Goal: Task Accomplishment & Management: Manage account settings

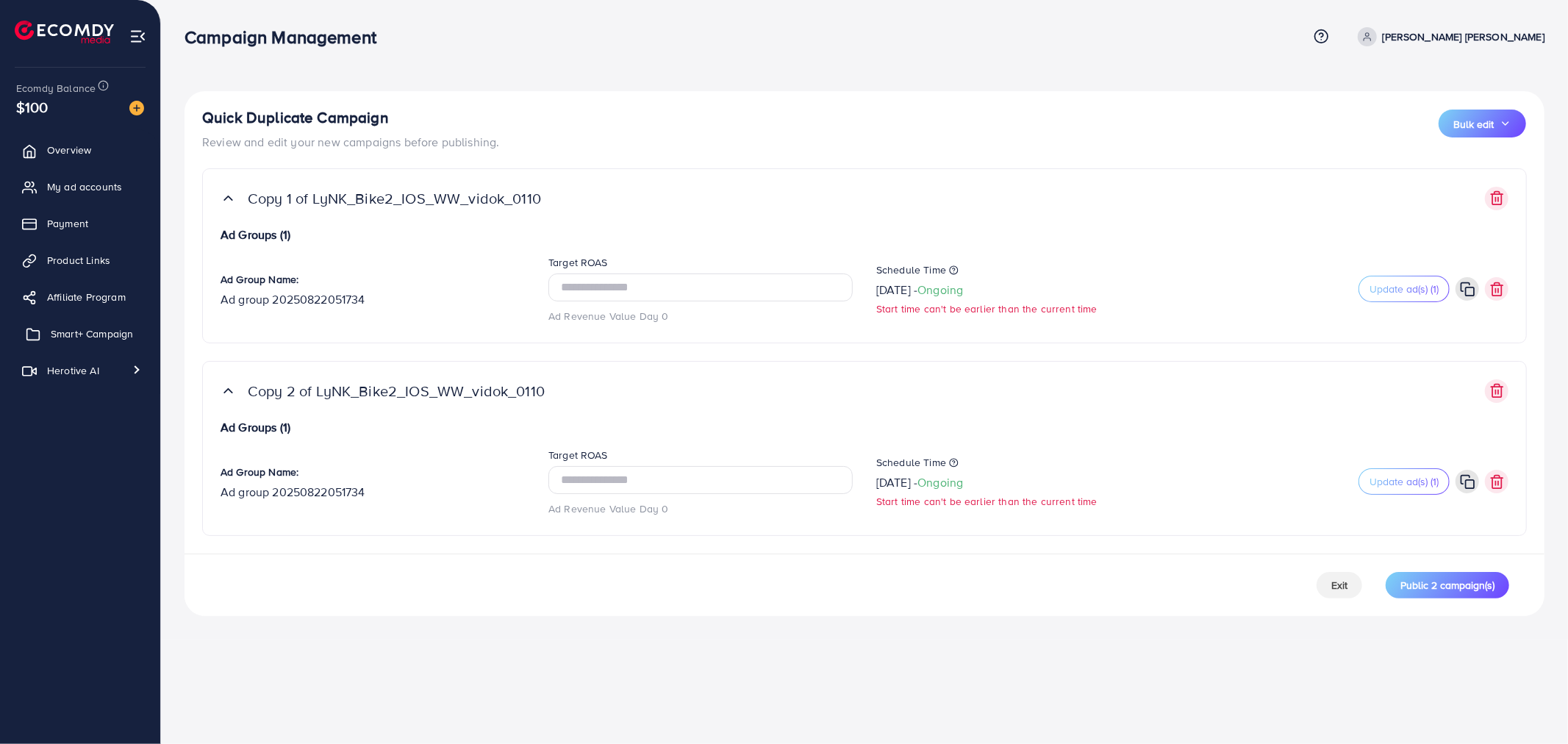
click at [70, 333] on span "Smart+ Campaign" at bounding box center [92, 334] width 83 height 15
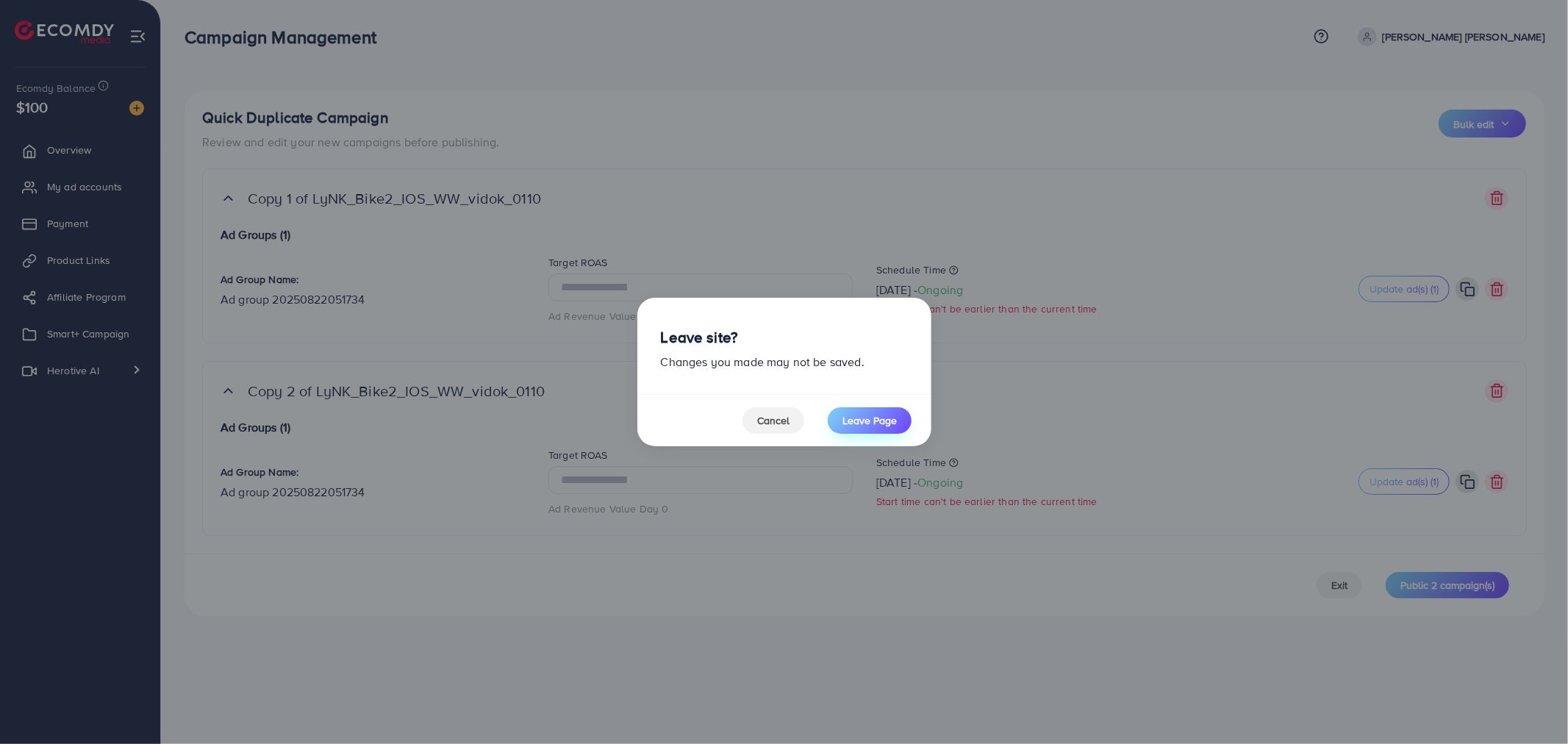
click at [876, 415] on span "Leave Page" at bounding box center [870, 421] width 55 height 15
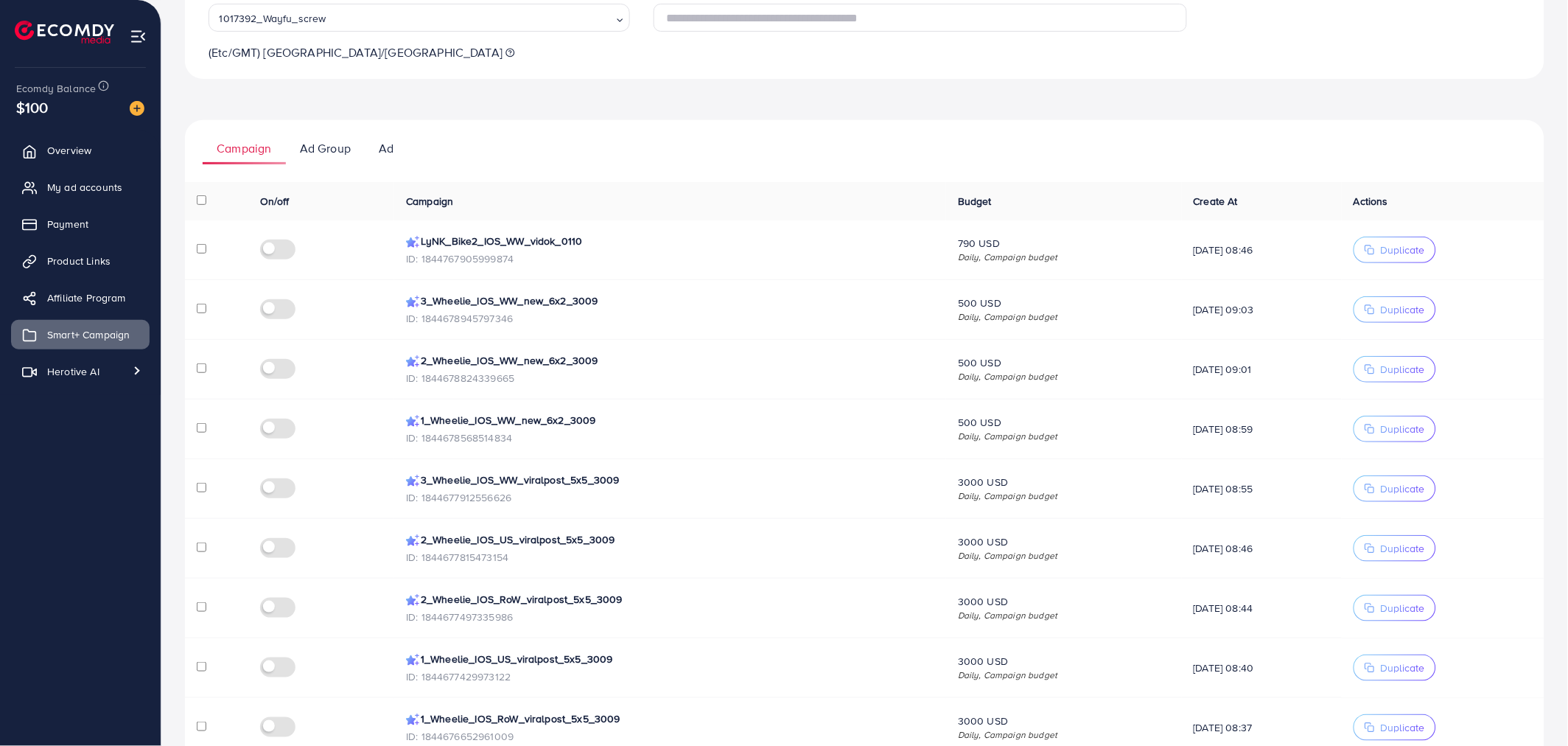
scroll to position [164, 0]
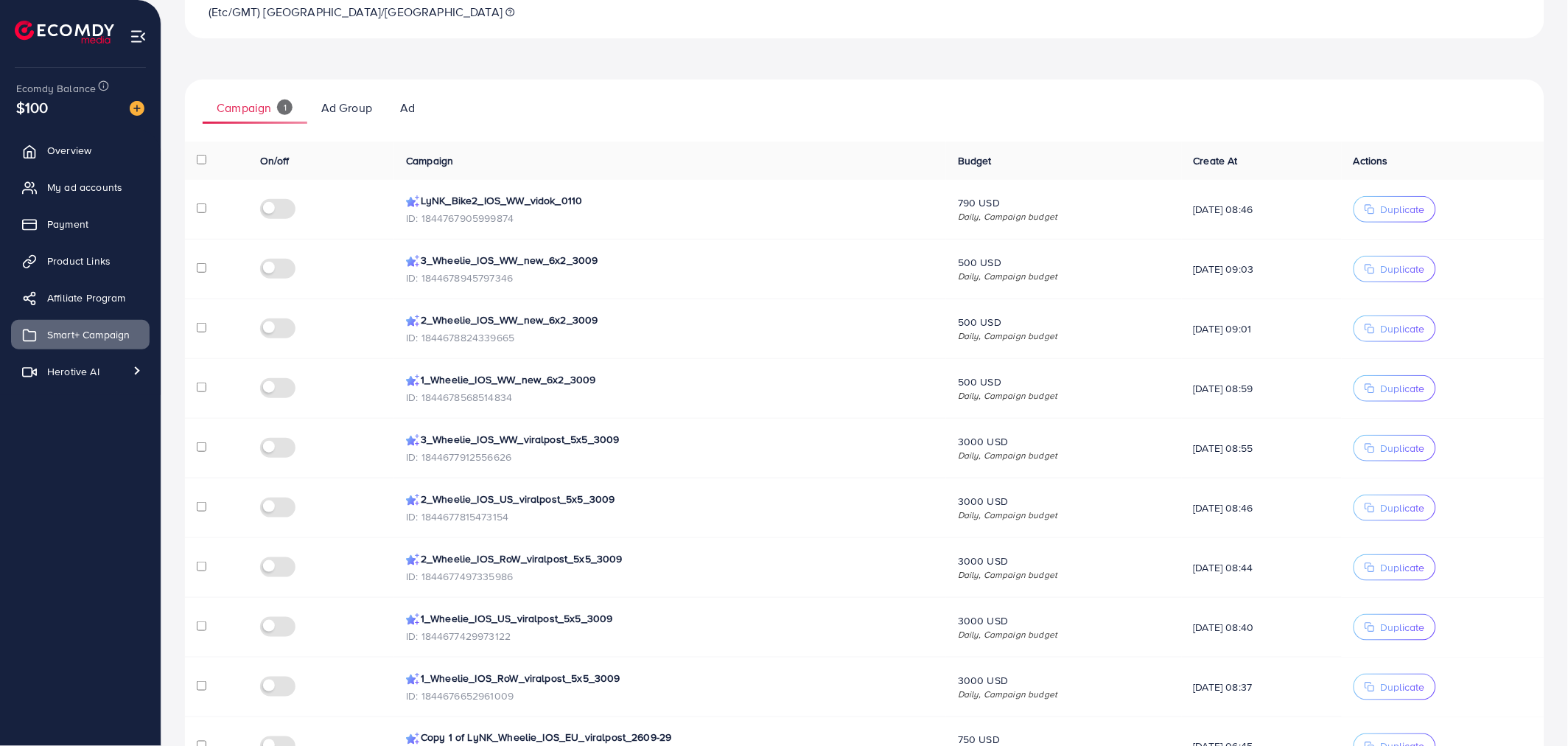
click at [201, 576] on td at bounding box center [217, 568] width 64 height 60
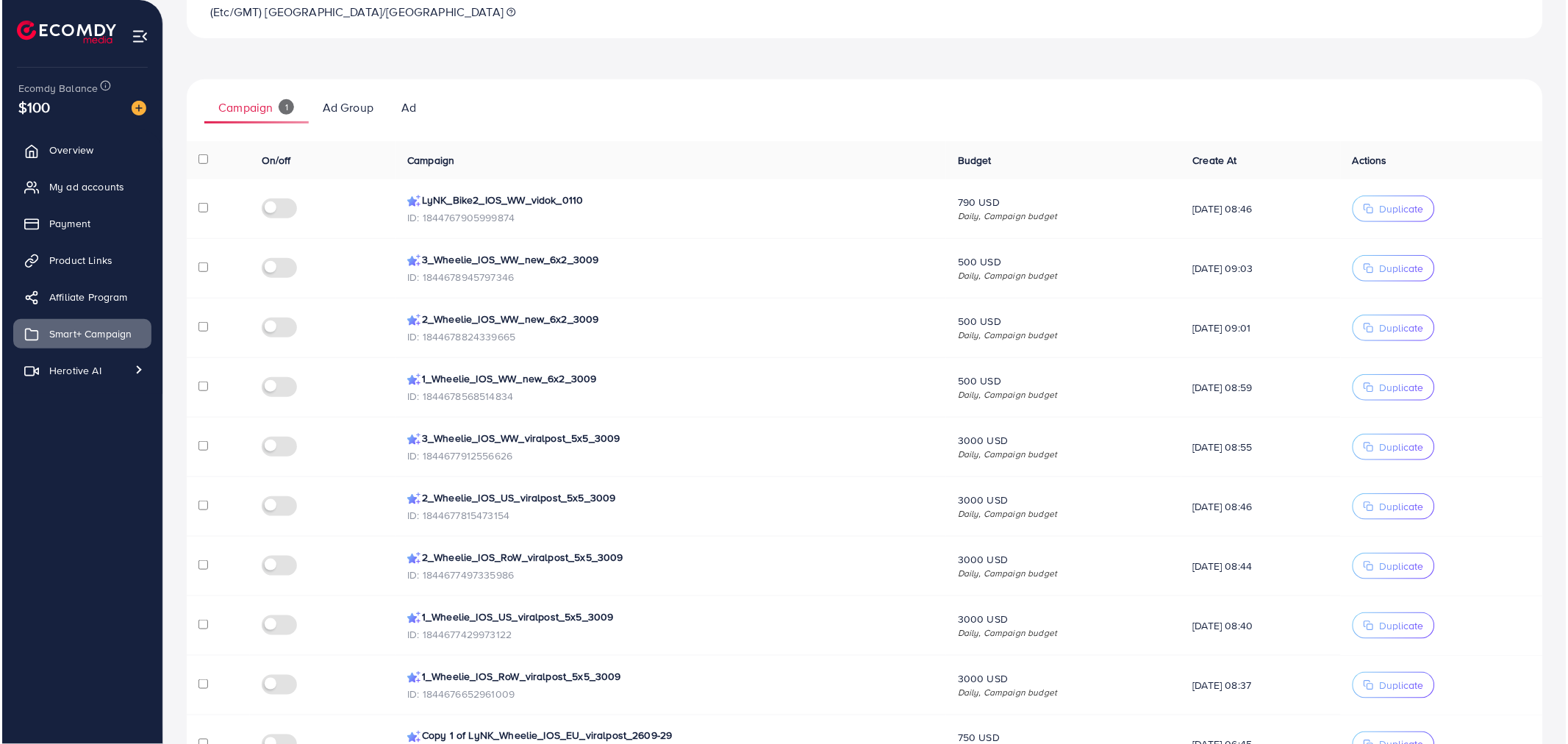
scroll to position [245, 0]
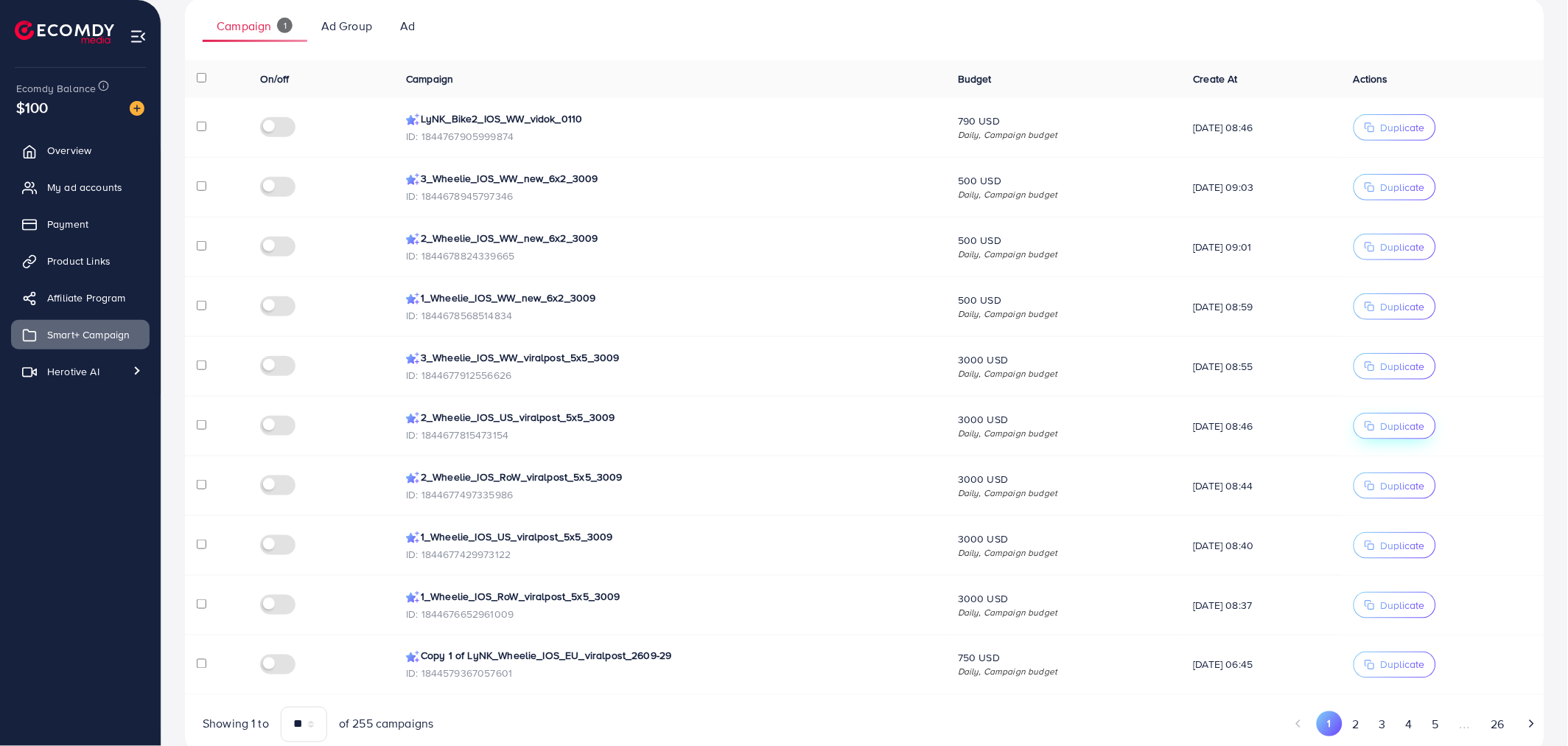
click at [1375, 429] on icon "button" at bounding box center [1370, 426] width 10 height 10
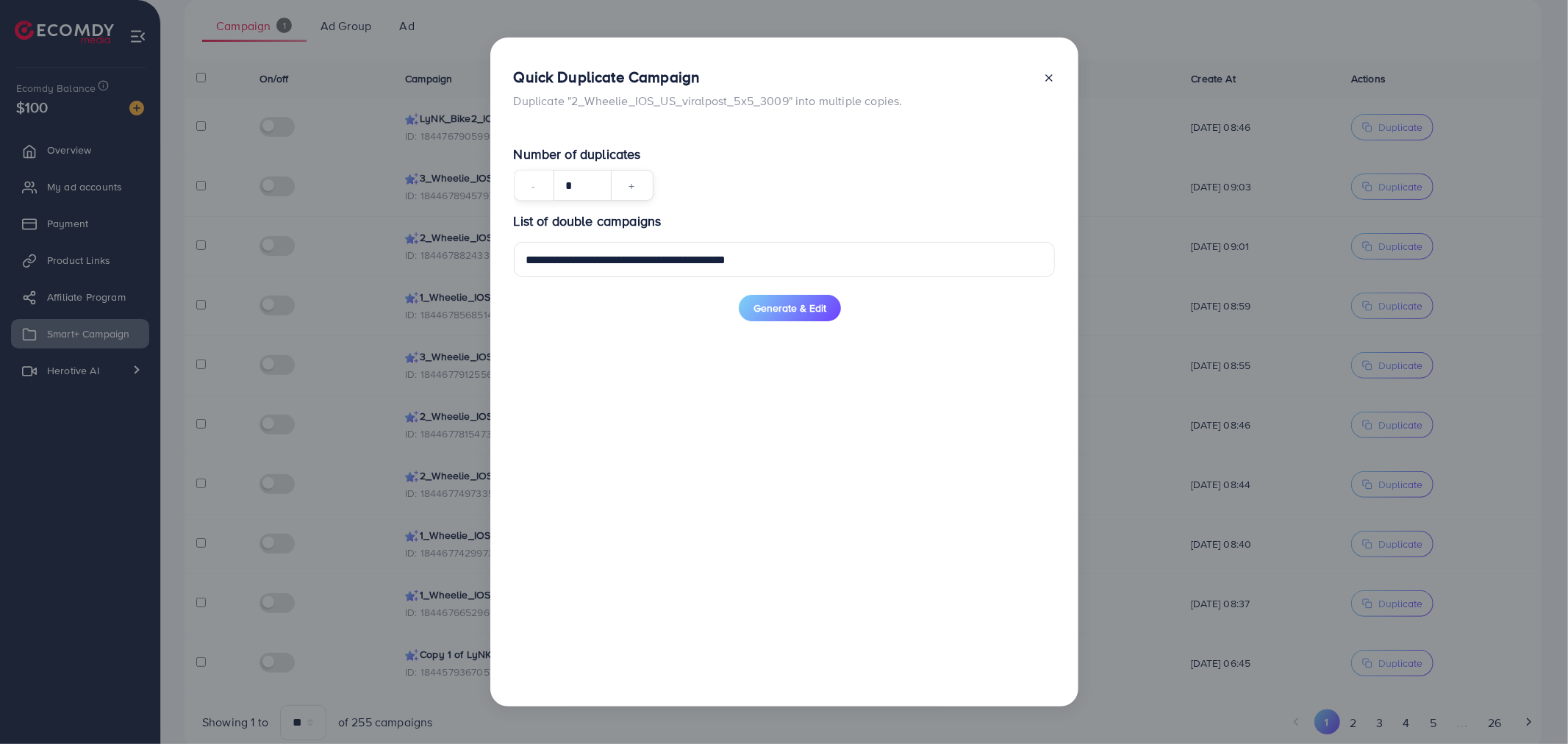
drag, startPoint x: 576, startPoint y: 182, endPoint x: 568, endPoint y: 181, distance: 8.1
click at [568, 181] on input "*" at bounding box center [582, 185] width 58 height 31
click at [571, 304] on div "Generate & Edit" at bounding box center [784, 308] width 541 height 27
click at [812, 317] on button "Generate & Edit" at bounding box center [790, 308] width 102 height 27
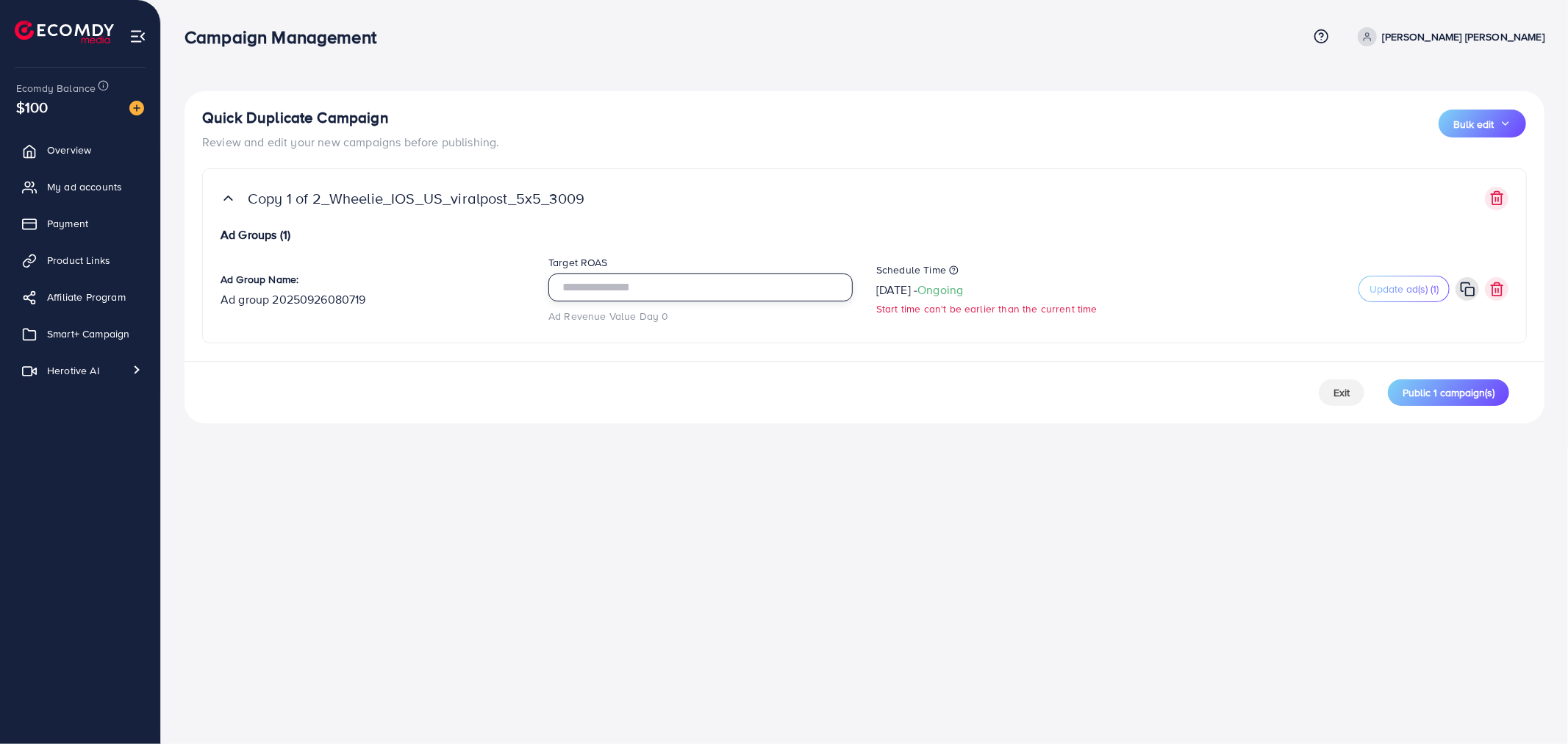
drag, startPoint x: 576, startPoint y: 286, endPoint x: 585, endPoint y: 286, distance: 9.0
click at [585, 286] on input "****" at bounding box center [701, 287] width 304 height 28
type input "****"
drag, startPoint x: 814, startPoint y: 479, endPoint x: 877, endPoint y: 421, distance: 85.6
click at [816, 479] on div "Campaign Management Help Center Contact Support Term and policy About Us [PERSO…" at bounding box center [784, 372] width 1568 height 744
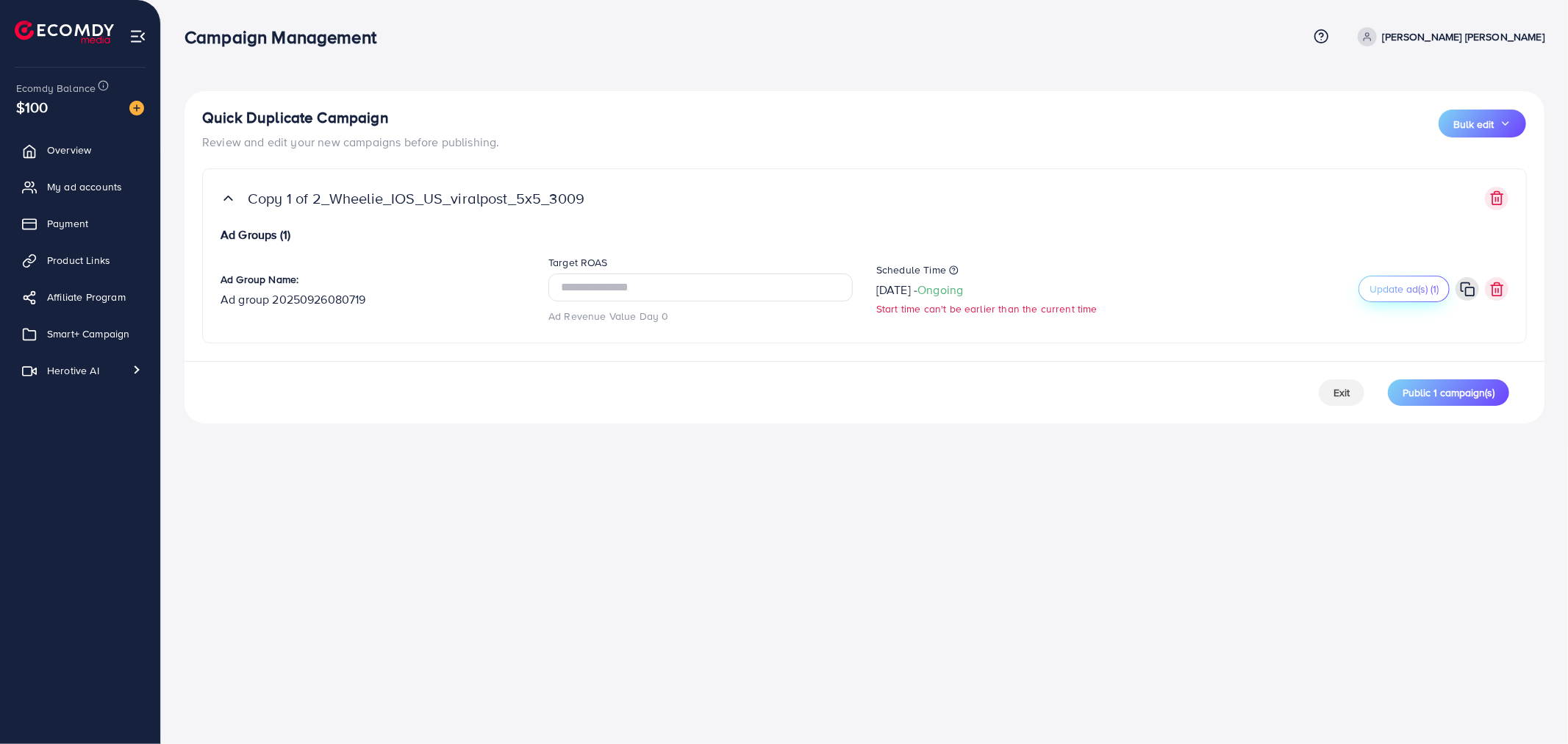
click at [1406, 286] on span "Update ad(s) (1)" at bounding box center [1404, 289] width 69 height 15
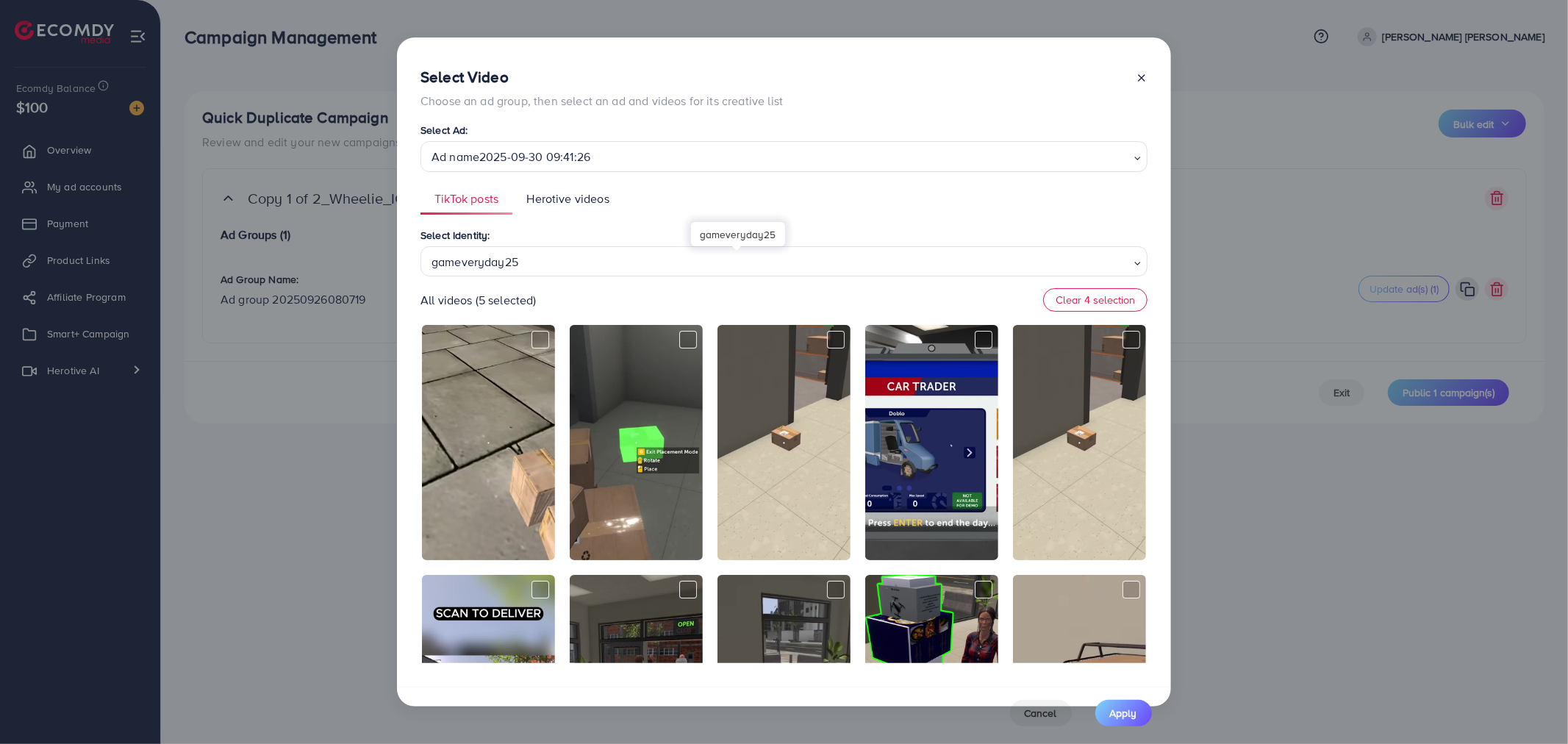
click at [613, 260] on div "gameveryday25" at bounding box center [777, 261] width 705 height 26
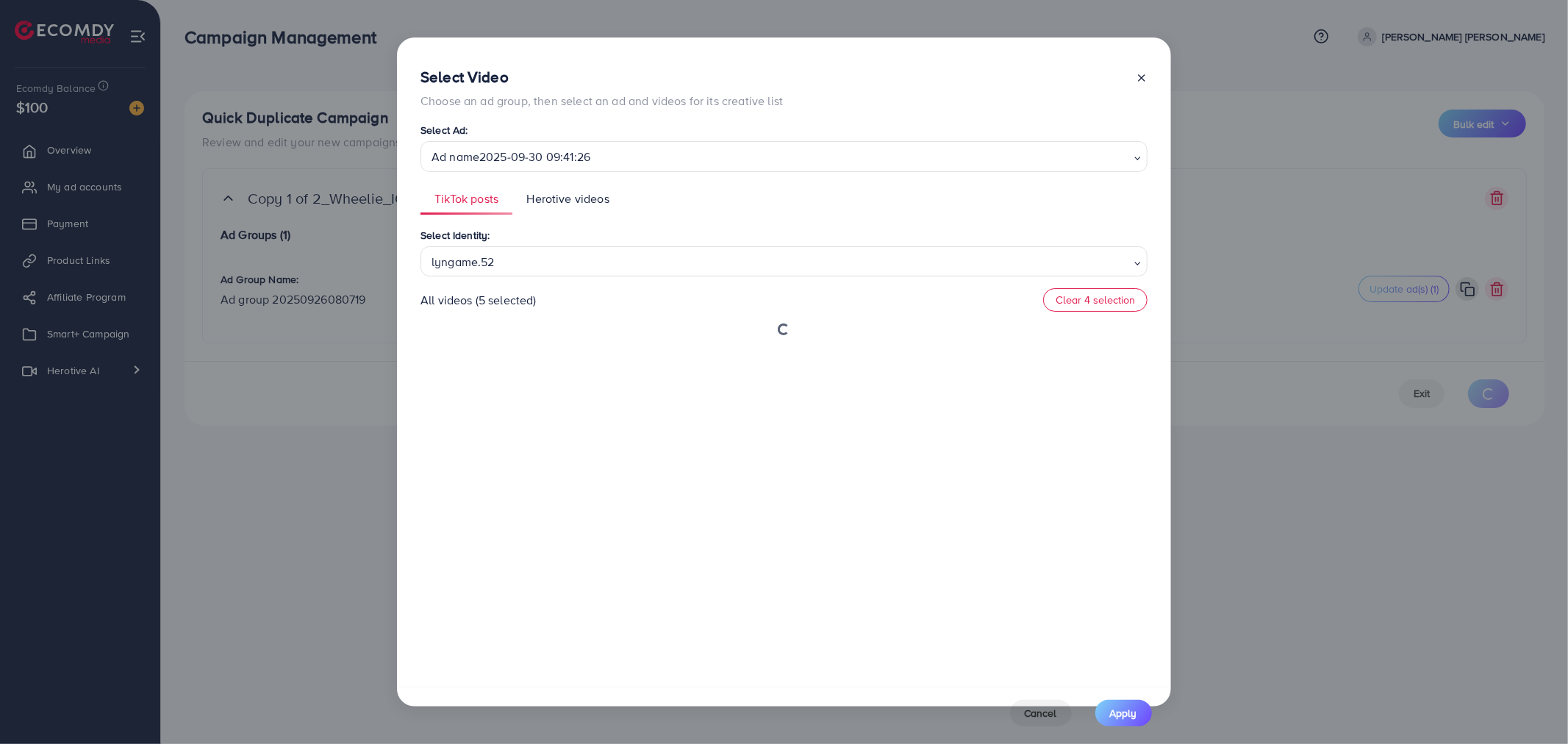
click at [531, 310] on div "Select Identity: lyngame.52 Loading... lyngame.52 gameveryday25 All videos (5 s…" at bounding box center [783, 444] width 727 height 436
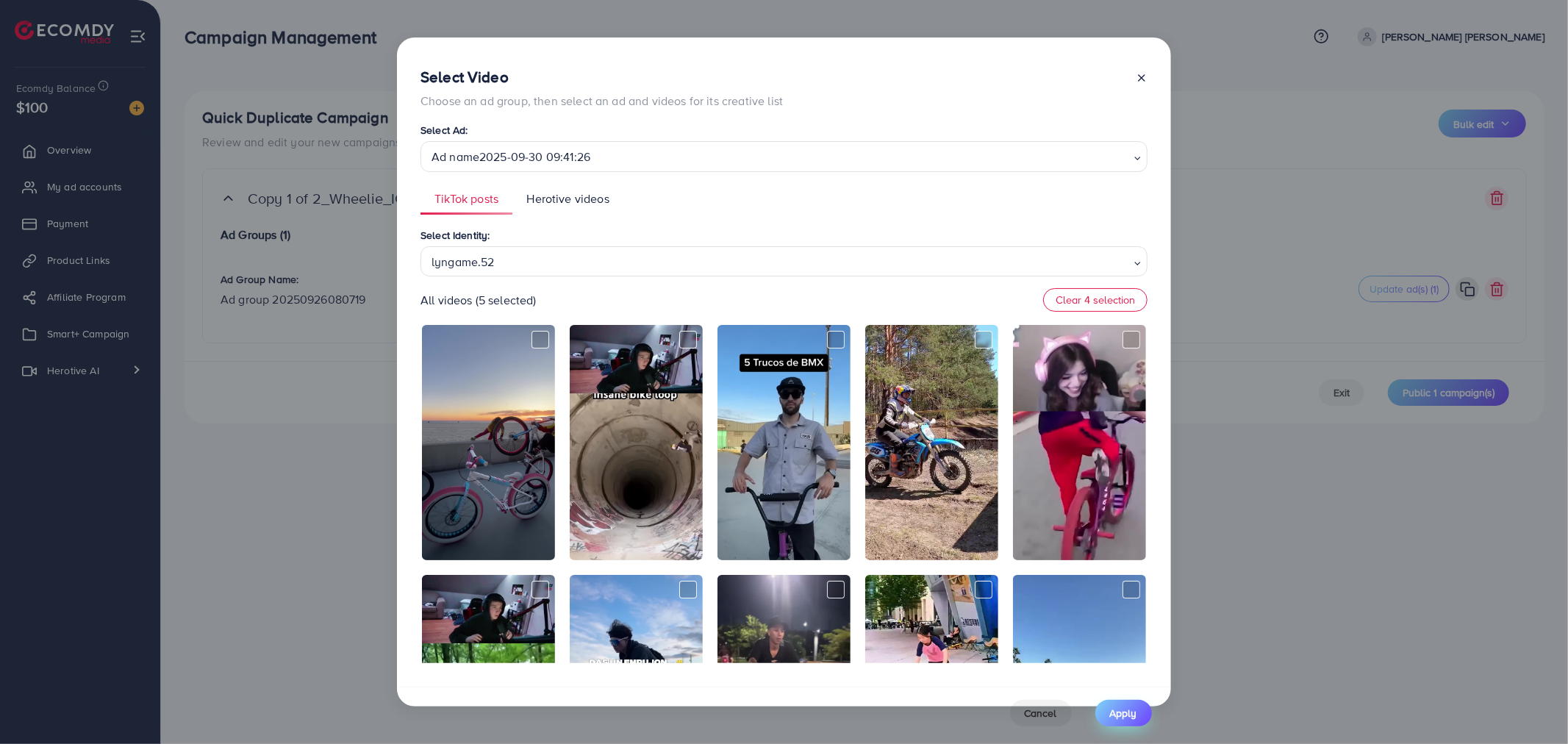
click at [1129, 712] on span "Apply" at bounding box center [1123, 713] width 27 height 15
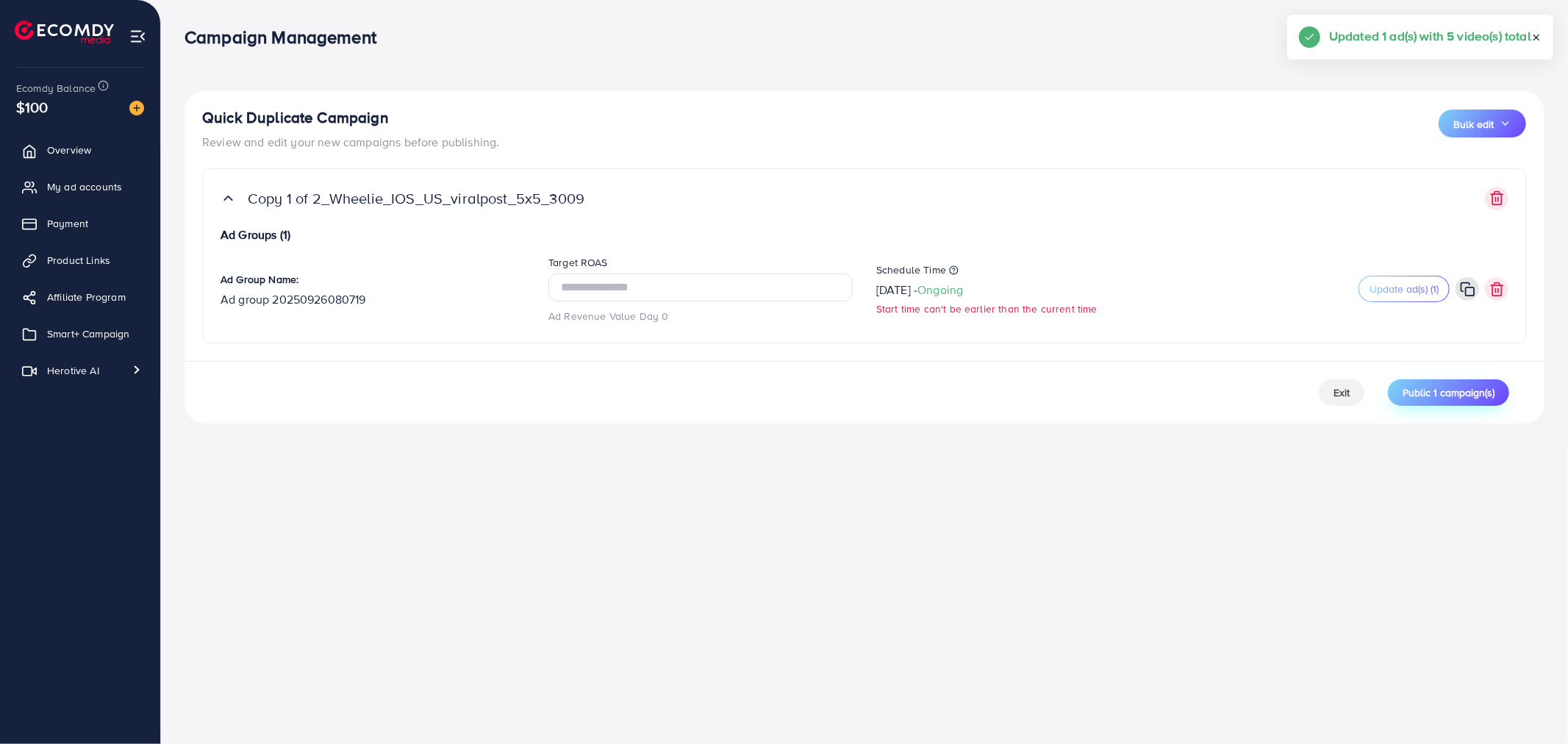
click at [1461, 396] on span "Public 1 campaign(s)" at bounding box center [1448, 393] width 92 height 15
click at [1457, 402] on button "Public 1 campaign(s)" at bounding box center [1448, 393] width 121 height 27
click at [1453, 396] on span "Public 1 campaign(s)" at bounding box center [1448, 393] width 92 height 15
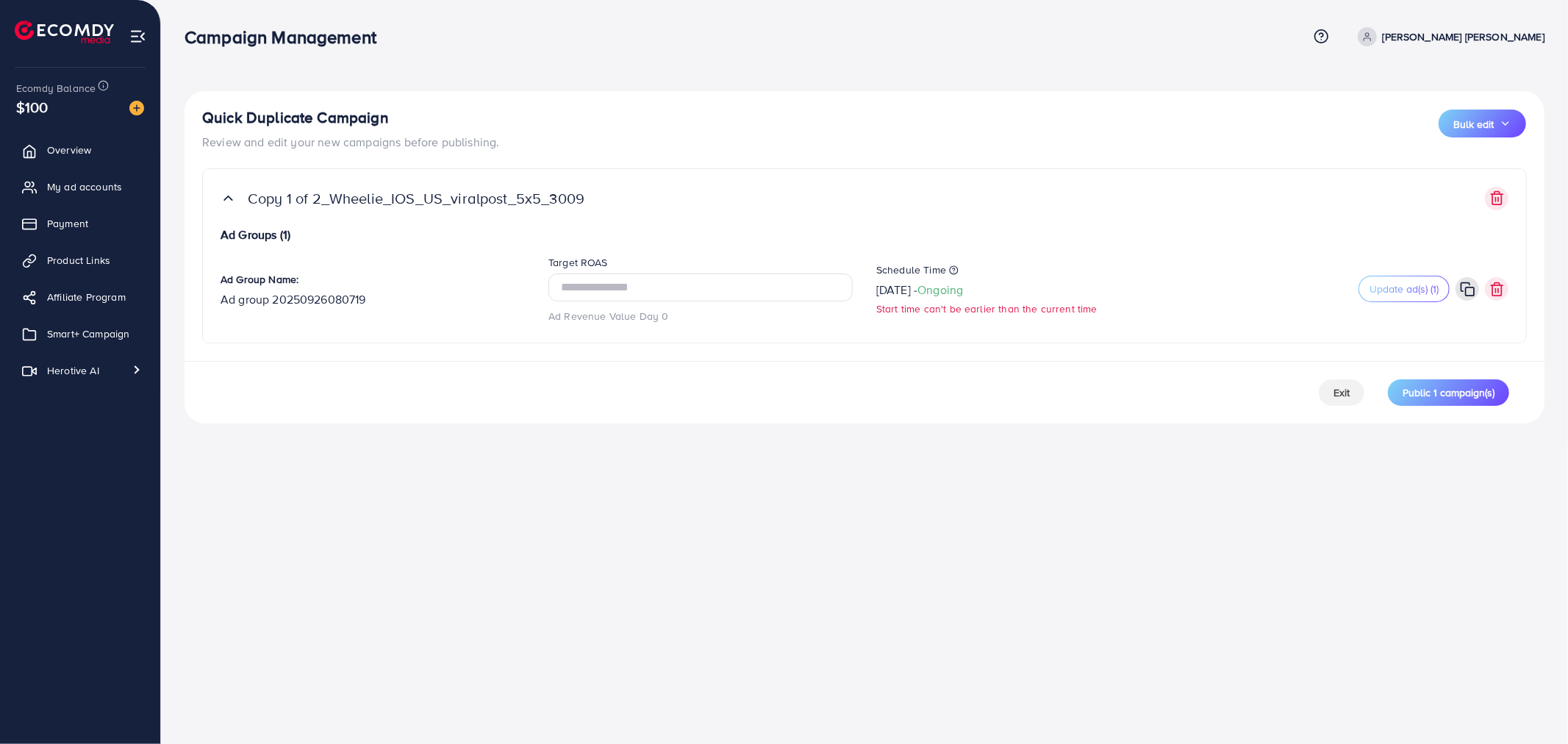
drag, startPoint x: 779, startPoint y: 612, endPoint x: 783, endPoint y: 604, distance: 8.9
click at [782, 612] on div "Campaign Management Help Center Contact Support Term and policy About Us [PERSO…" at bounding box center [784, 372] width 1568 height 744
click at [976, 280] on icon at bounding box center [971, 283] width 10 height 10
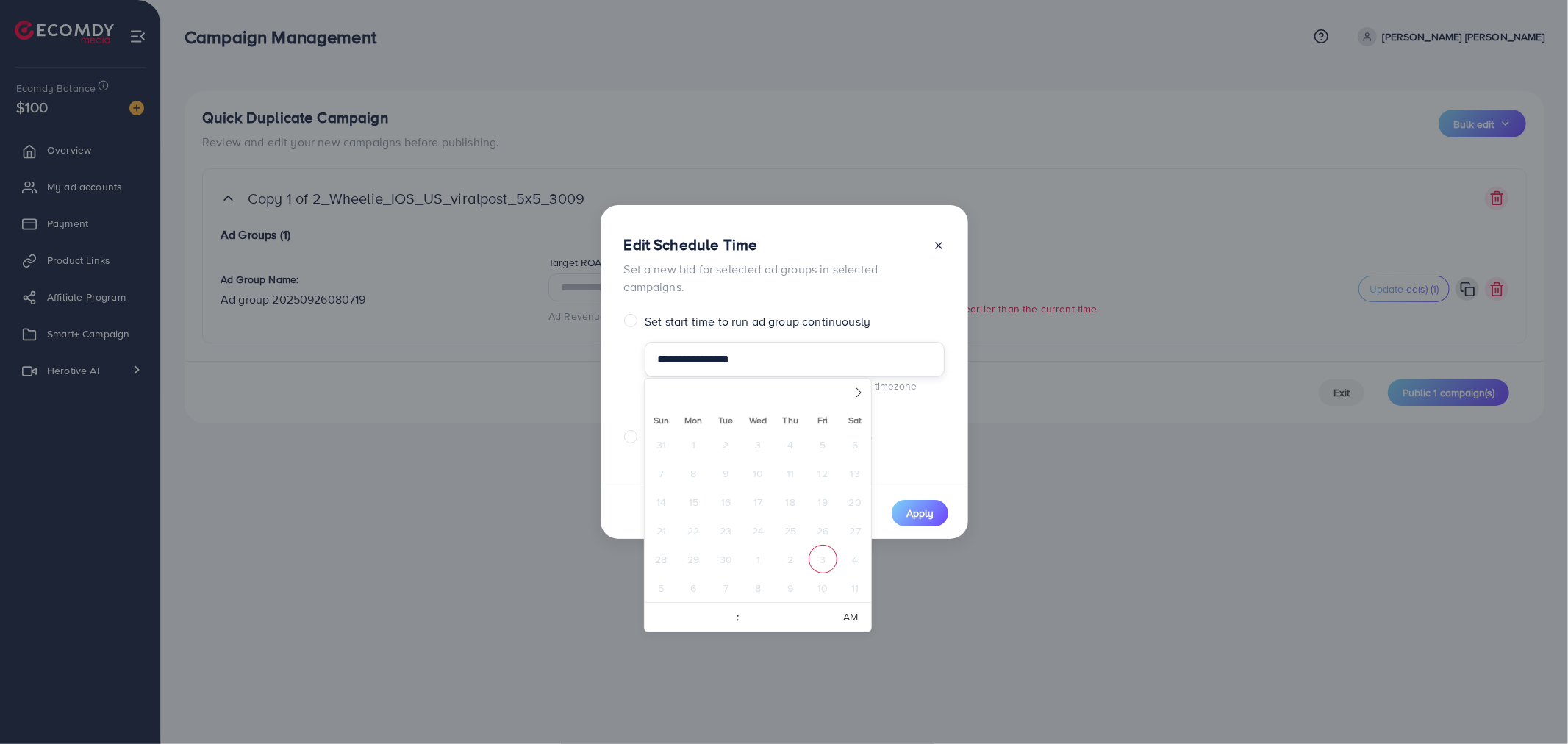
drag, startPoint x: 779, startPoint y: 359, endPoint x: 633, endPoint y: 359, distance: 146.0
click at [633, 359] on div "**********" at bounding box center [784, 362] width 320 height 98
type input "**"
select select "Month"
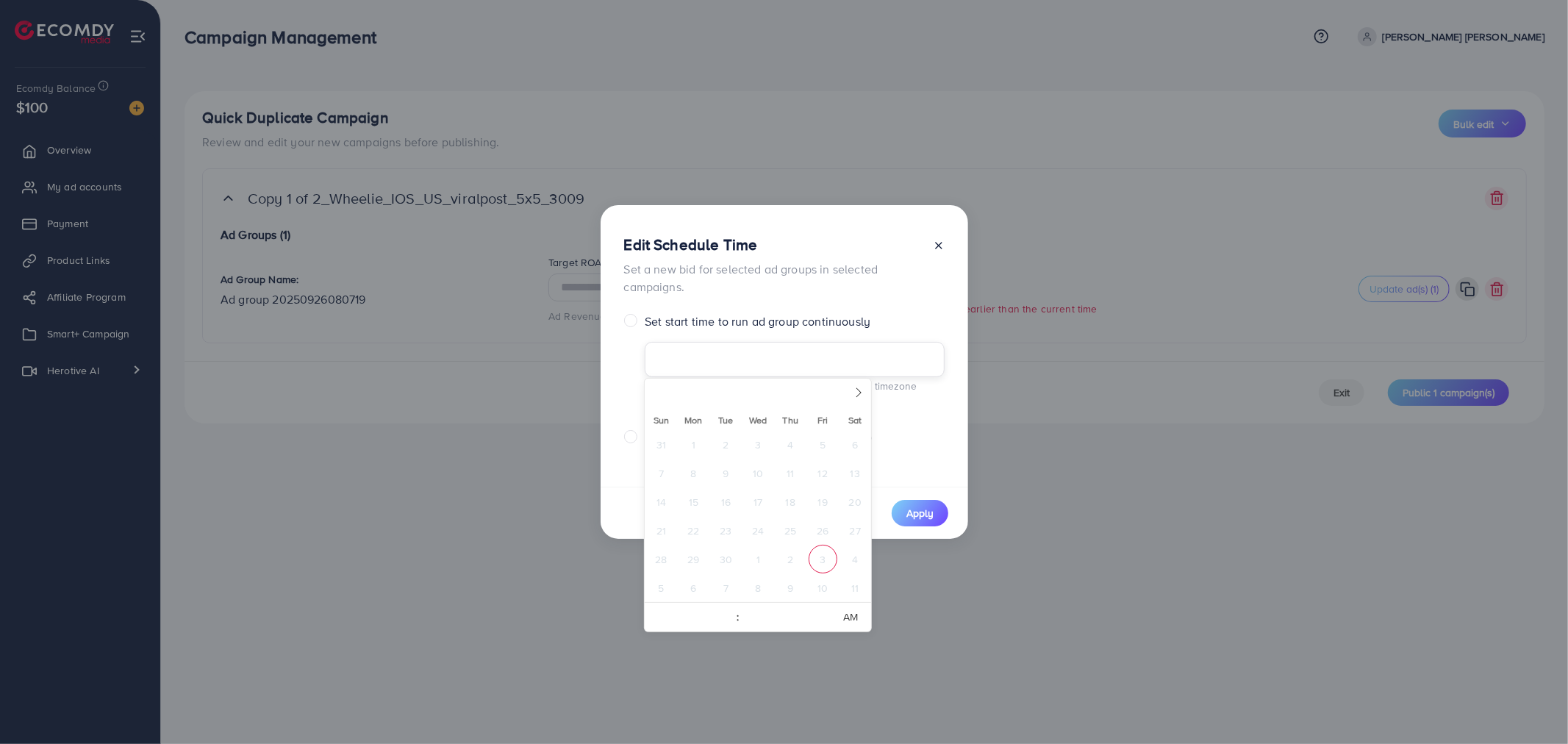
click at [748, 365] on input "Set start time to run ad group continuously Ad delivery is based on your regist…" at bounding box center [794, 359] width 299 height 35
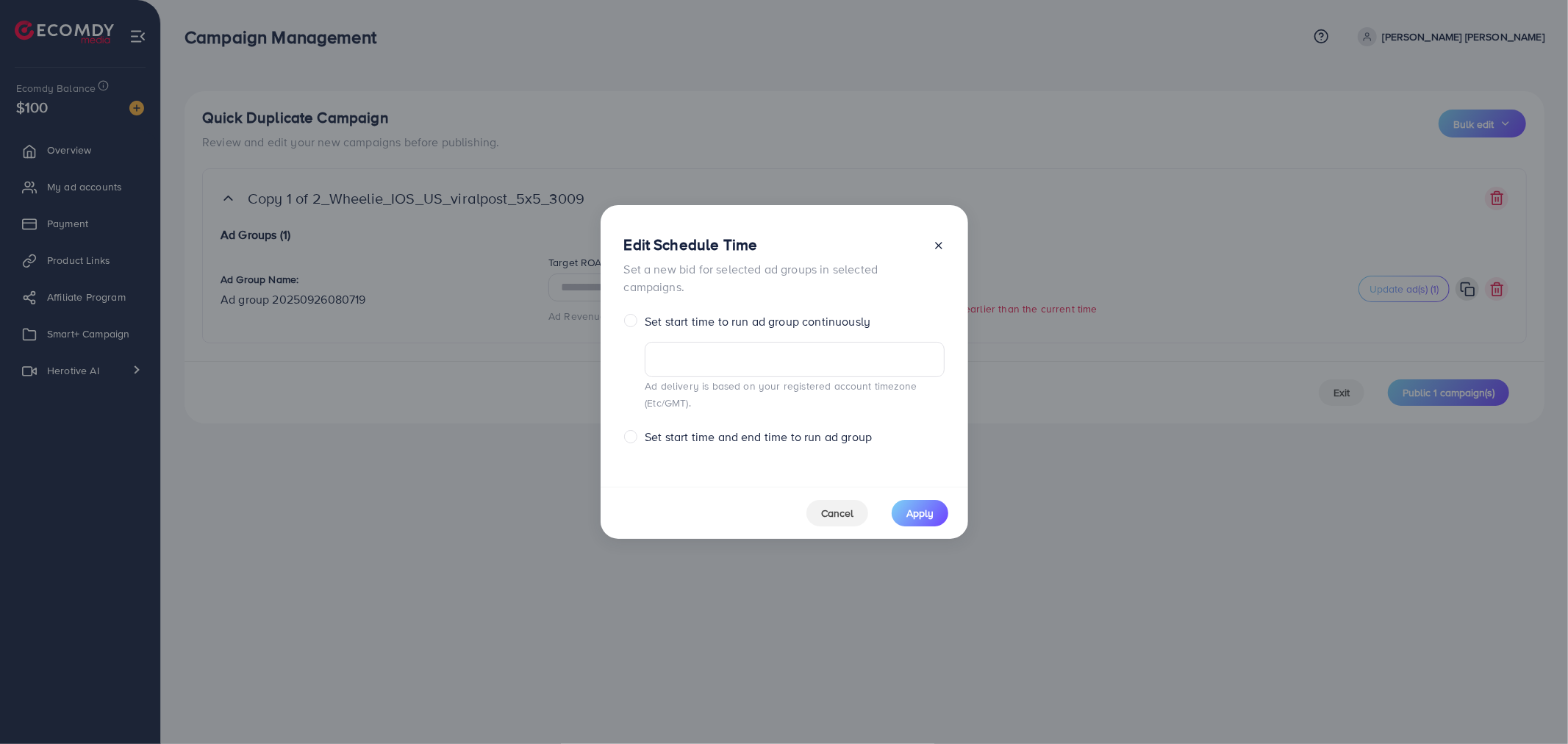
click at [926, 438] on div "Set start time and end time to run ad group" at bounding box center [784, 436] width 320 height 17
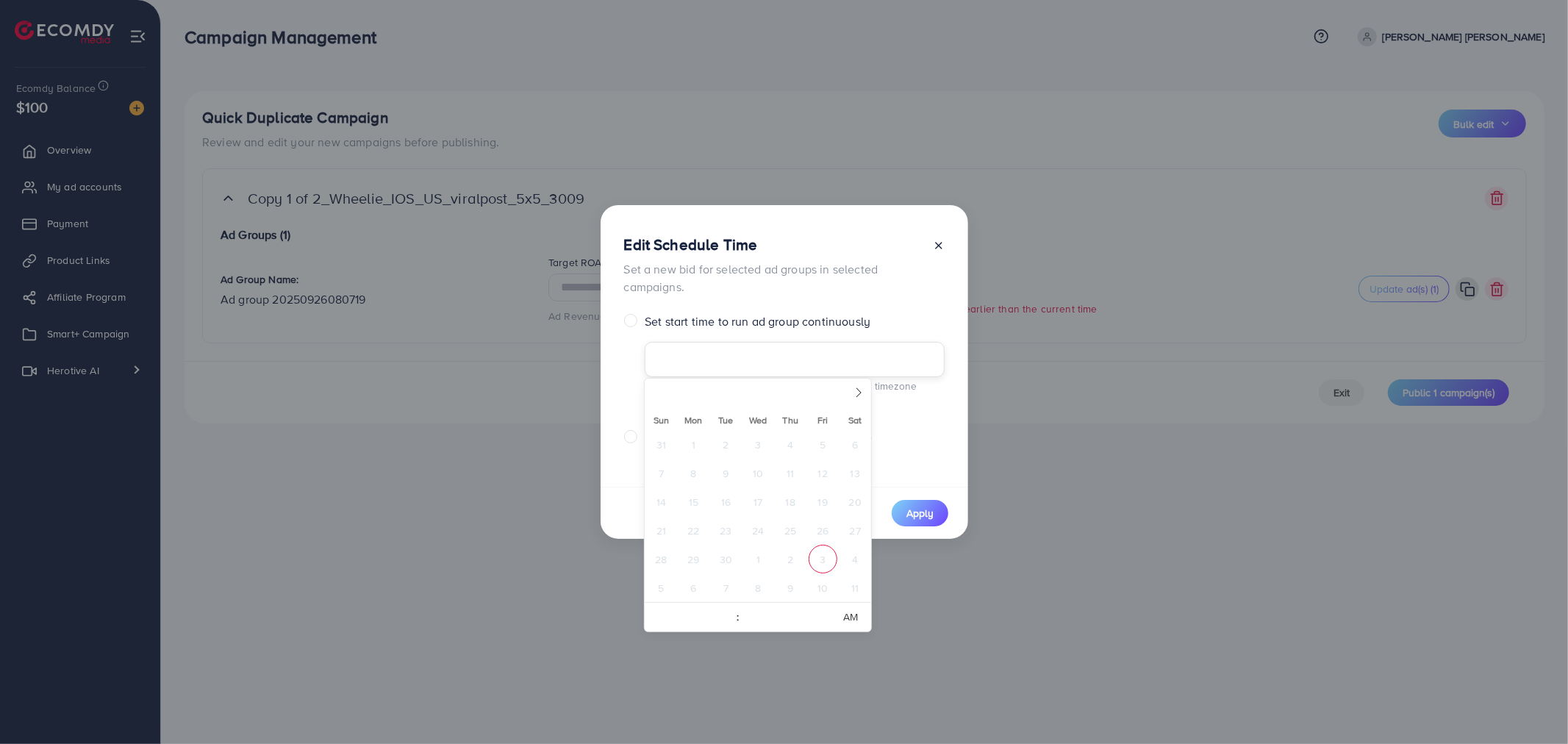
click at [745, 347] on input "Set start time to run ad group continuously Ad delivery is based on your regist…" at bounding box center [794, 359] width 299 height 35
click at [915, 506] on span "Apply" at bounding box center [920, 513] width 27 height 15
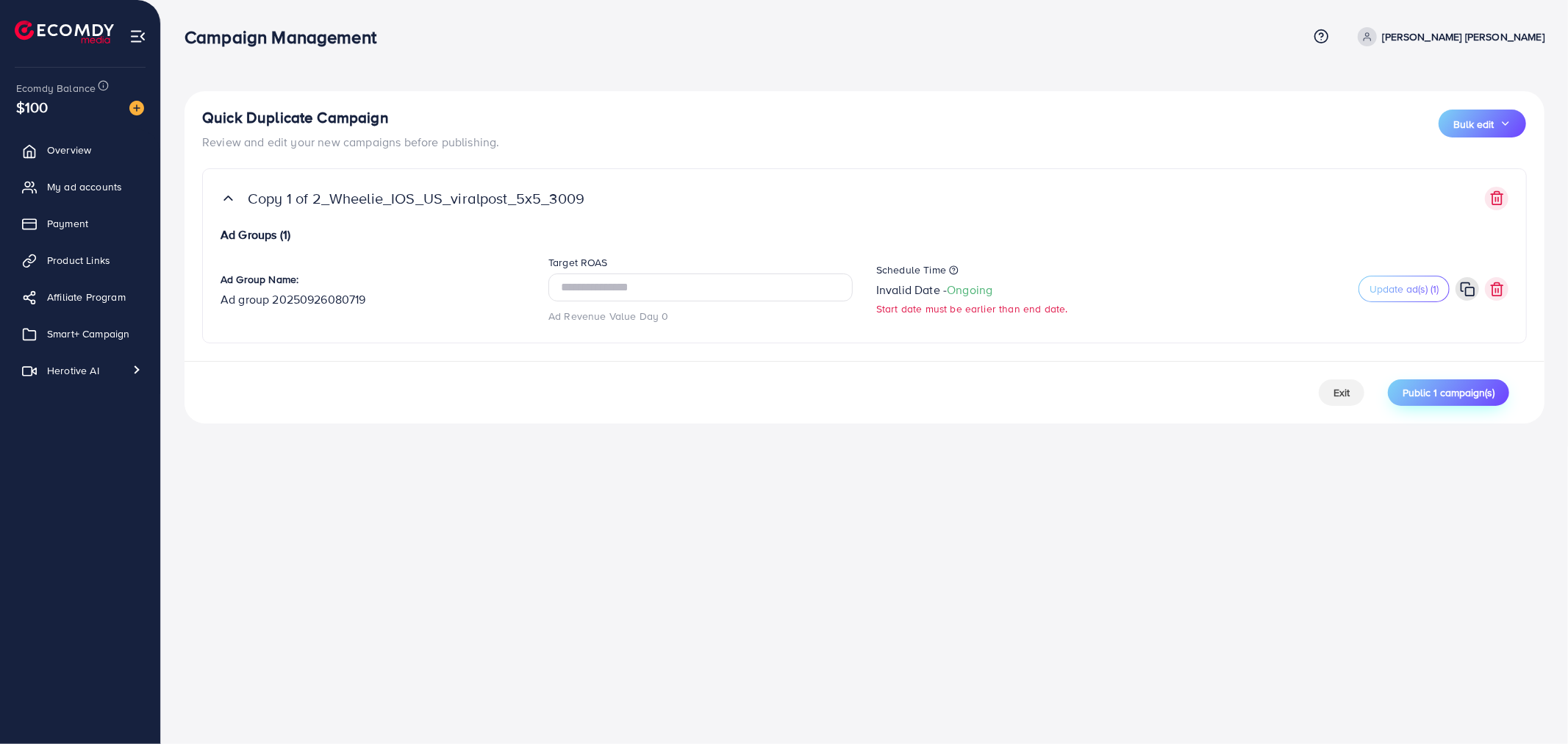
click at [1440, 392] on span "Public 1 campaign(s)" at bounding box center [1448, 393] width 92 height 15
drag, startPoint x: 921, startPoint y: 289, endPoint x: 968, endPoint y: 287, distance: 47.0
click at [924, 289] on p "Invalid Date - Ongoing" at bounding box center [934, 289] width 116 height 18
click at [1003, 284] on icon at bounding box center [1002, 282] width 6 height 6
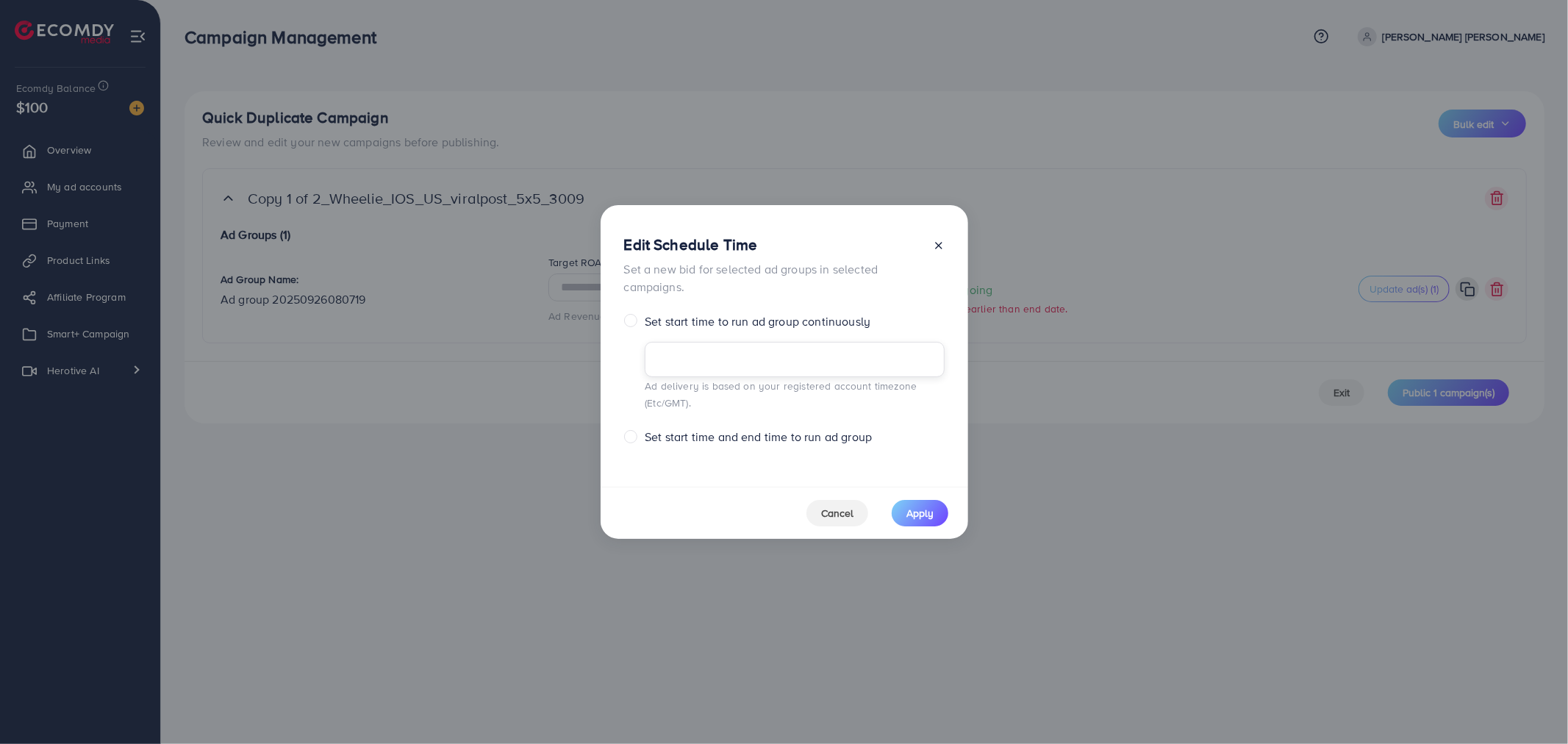
click at [733, 371] on input "Set start time to run ad group continuously Ad delivery is based on your regist…" at bounding box center [794, 359] width 299 height 35
click at [719, 365] on input "Set start time to run ad group continuously Ad delivery is based on your regist…" at bounding box center [794, 359] width 299 height 35
click at [819, 439] on label "Set start time and end time to run ad group" at bounding box center [758, 436] width 227 height 17
click at [847, 313] on label "Set start time to run ad group continuously" at bounding box center [757, 321] width 226 height 17
click at [934, 241] on icon at bounding box center [938, 246] width 12 height 12
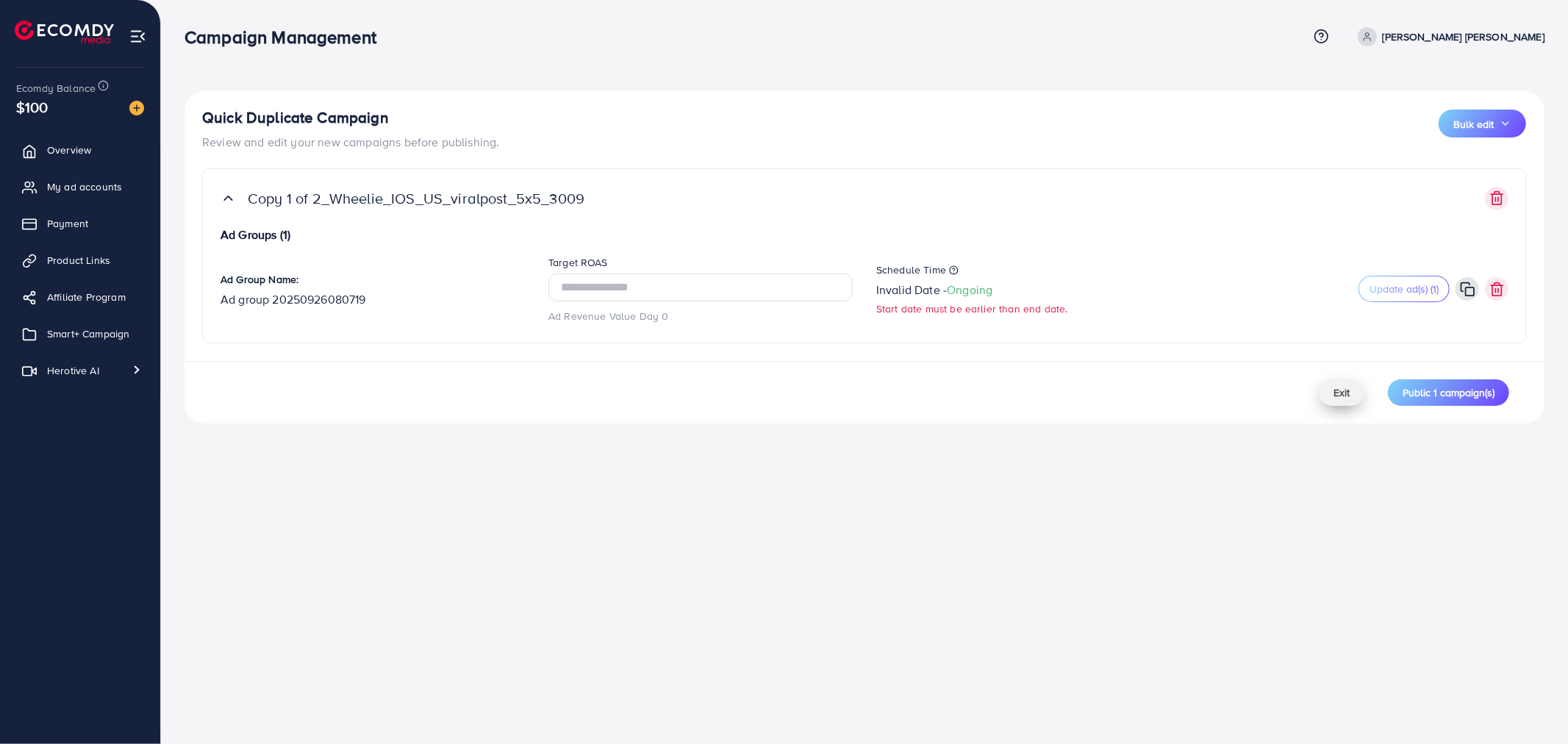
click at [1335, 387] on span "Exit" at bounding box center [1341, 393] width 16 height 15
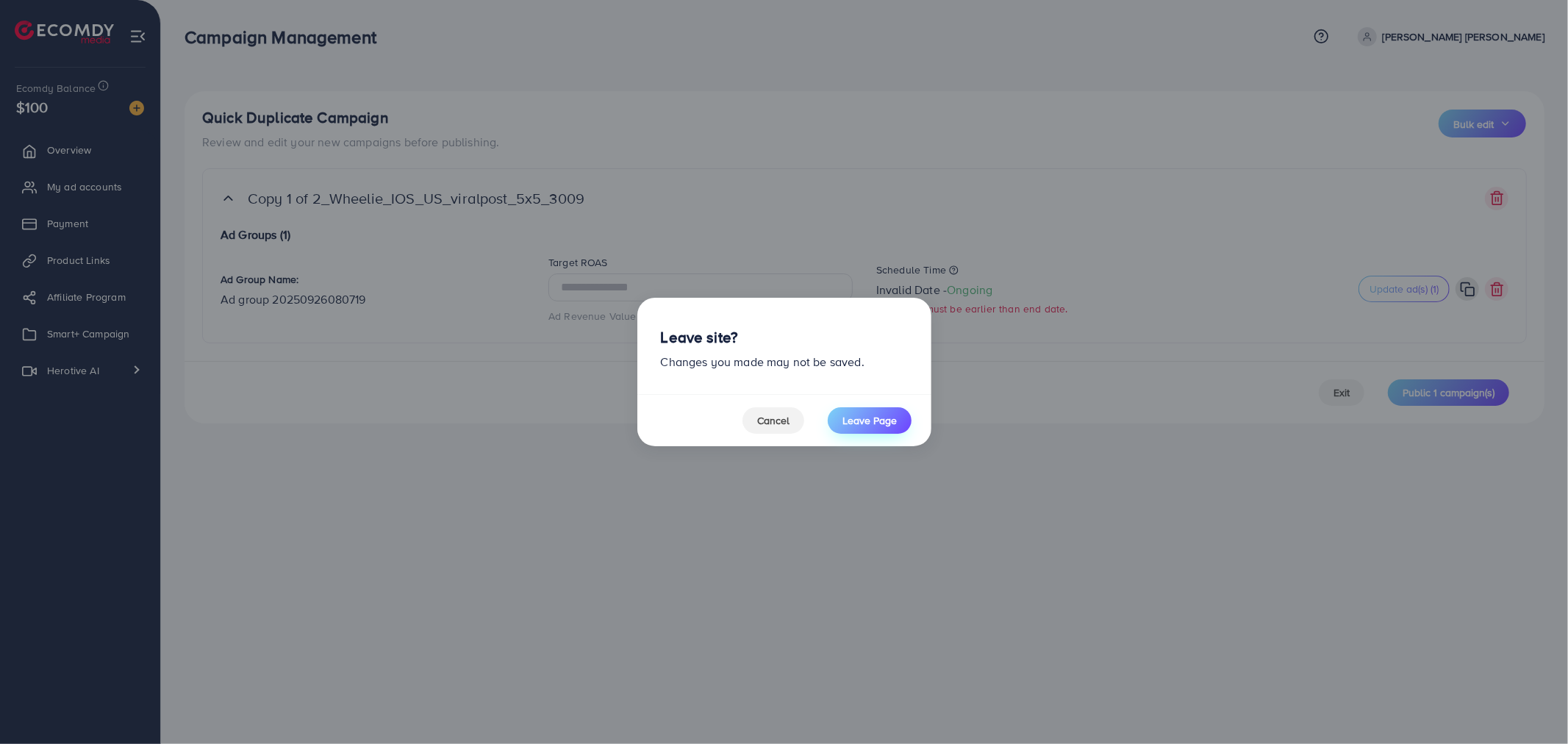
click at [876, 417] on span "Leave Page" at bounding box center [870, 421] width 55 height 15
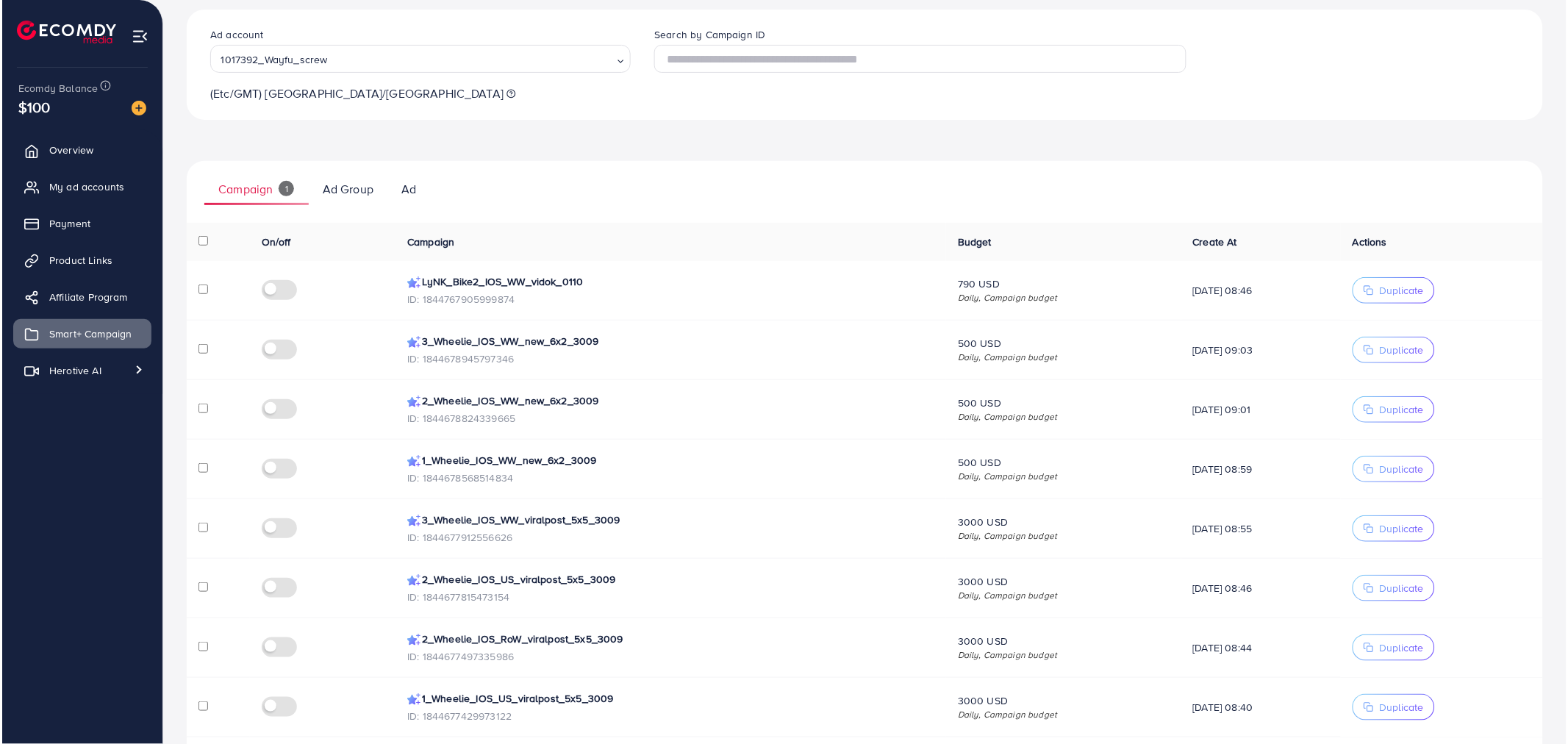
scroll to position [163, 0]
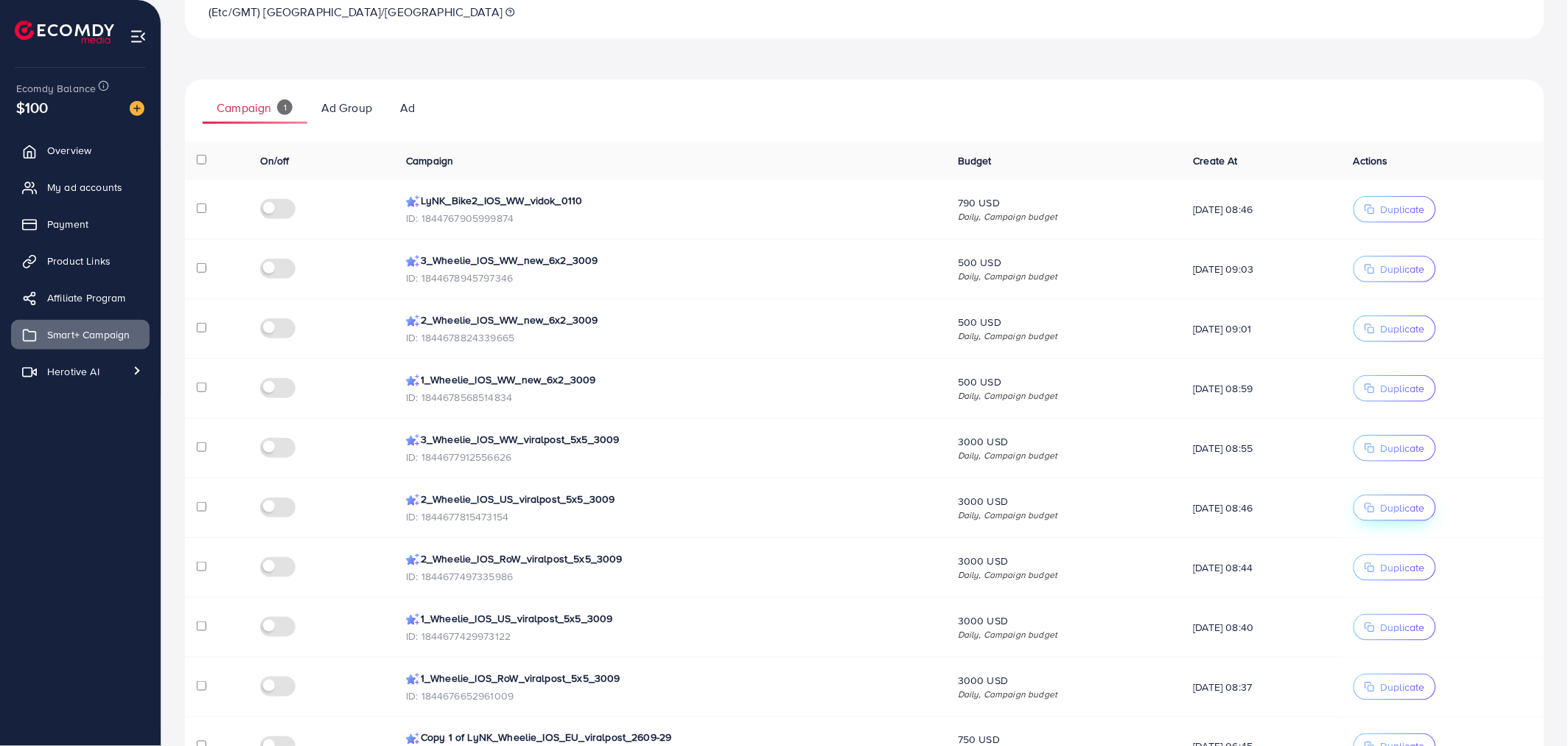
click at [1396, 511] on span "Duplicate" at bounding box center [1403, 508] width 44 height 15
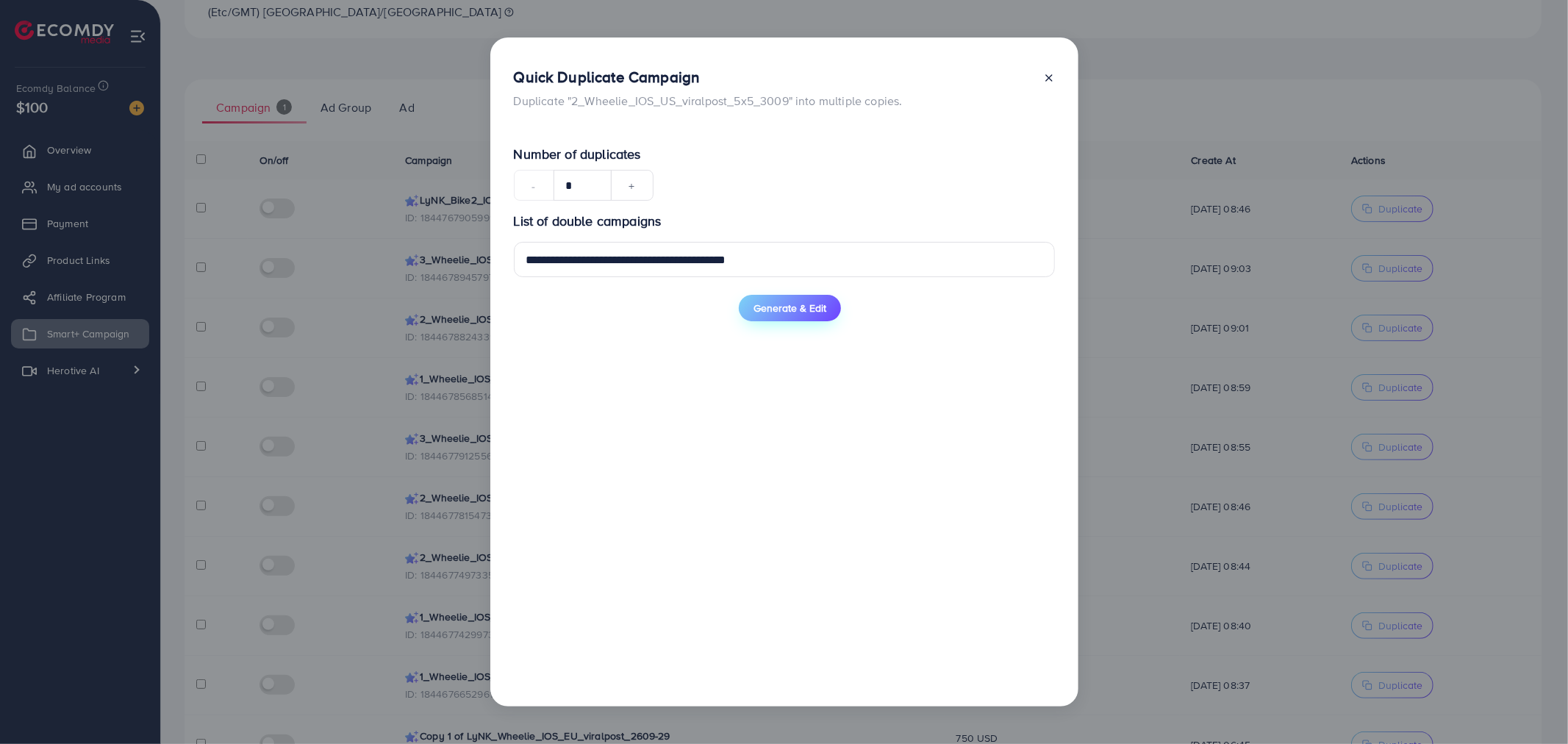
click at [757, 309] on span "Generate & Edit" at bounding box center [789, 308] width 73 height 15
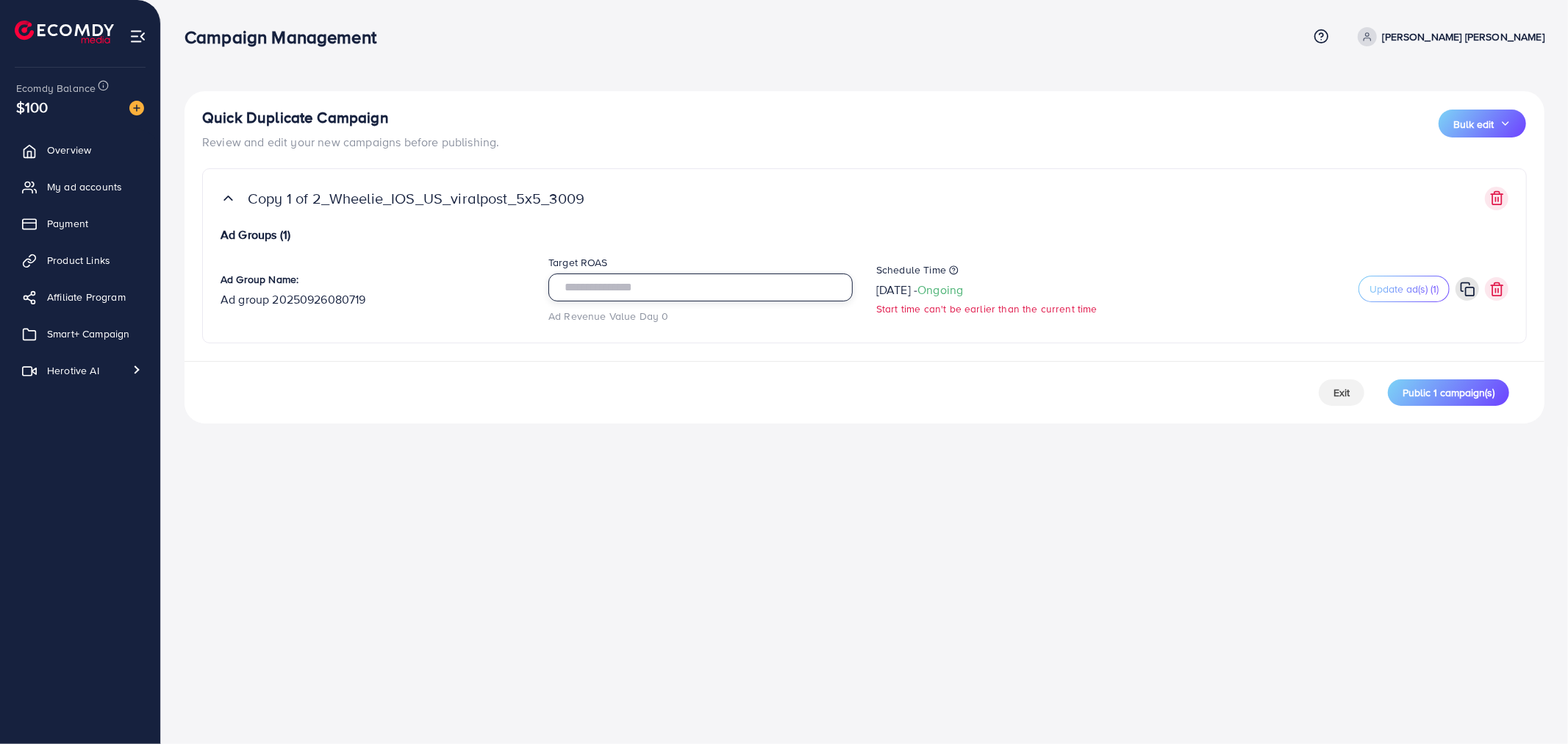
drag, startPoint x: 576, startPoint y: 289, endPoint x: 598, endPoint y: 289, distance: 22.0
click at [598, 289] on input "****" at bounding box center [701, 287] width 304 height 28
type input "****"
click at [924, 311] on small "Start time can't be earlier than the current time" at bounding box center [1028, 309] width 304 height 15
click at [939, 292] on p "[DATE] - Ongoing" at bounding box center [919, 289] width 86 height 18
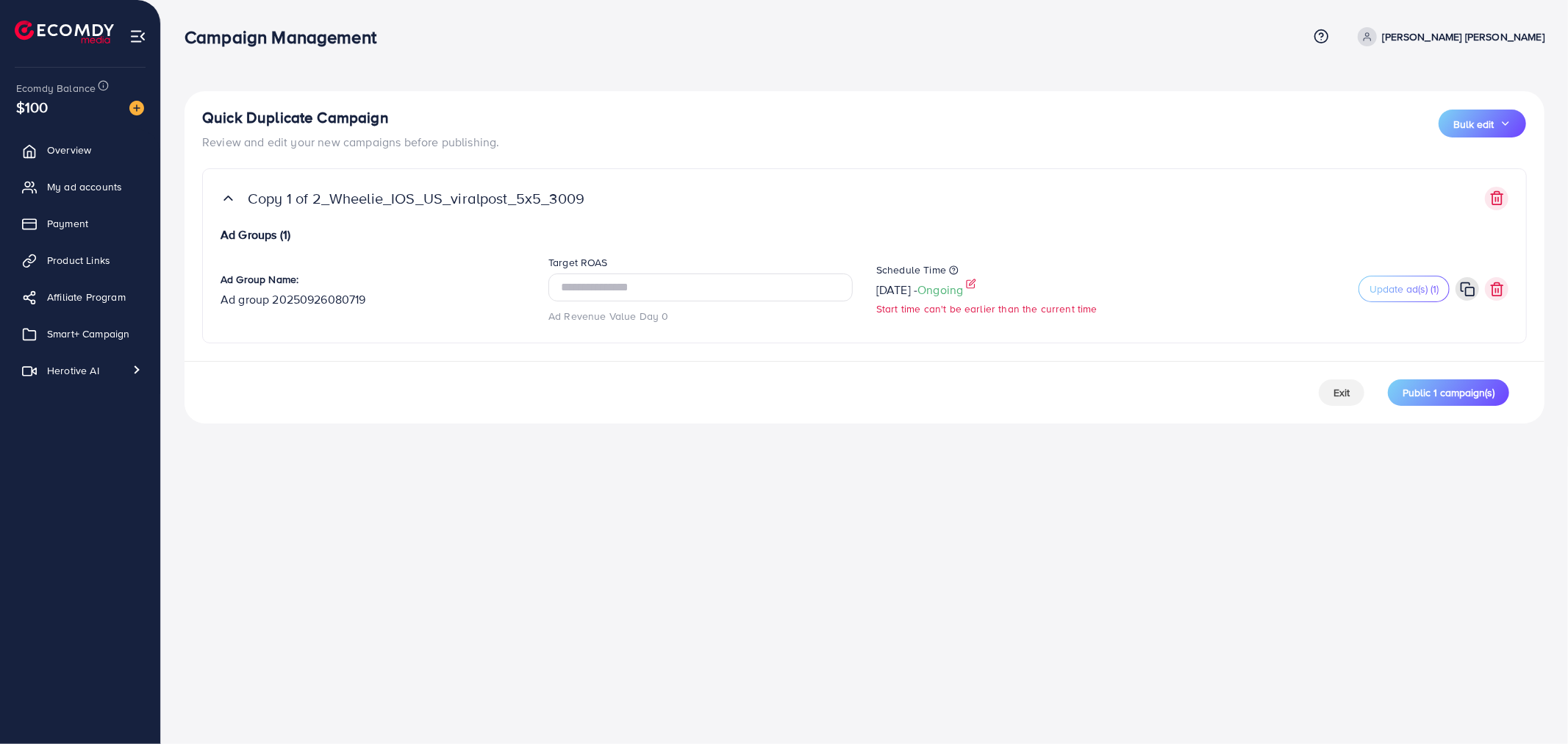
click at [976, 283] on icon at bounding box center [971, 283] width 10 height 10
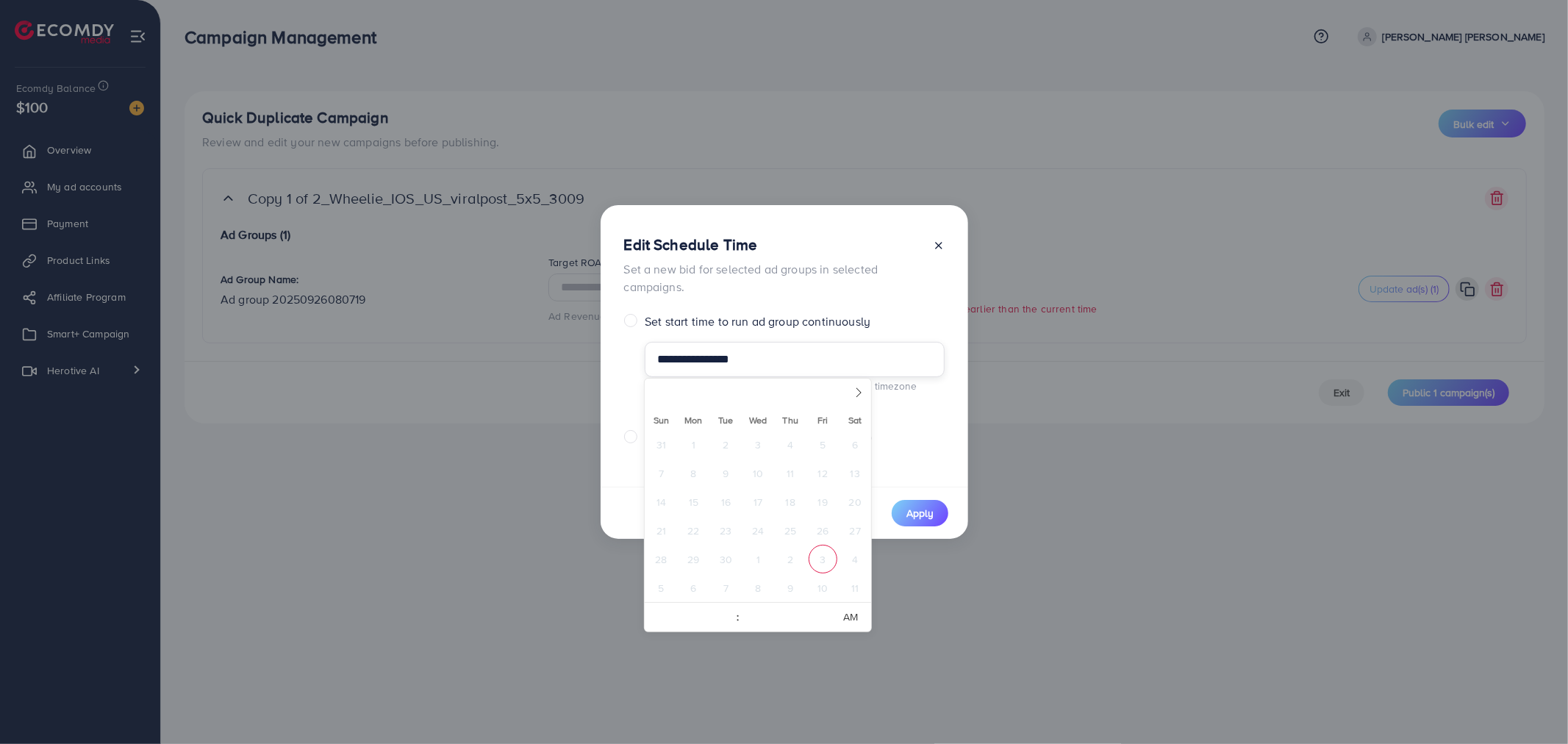
click at [699, 356] on input "**********" at bounding box center [794, 359] width 299 height 35
click at [856, 393] on icon at bounding box center [859, 393] width 10 height 10
click at [824, 441] on span "3" at bounding box center [822, 444] width 29 height 29
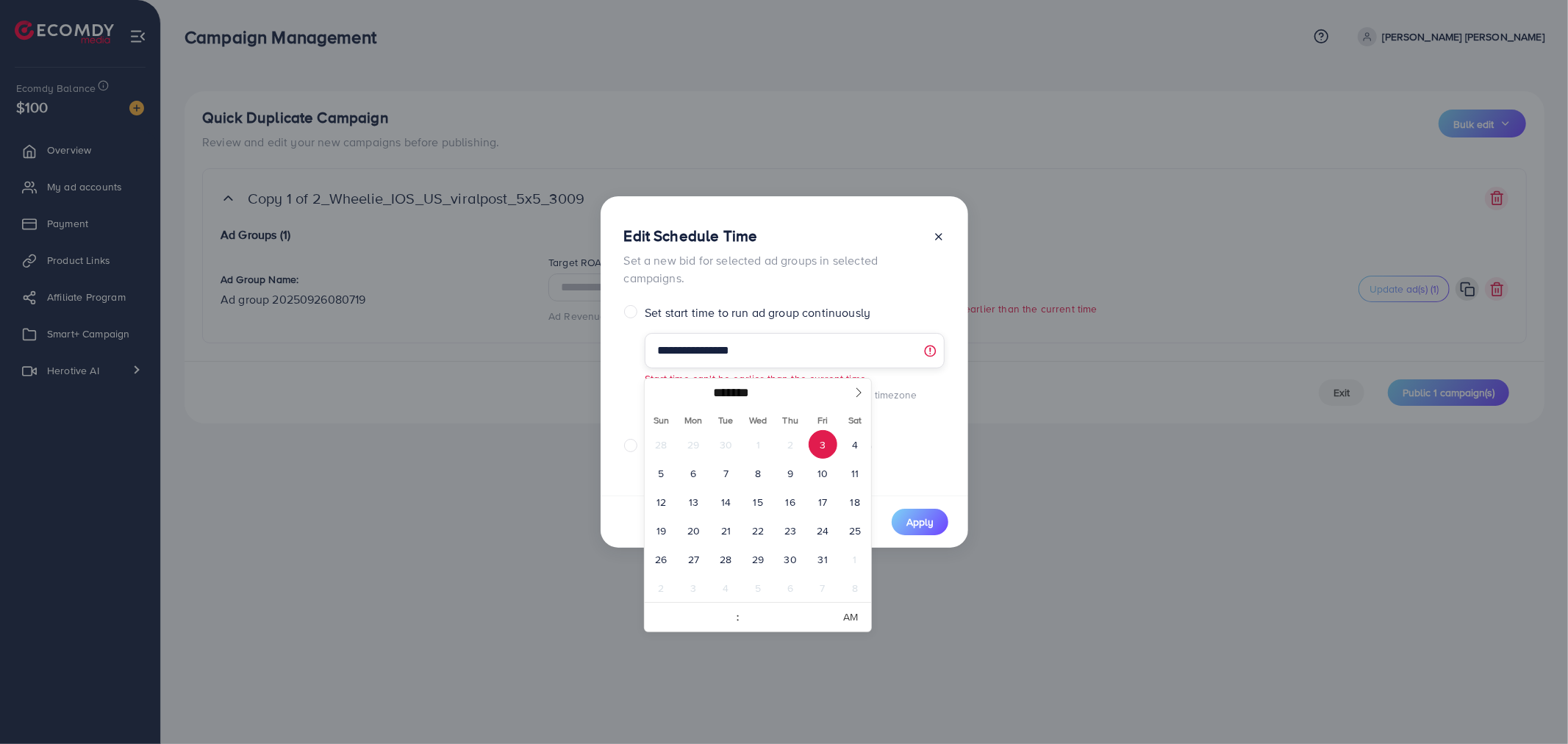
click at [725, 354] on input "**********" at bounding box center [794, 351] width 299 height 35
click at [735, 353] on input "**********" at bounding box center [794, 351] width 299 height 35
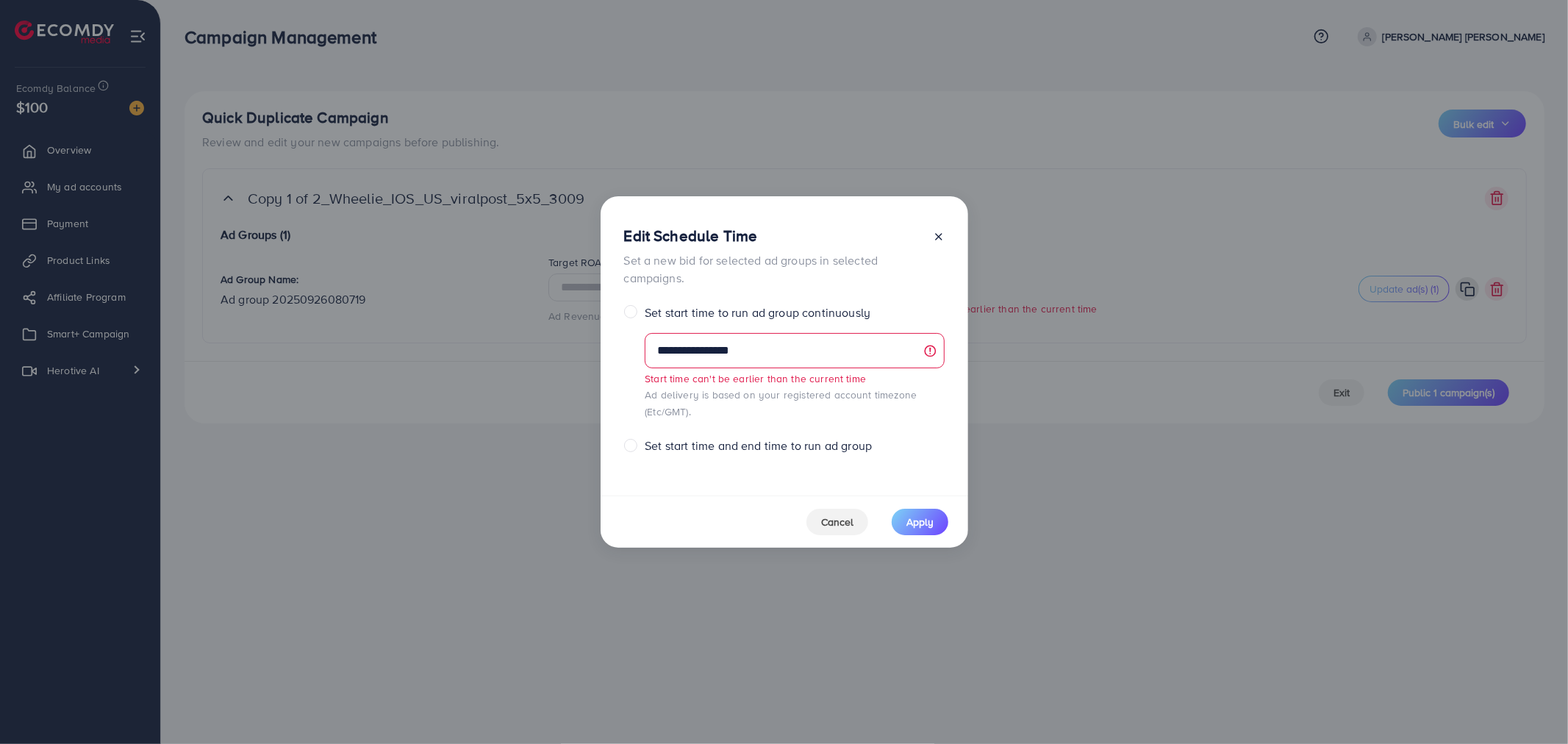
click at [909, 458] on div "**********" at bounding box center [784, 345] width 368 height 299
click at [745, 350] on input "**********" at bounding box center [794, 351] width 299 height 35
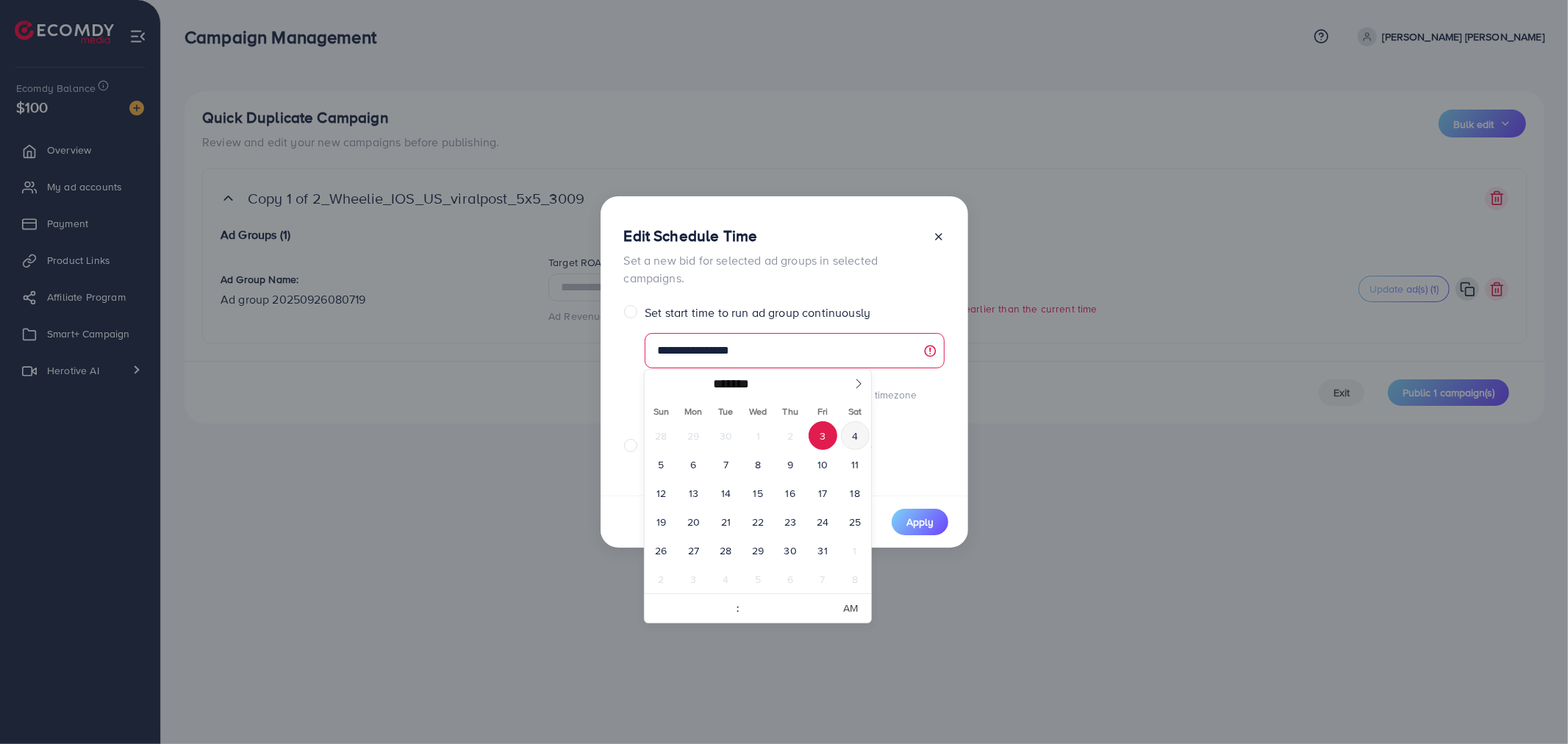
click at [854, 432] on span "4" at bounding box center [855, 435] width 29 height 29
type input "**********"
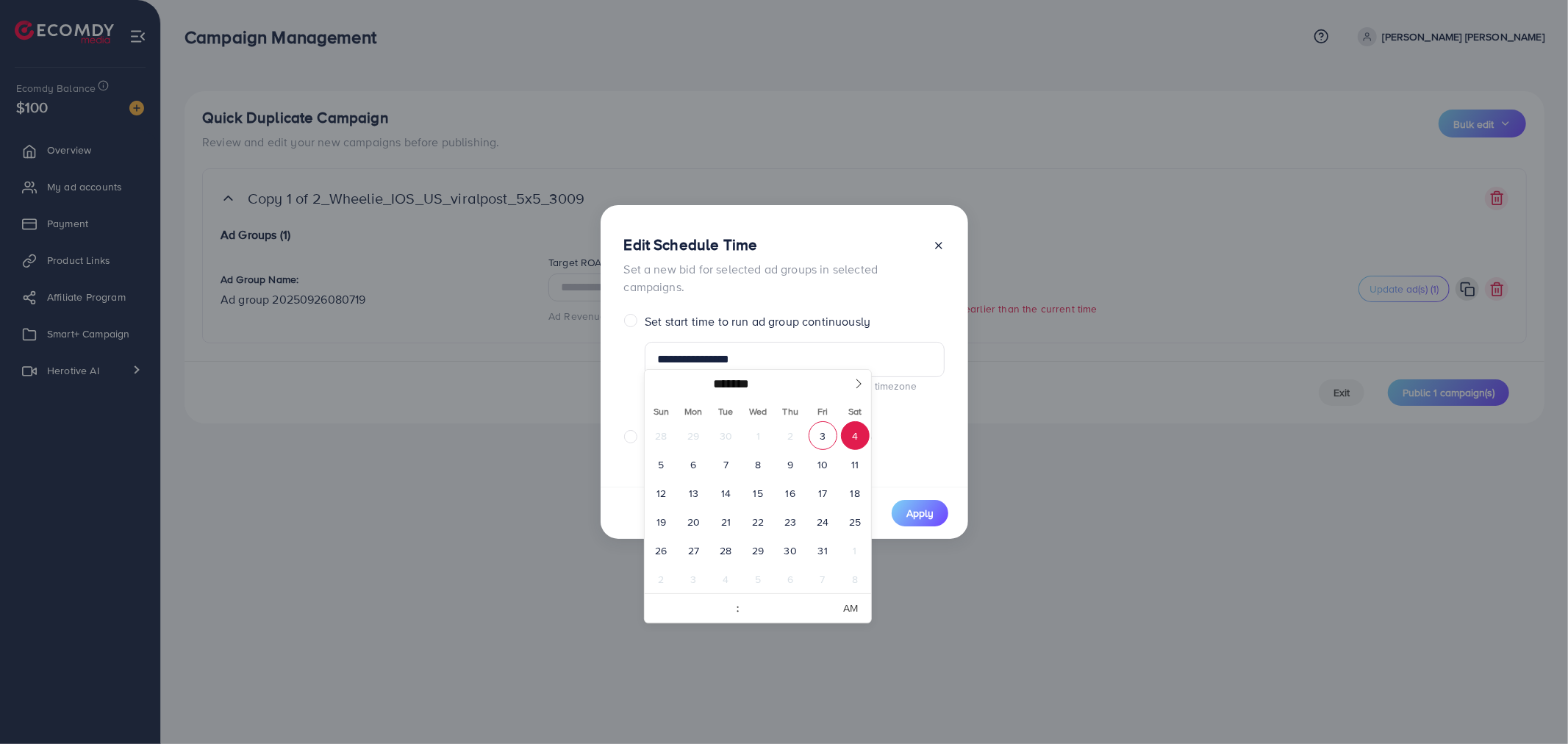
click at [939, 435] on div "Set start time and end time to run ad group" at bounding box center [784, 436] width 320 height 17
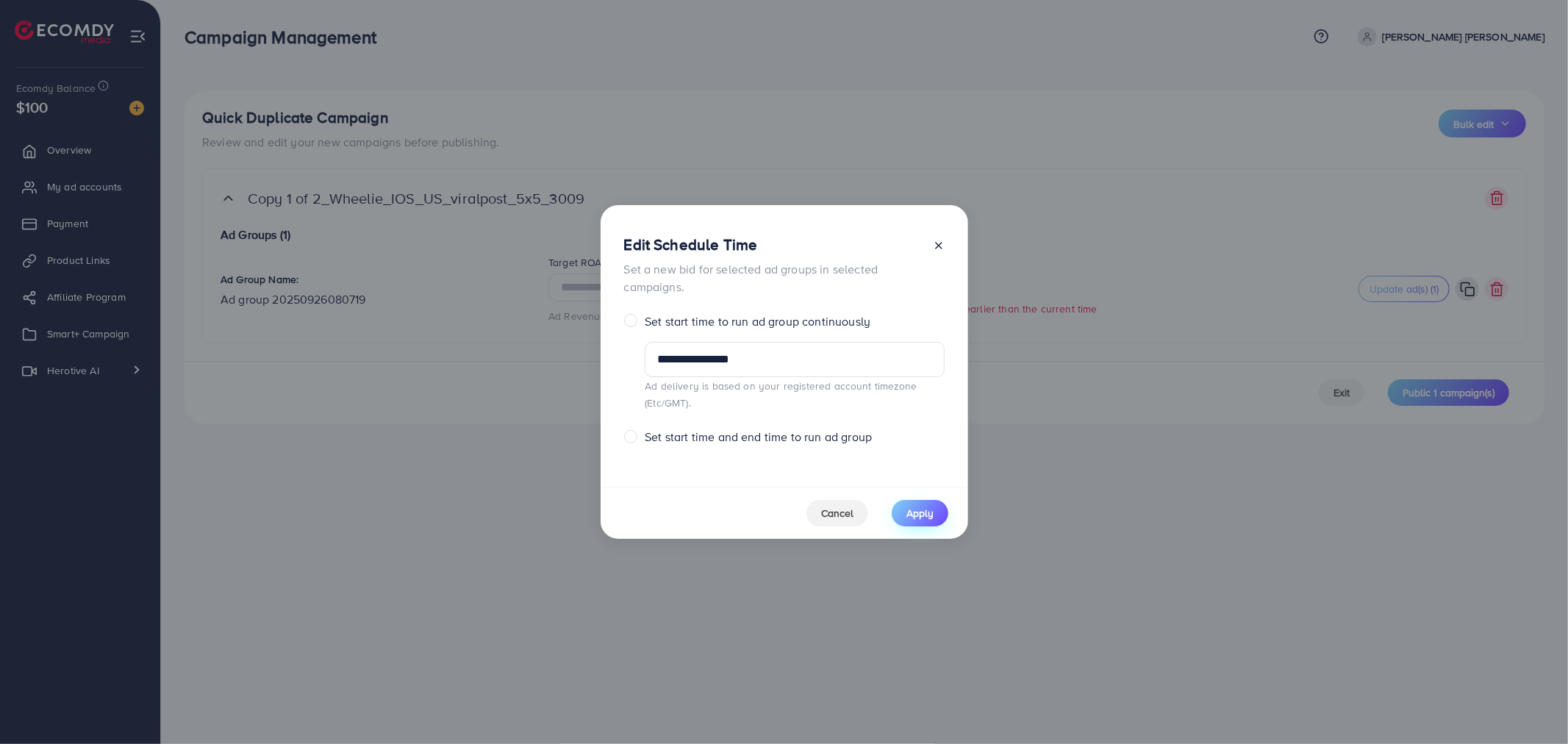
click at [918, 513] on span "Apply" at bounding box center [920, 513] width 27 height 15
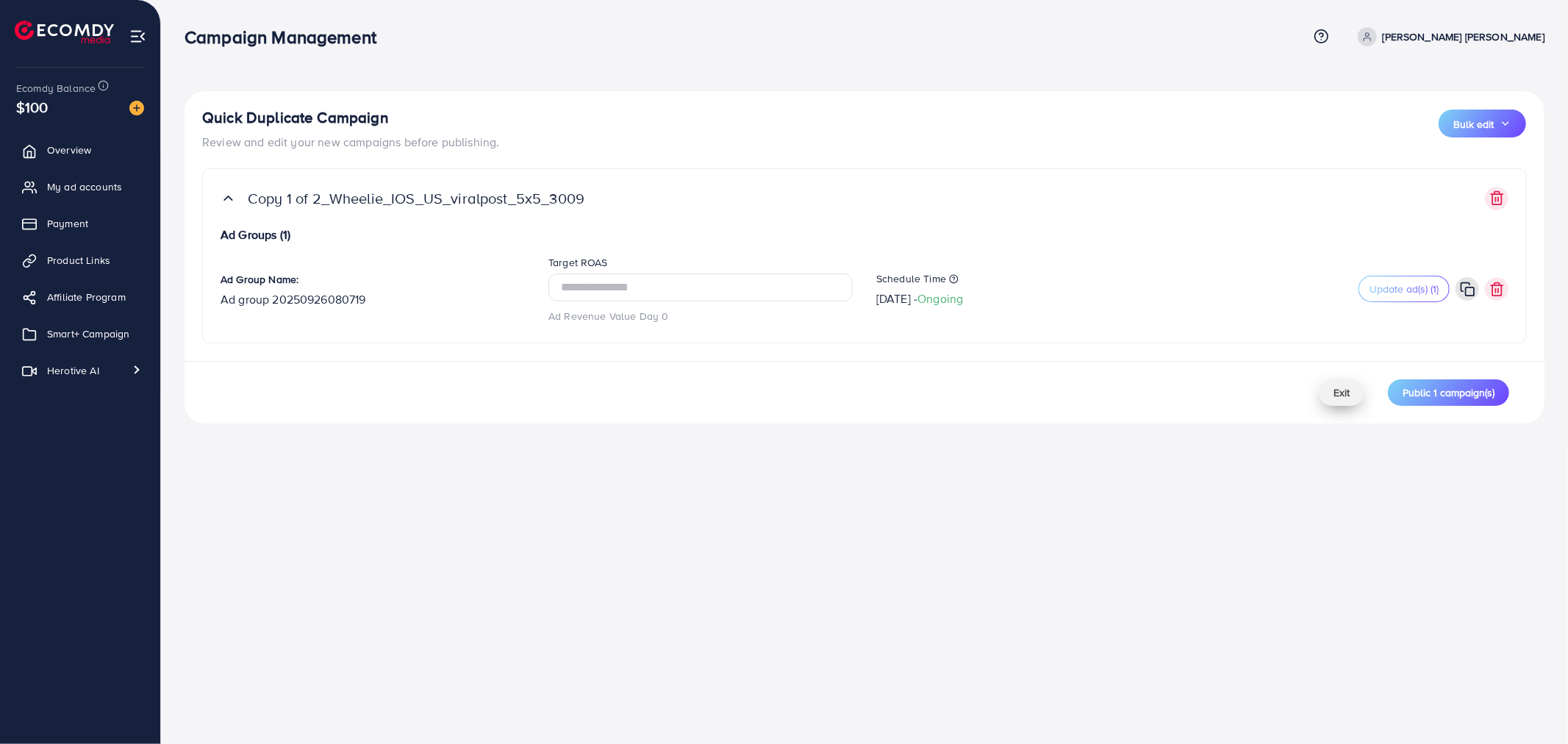
click at [1439, 385] on span "Public 1 campaign(s)" at bounding box center [1448, 393] width 92 height 15
click at [1419, 287] on span "Update ad(s) (1)" at bounding box center [1404, 289] width 69 height 15
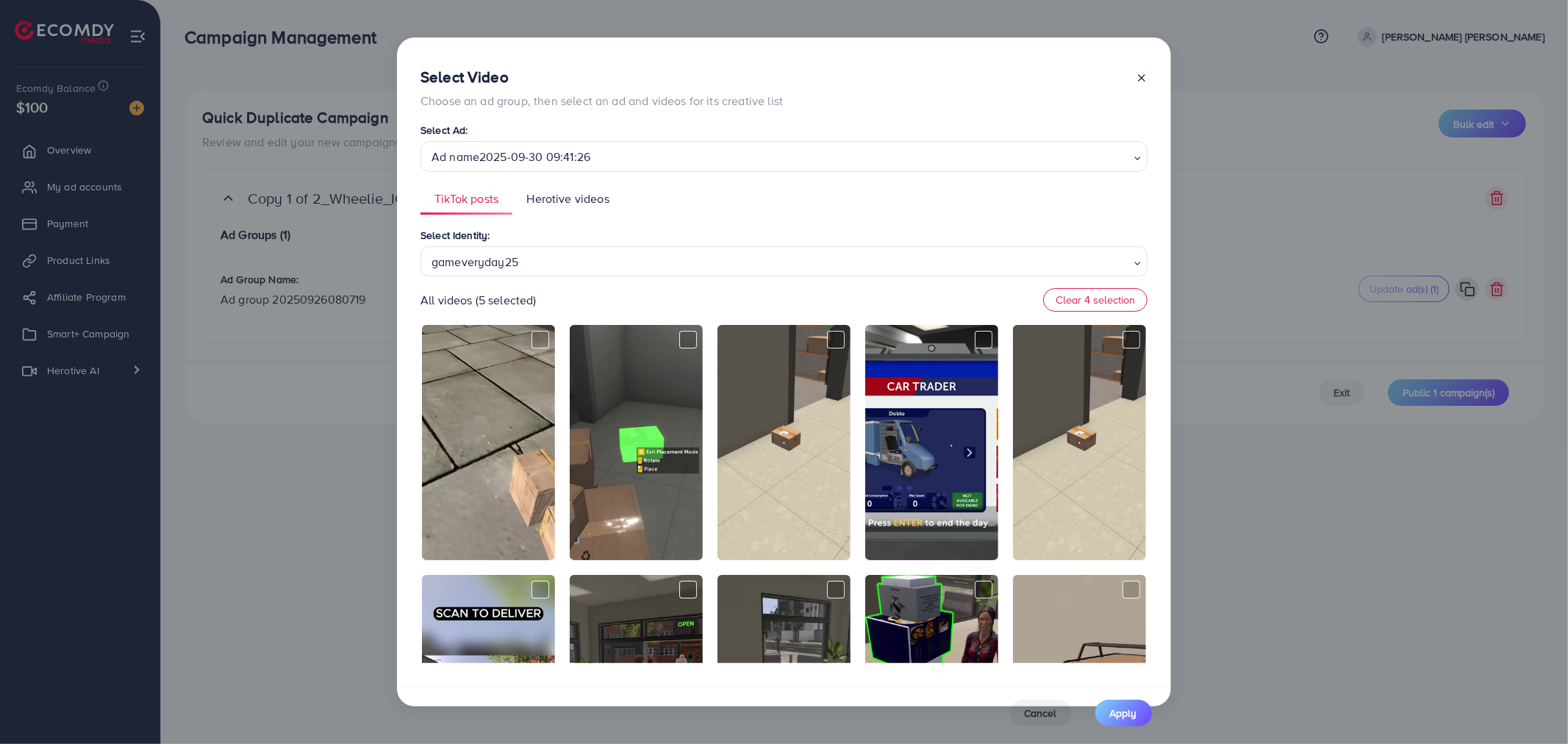
click at [1141, 72] on icon at bounding box center [1141, 78] width 12 height 12
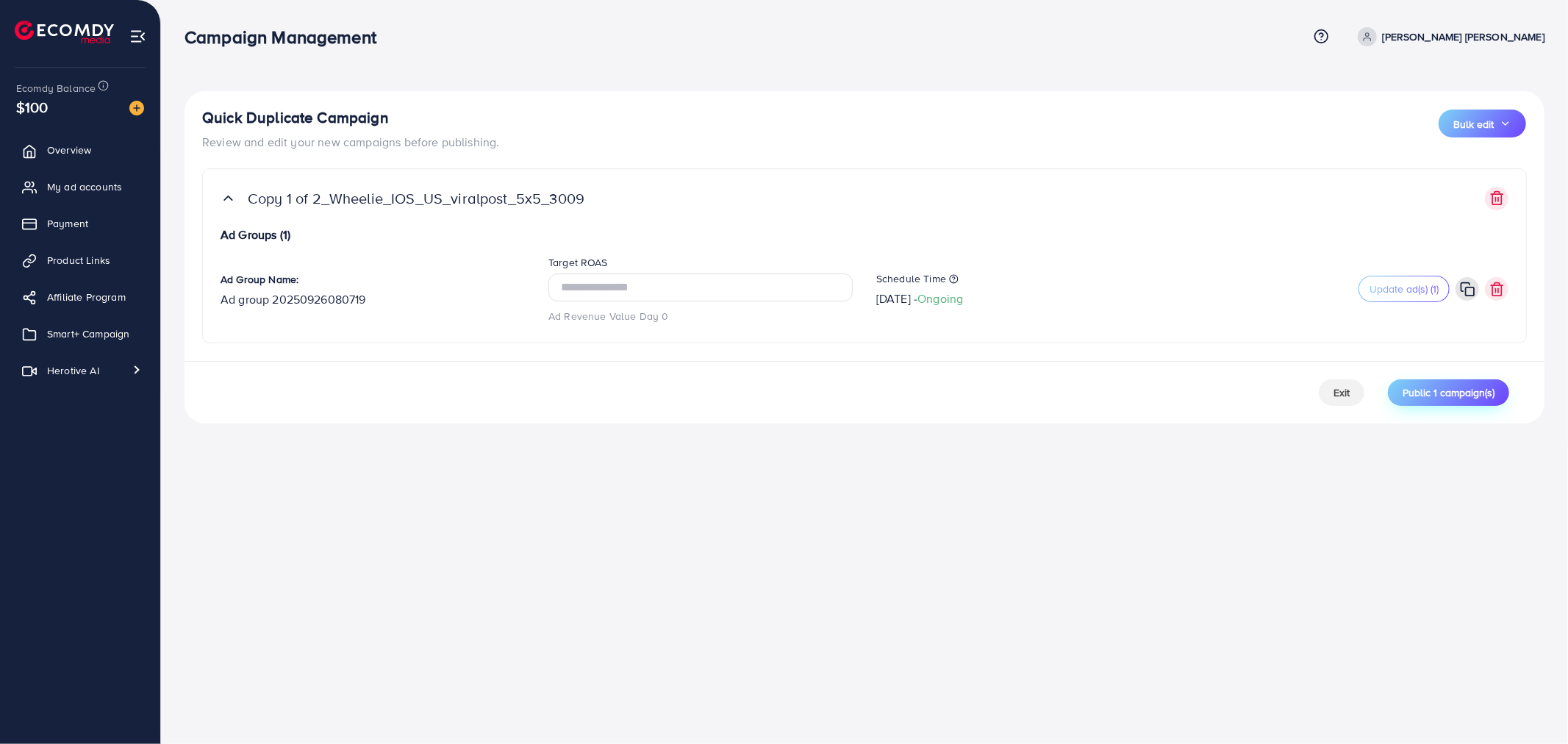
click at [1457, 397] on span "Public 1 campaign(s)" at bounding box center [1448, 393] width 92 height 15
click at [1445, 43] on h5 "Some video are not found" at bounding box center [1430, 36] width 149 height 19
click at [1439, 390] on span "Public 1 campaign(s)" at bounding box center [1448, 393] width 92 height 15
click at [1400, 291] on span "Update ad(s) (1)" at bounding box center [1404, 289] width 69 height 15
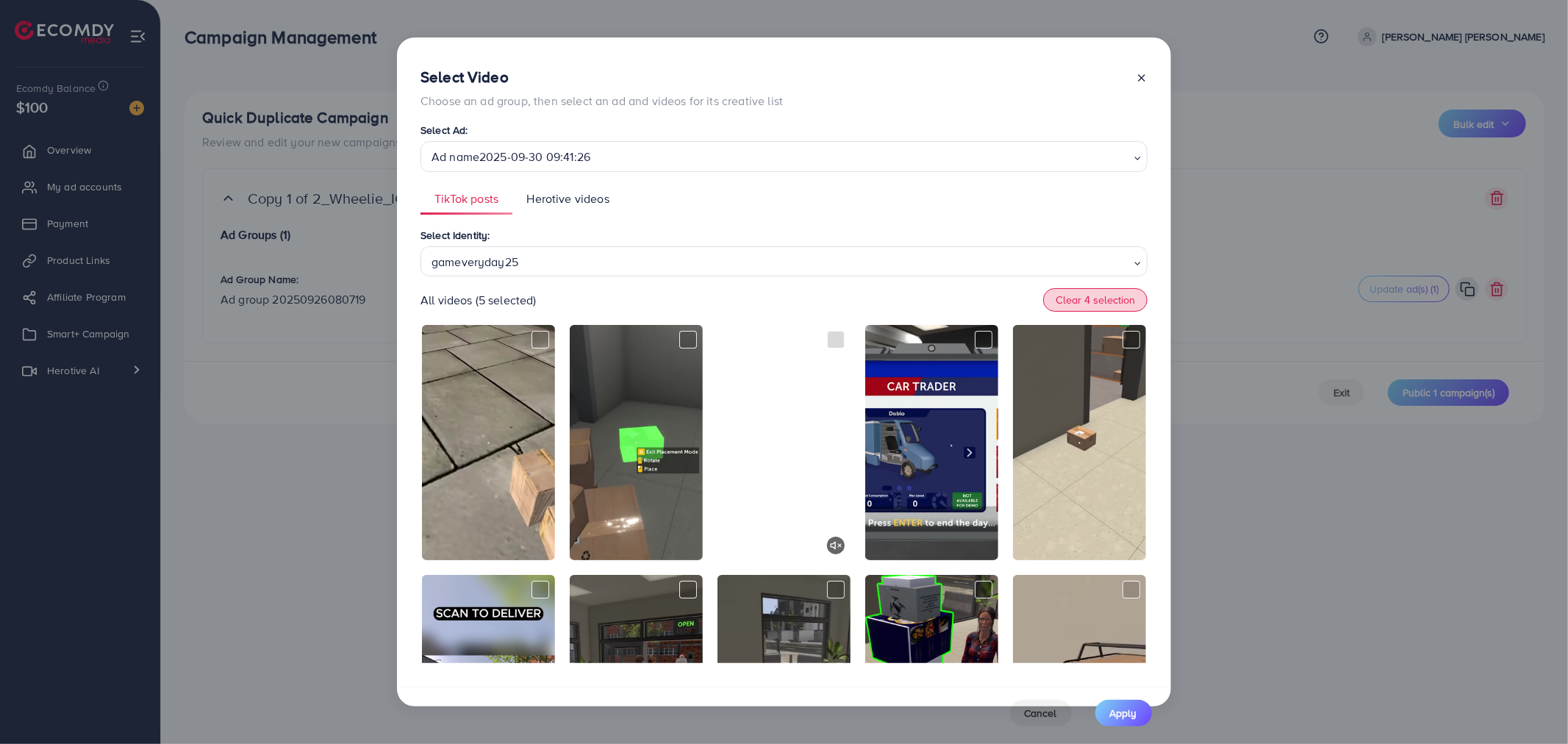
click at [1106, 305] on button "Clear 4 selection" at bounding box center [1095, 300] width 104 height 24
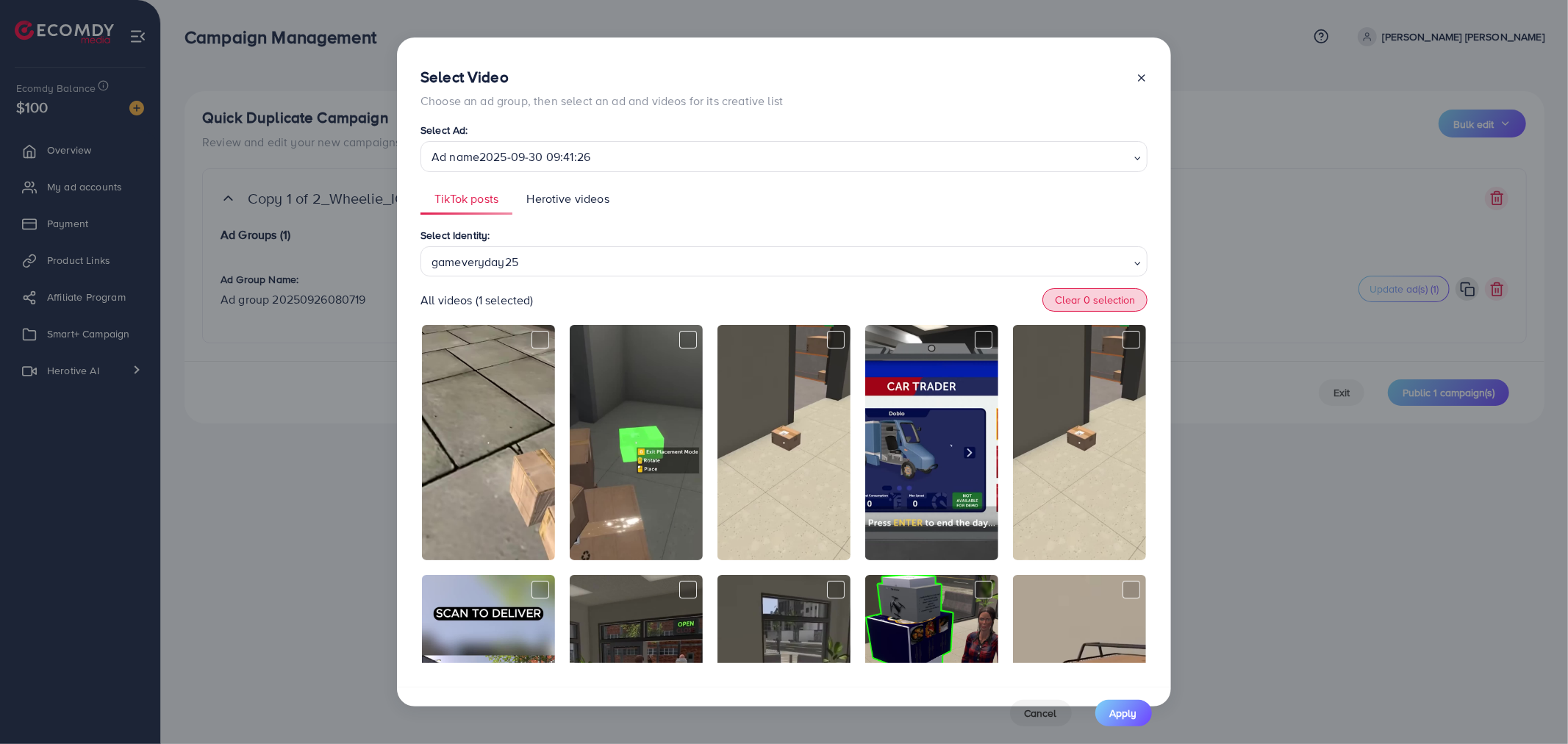
click at [1105, 304] on button "Clear 0 selection" at bounding box center [1095, 300] width 105 height 24
click at [560, 306] on div "All videos (1 selected) Clear 0 selection" at bounding box center [783, 300] width 727 height 24
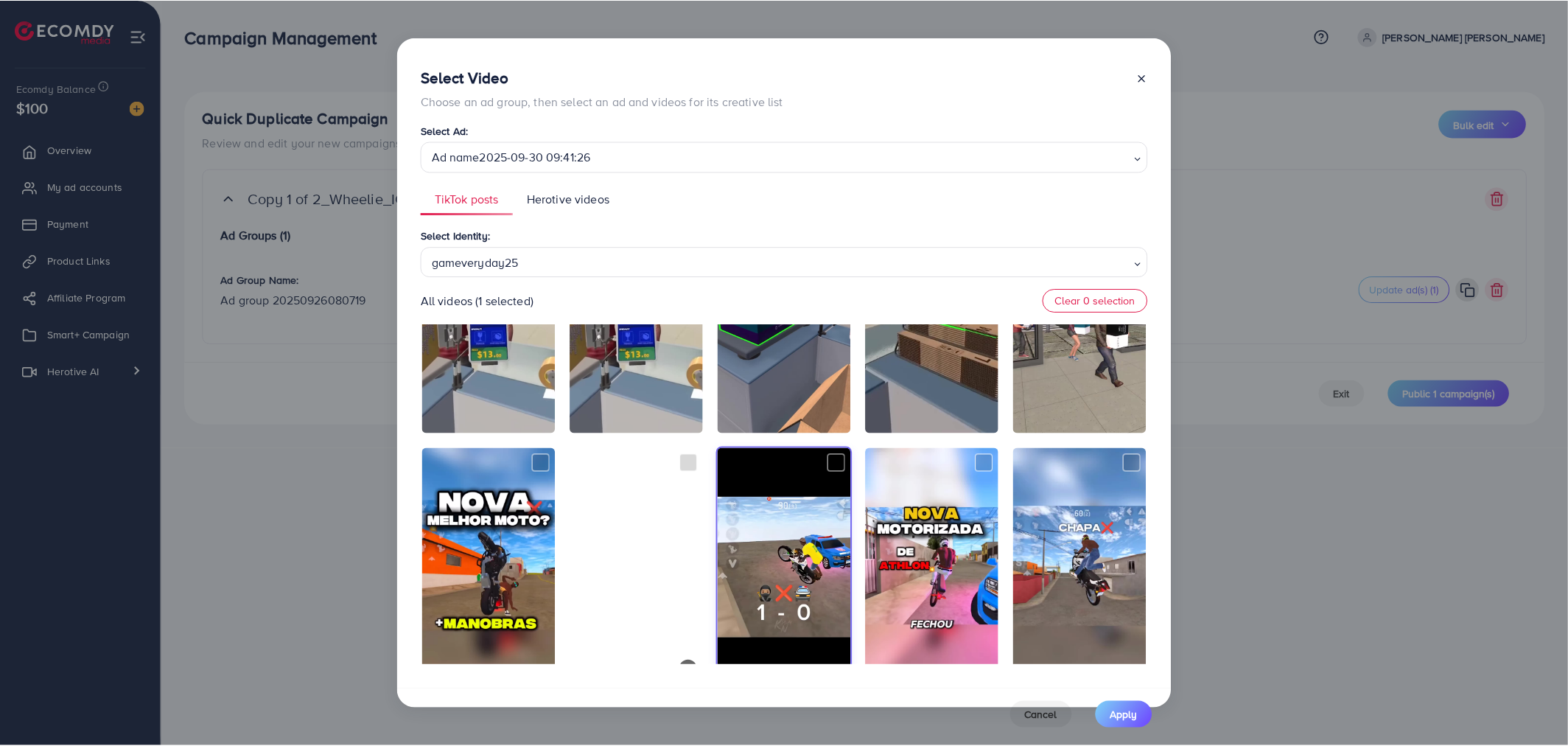
scroll to position [659, 0]
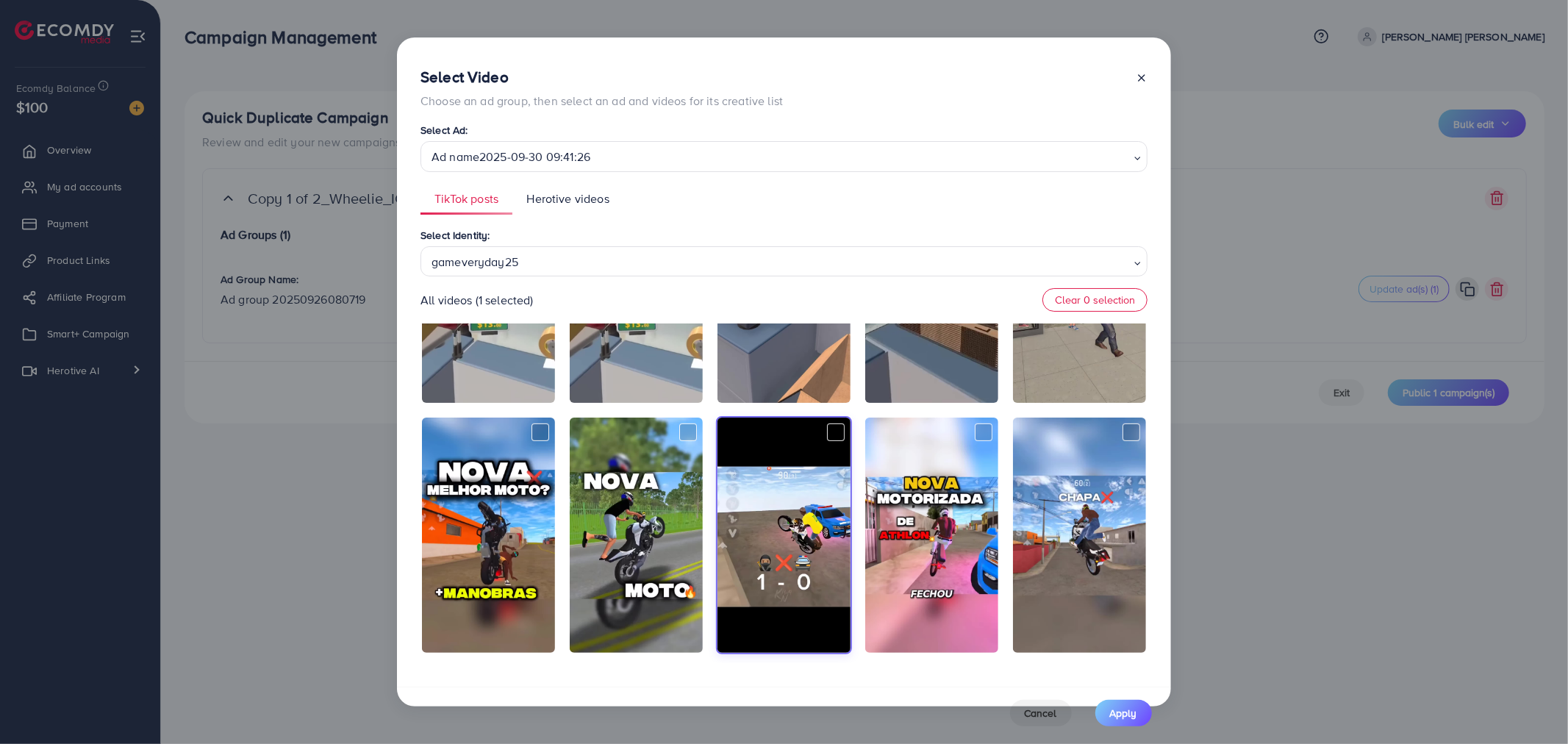
click at [1140, 80] on icon at bounding box center [1141, 78] width 12 height 12
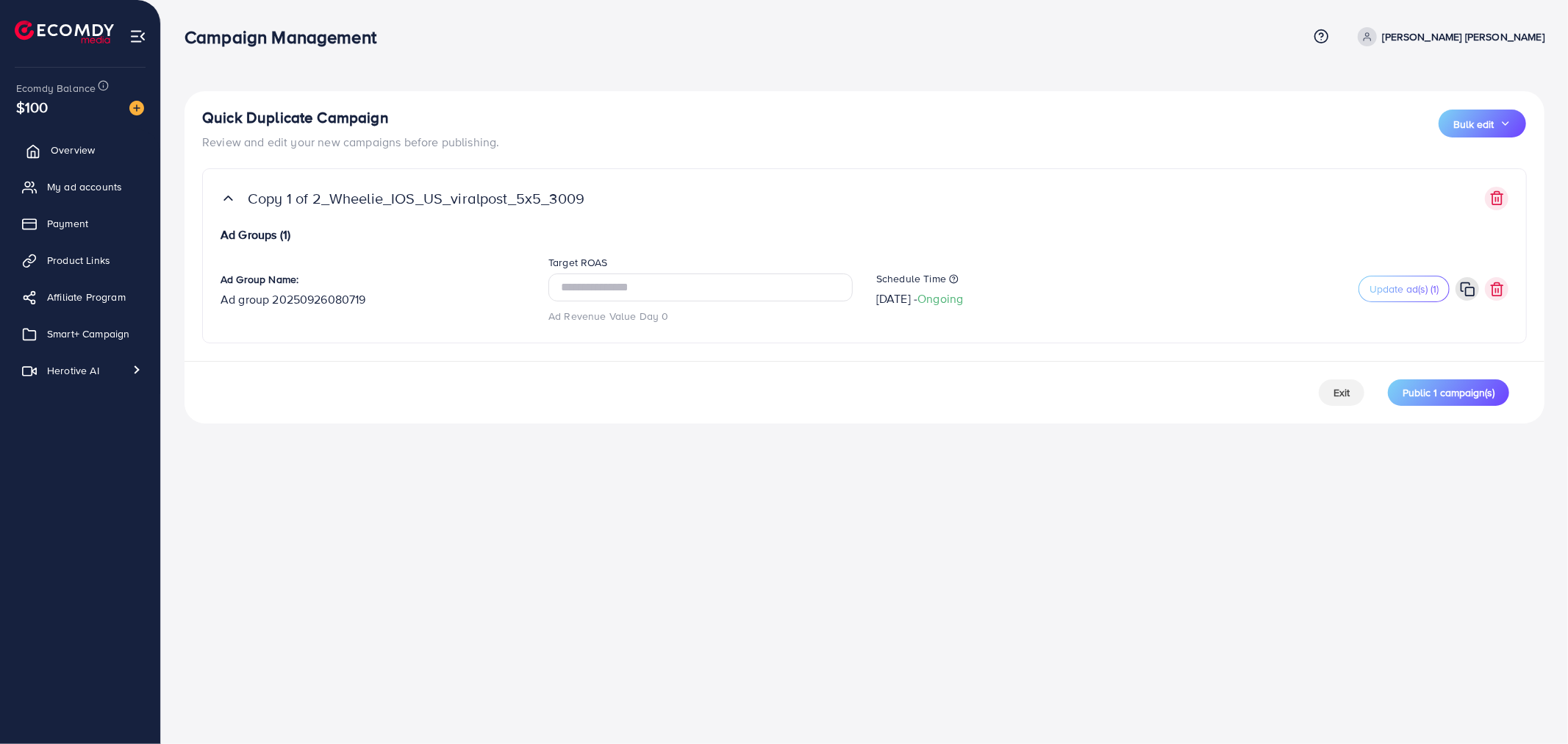
click at [83, 145] on span "Overview" at bounding box center [73, 150] width 44 height 15
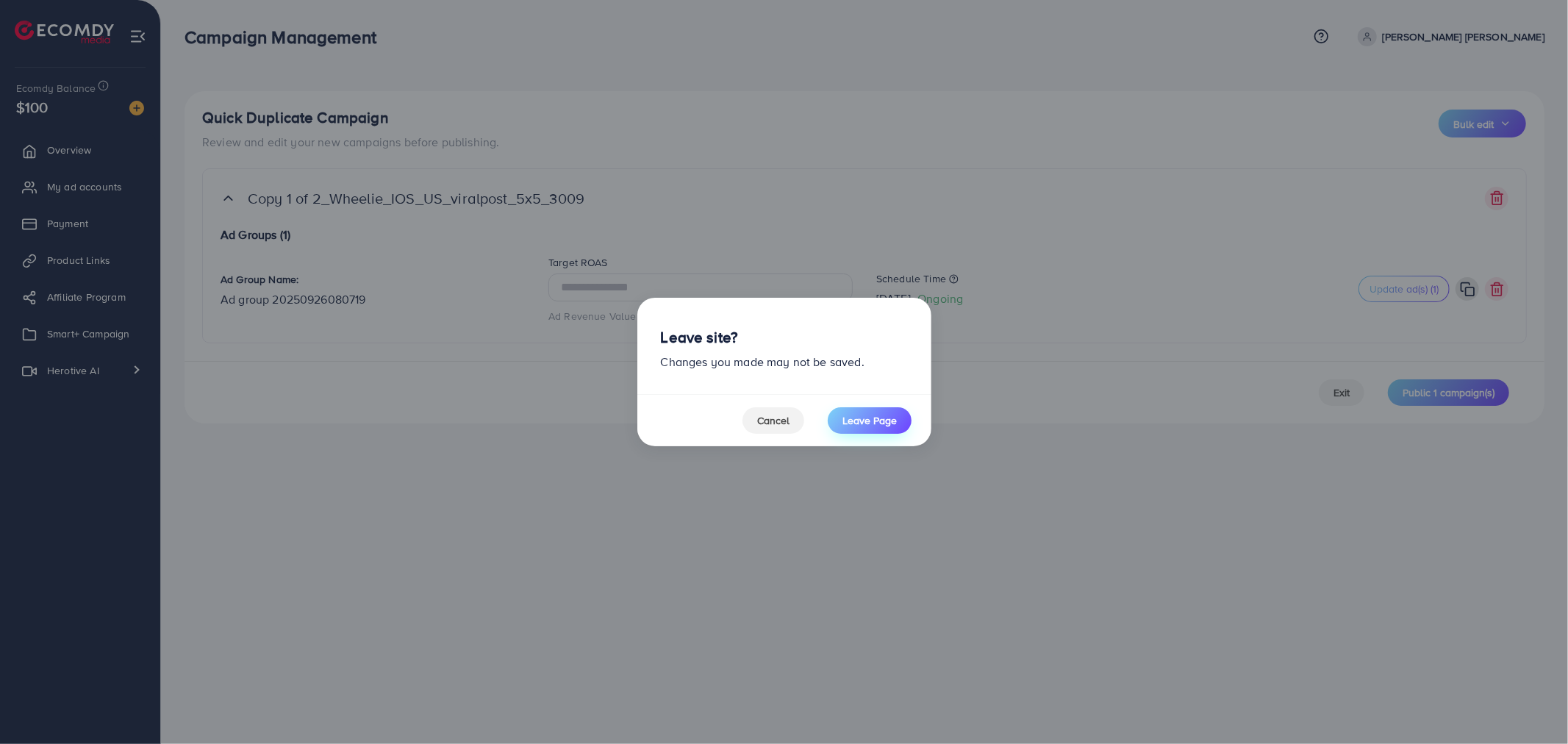
click at [878, 429] on button "Leave Page" at bounding box center [869, 421] width 83 height 27
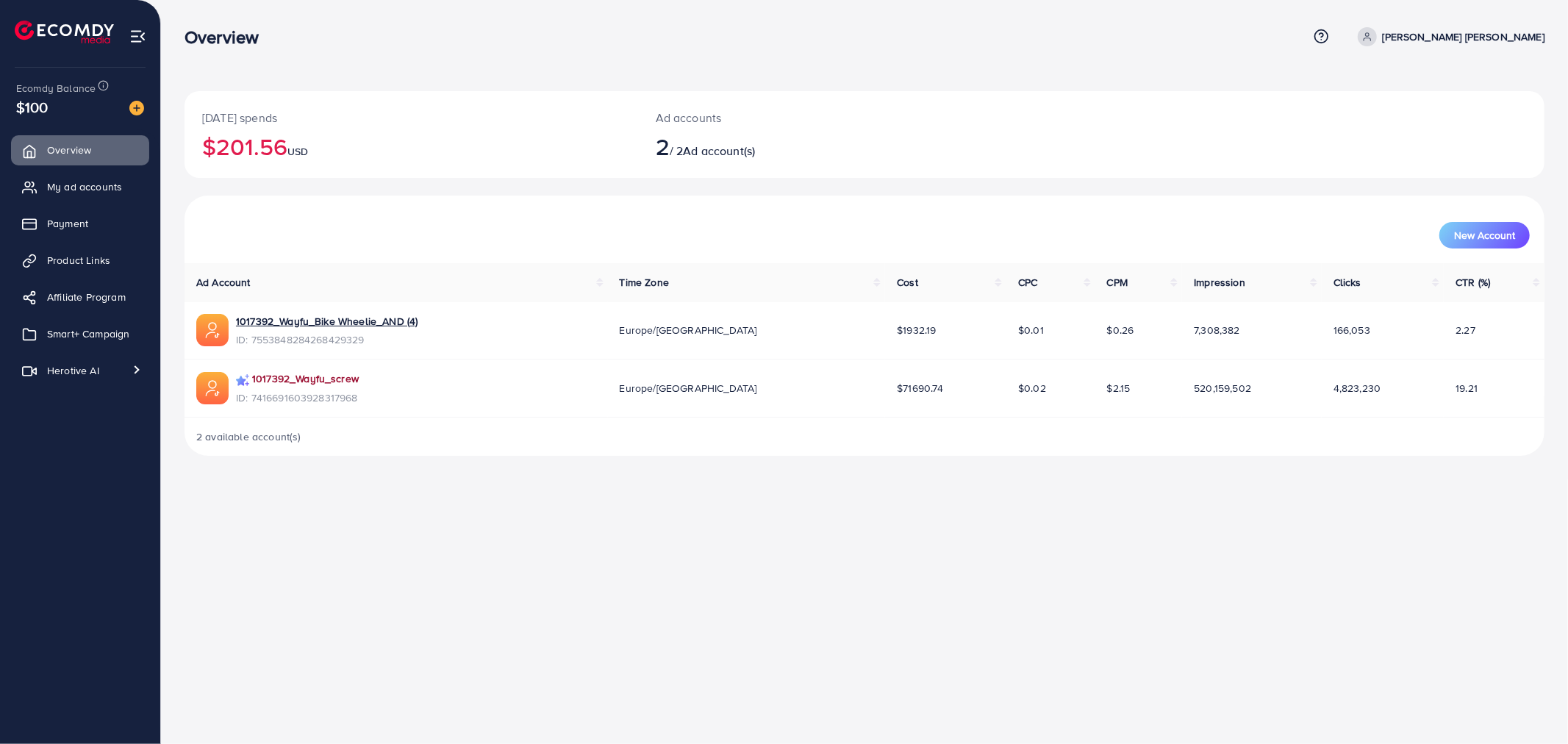
click at [298, 382] on link "1017392_Wayfu_screw" at bounding box center [305, 379] width 106 height 15
click at [111, 327] on span "Smart+ Campaign" at bounding box center [92, 334] width 83 height 15
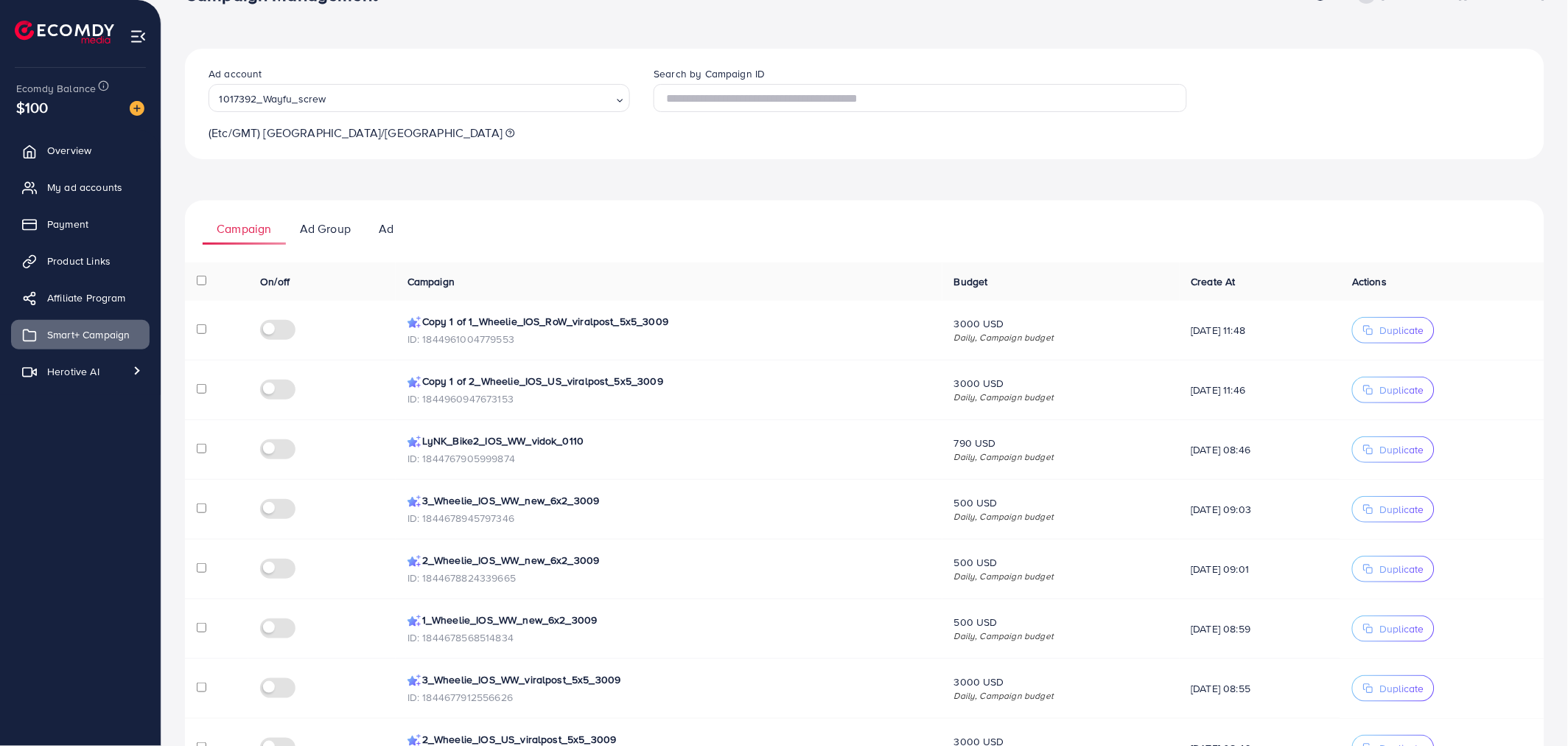
scroll to position [164, 0]
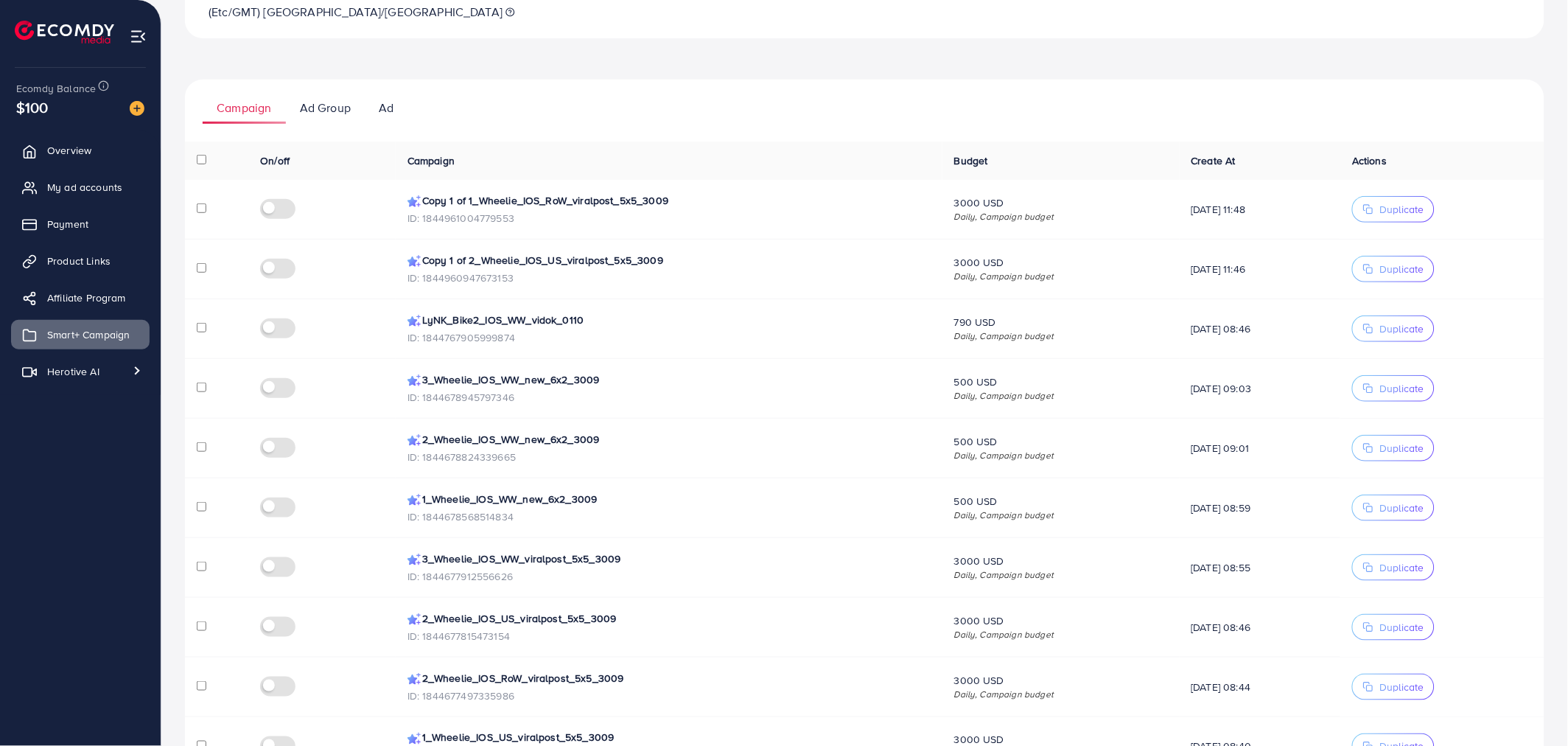
click at [616, 86] on ul "Campaign Ad Group Ad" at bounding box center [864, 102] width 1359 height 44
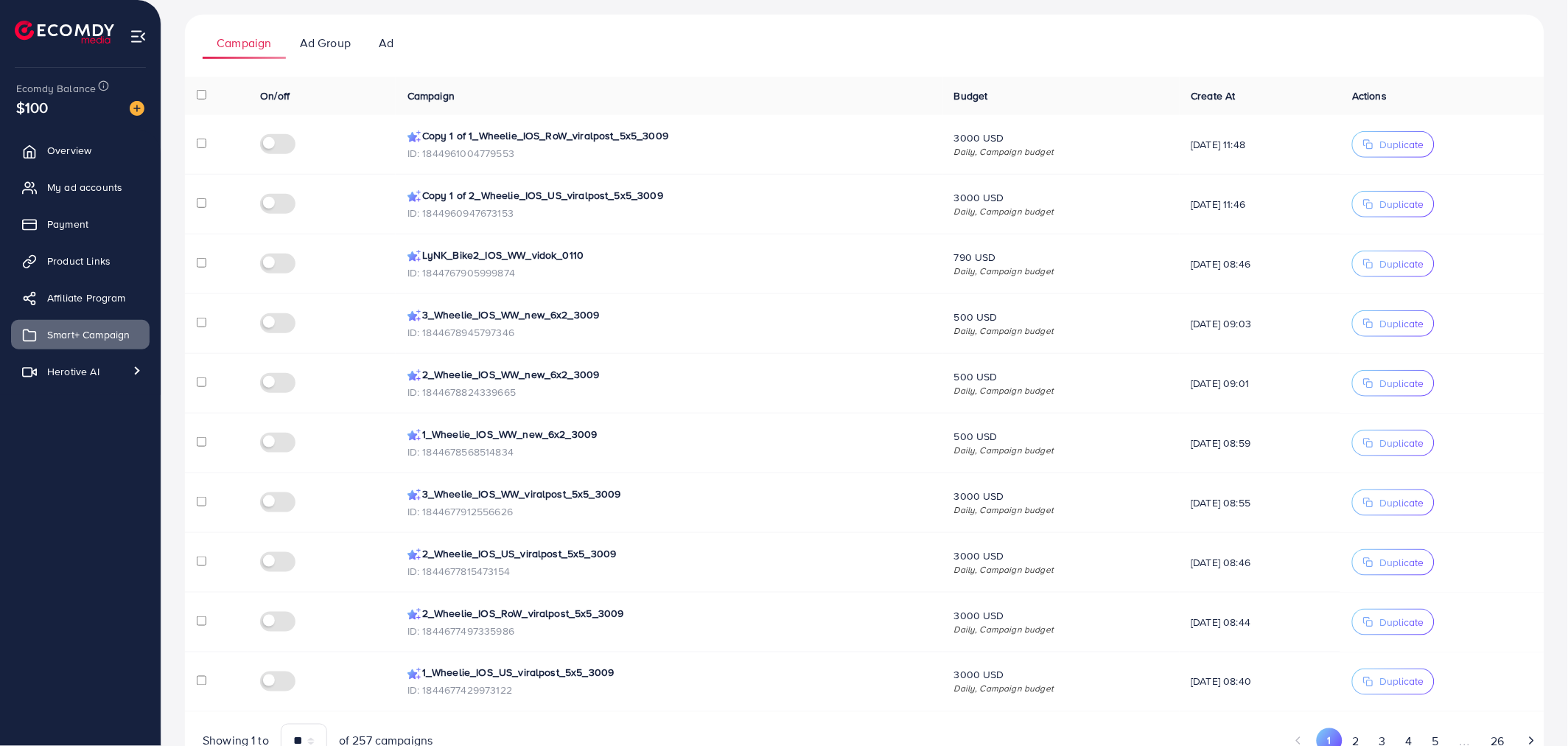
scroll to position [278, 0]
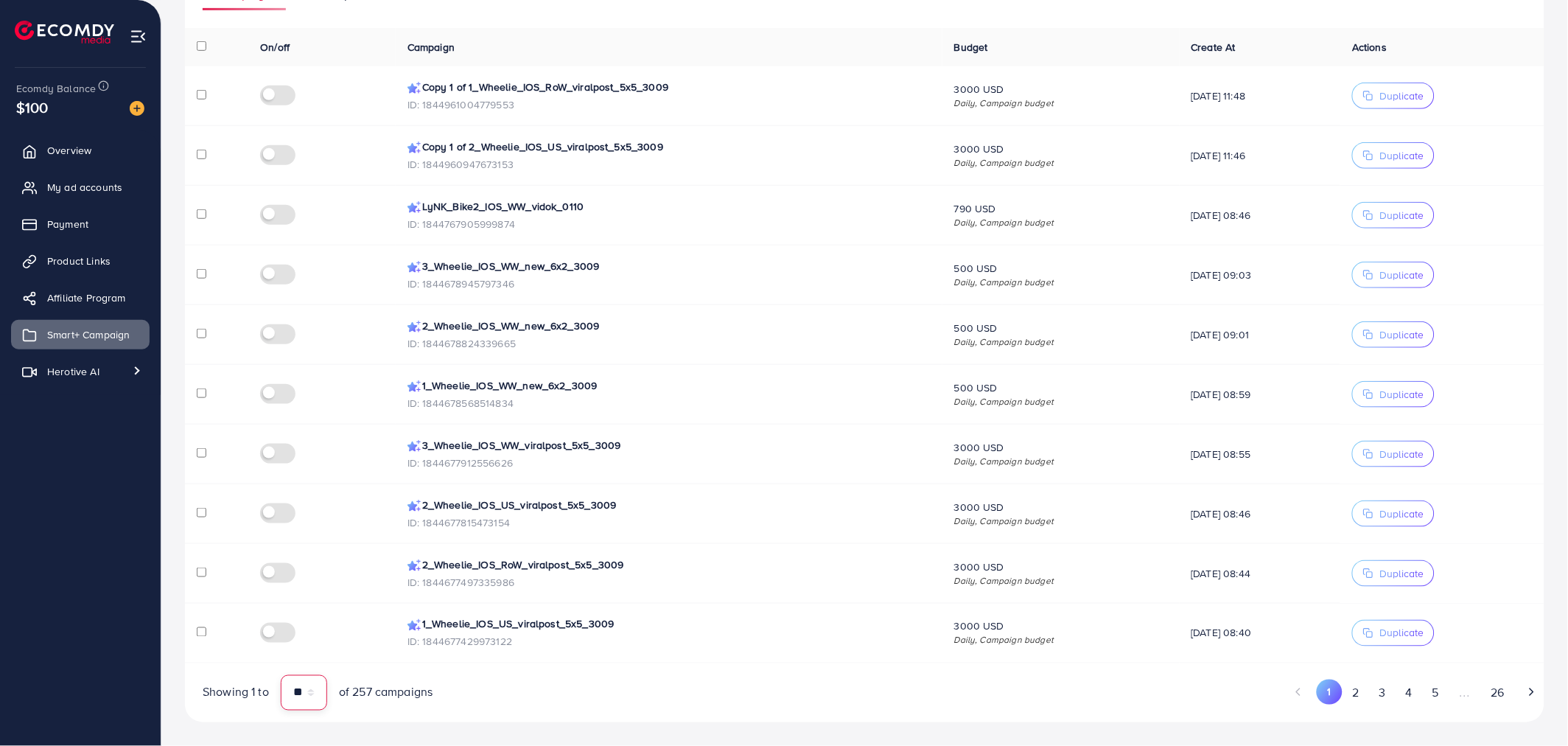
click at [290, 685] on select "** ** **" at bounding box center [303, 693] width 47 height 36
click at [302, 690] on select "** ** **" at bounding box center [303, 693] width 47 height 36
select select "**"
click at [280, 675] on select "** ** **" at bounding box center [303, 693] width 47 height 36
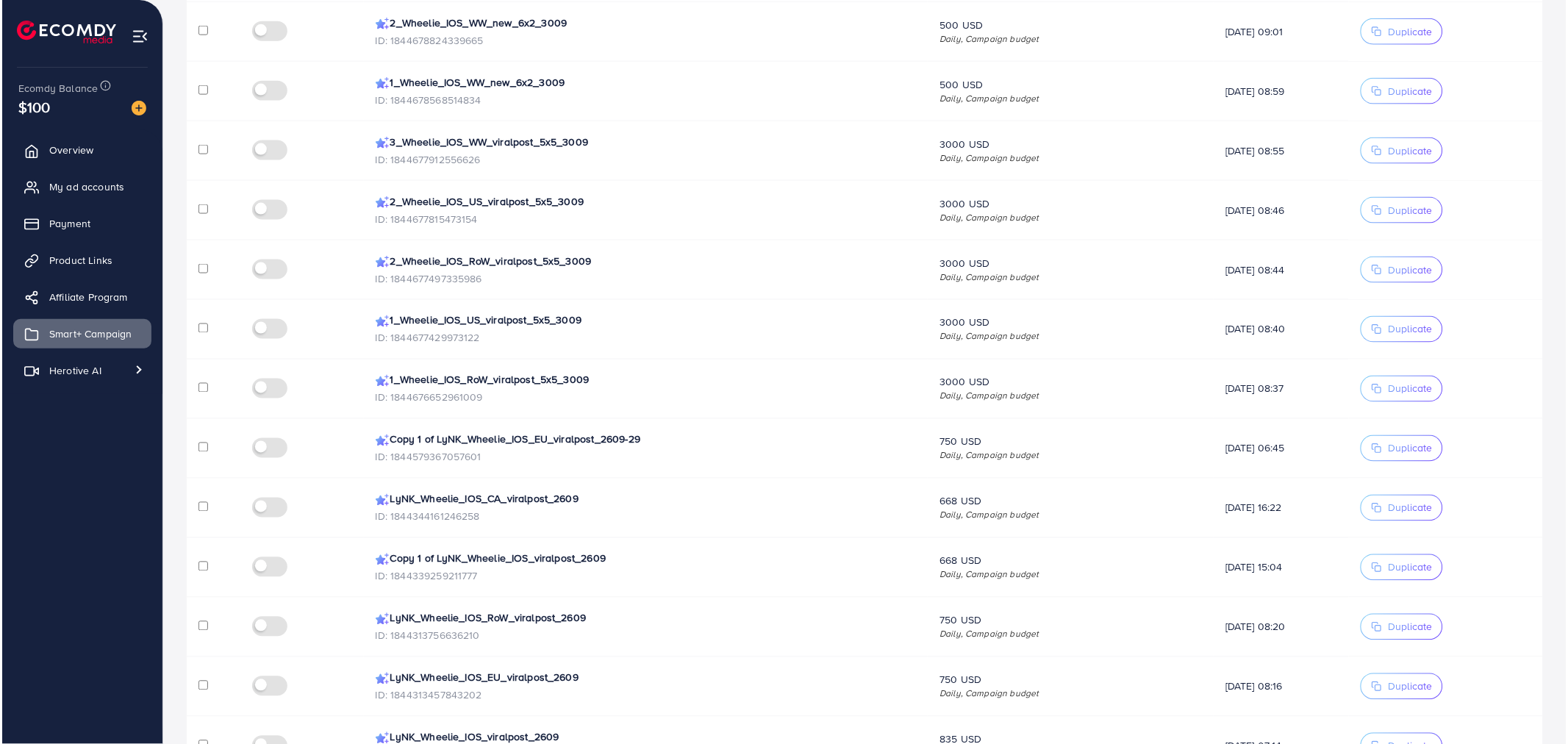
scroll to position [571, 0]
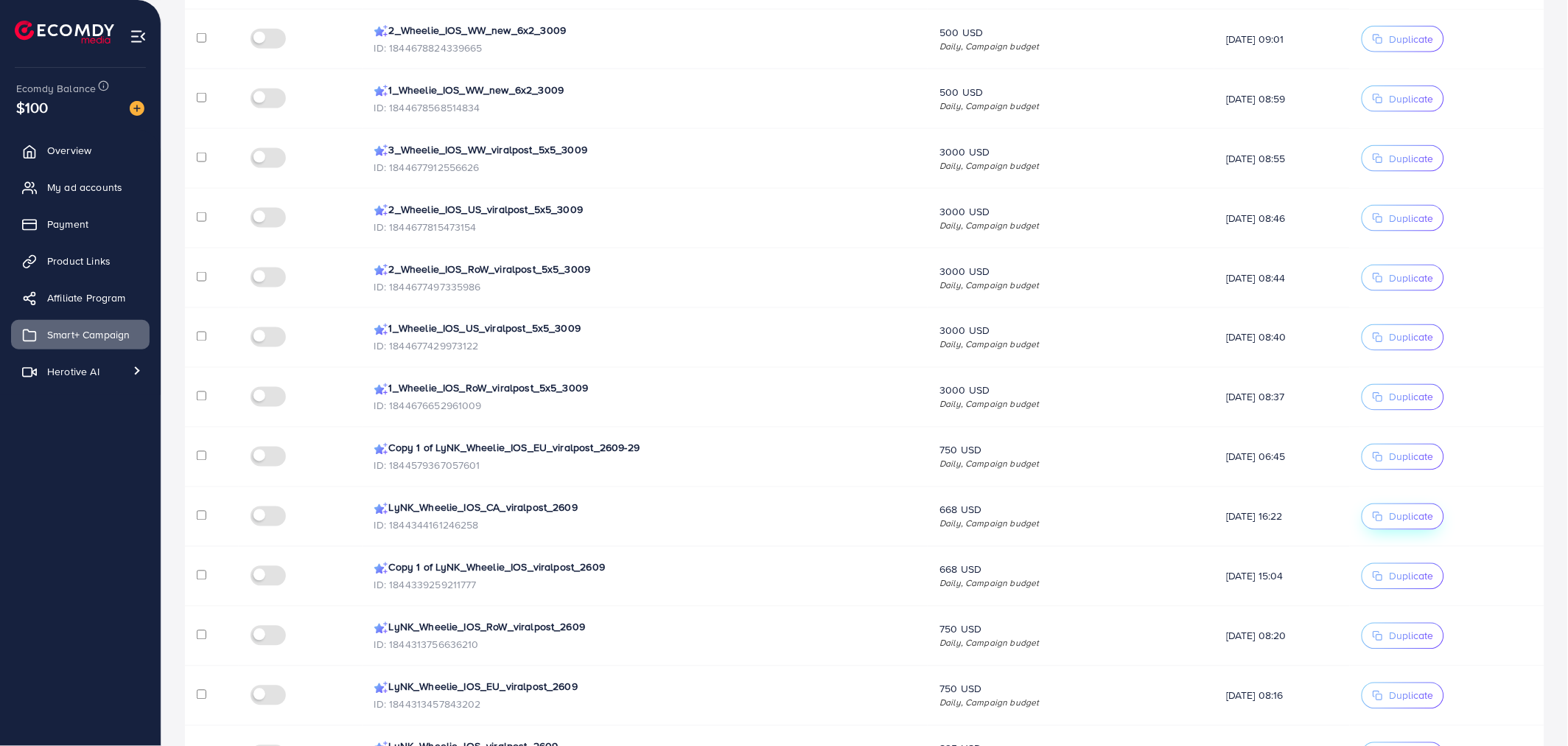
click at [1433, 520] on span "Duplicate" at bounding box center [1411, 517] width 44 height 15
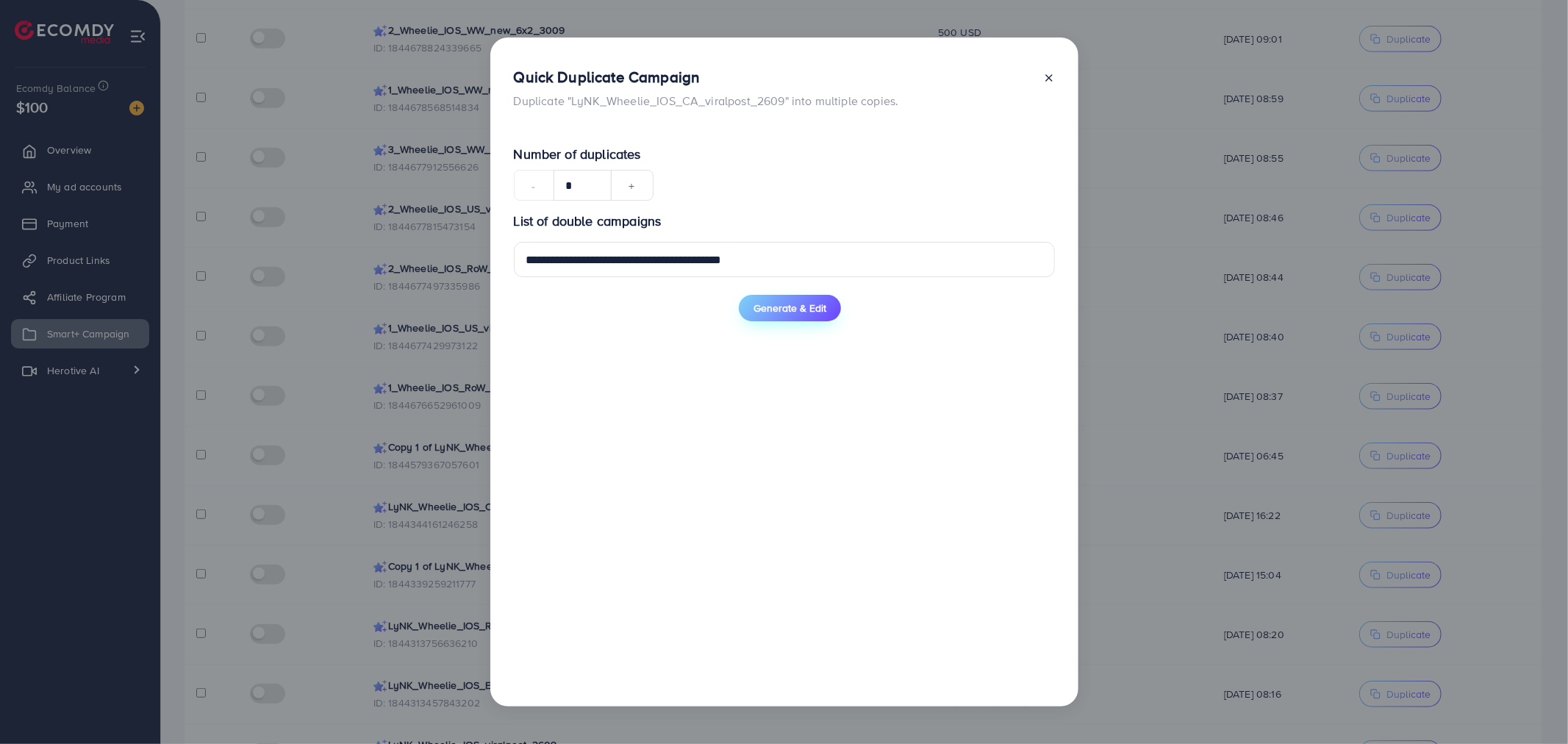
click at [782, 311] on span "Generate & Edit" at bounding box center [789, 308] width 73 height 15
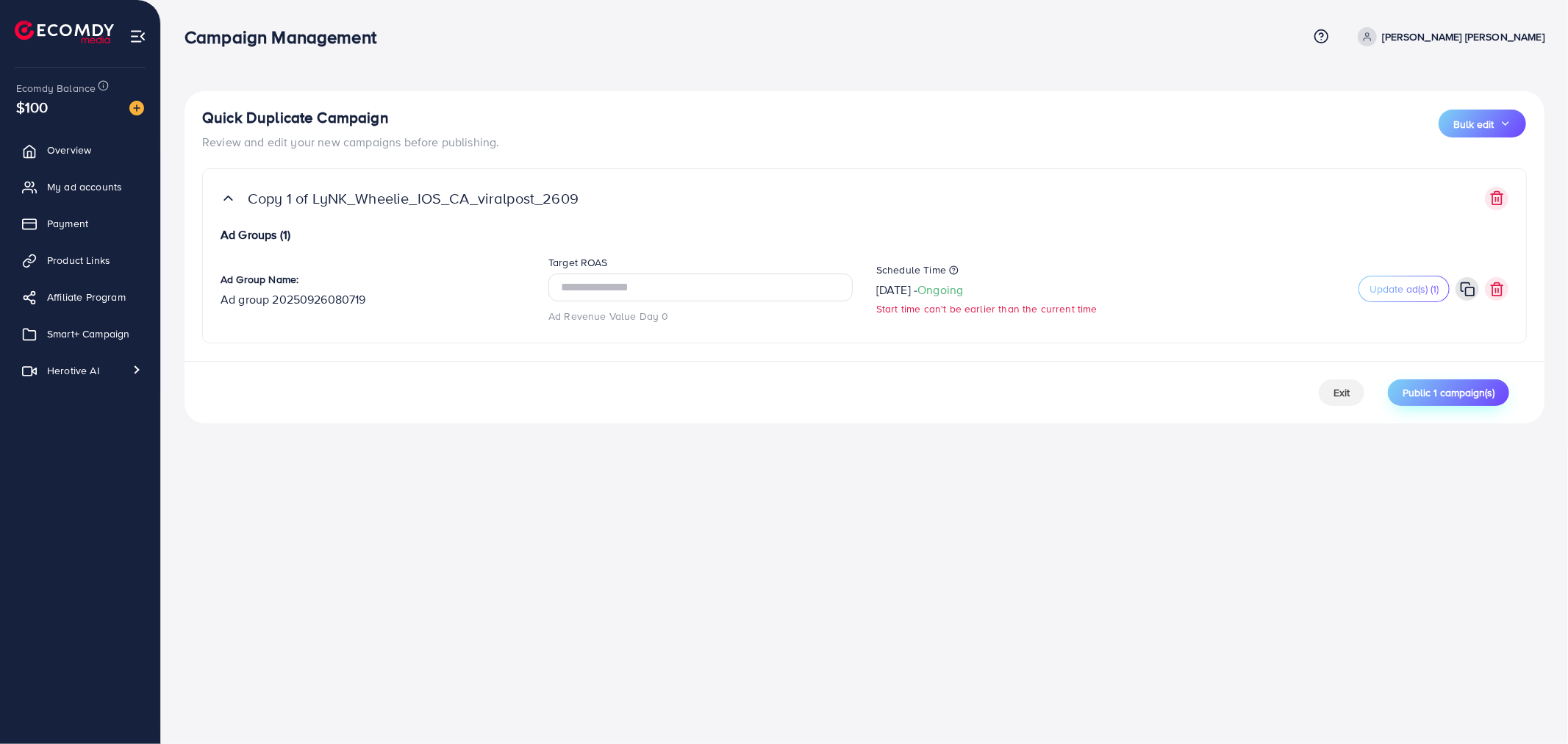
click at [1406, 391] on span "Public 1 campaign(s)" at bounding box center [1448, 393] width 92 height 15
drag, startPoint x: 938, startPoint y: 275, endPoint x: 1017, endPoint y: 283, distance: 79.4
click at [939, 275] on label "Schedule Time" at bounding box center [1028, 269] width 304 height 15
click at [976, 284] on icon at bounding box center [971, 283] width 10 height 10
select select "Month"
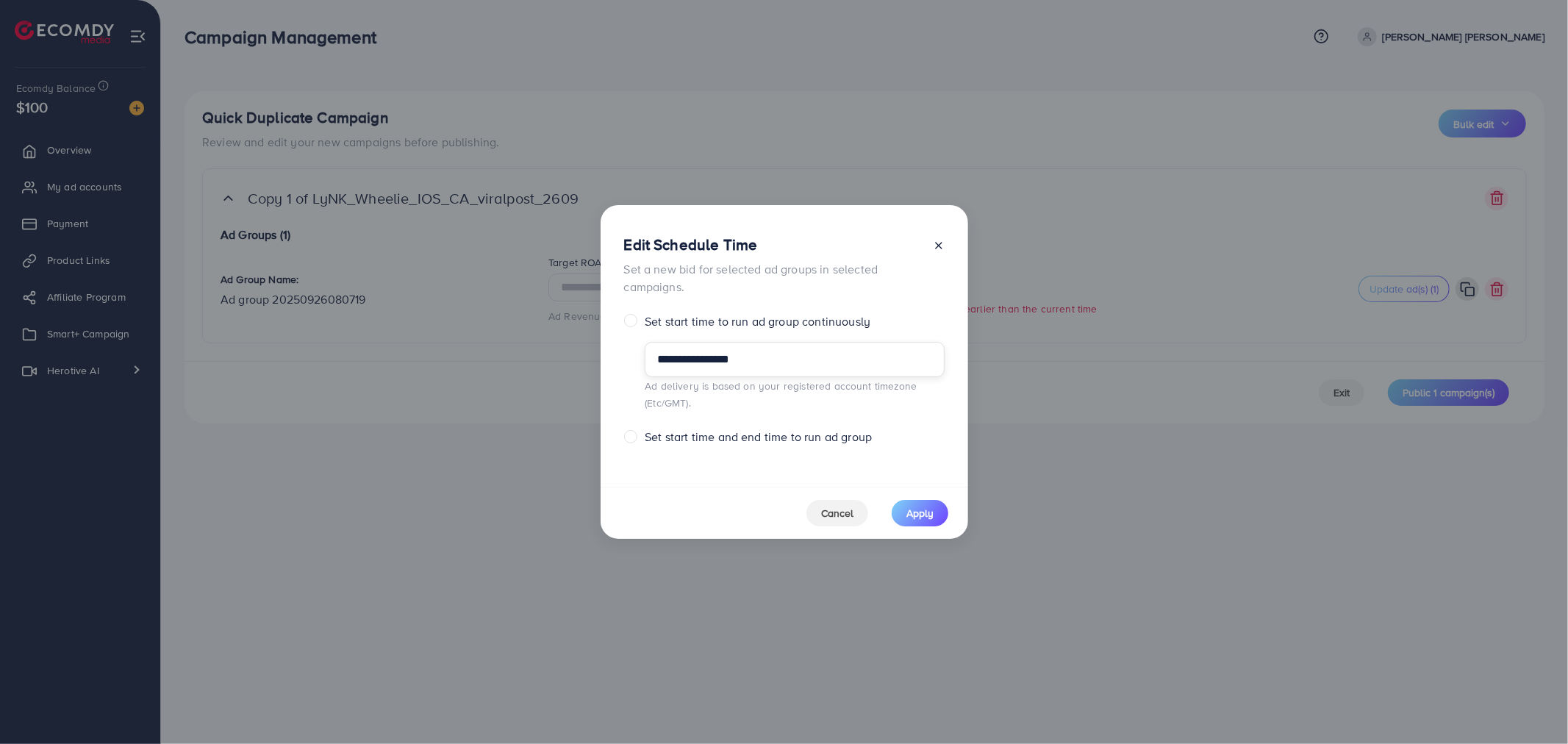
click at [827, 358] on input "**********" at bounding box center [794, 359] width 299 height 35
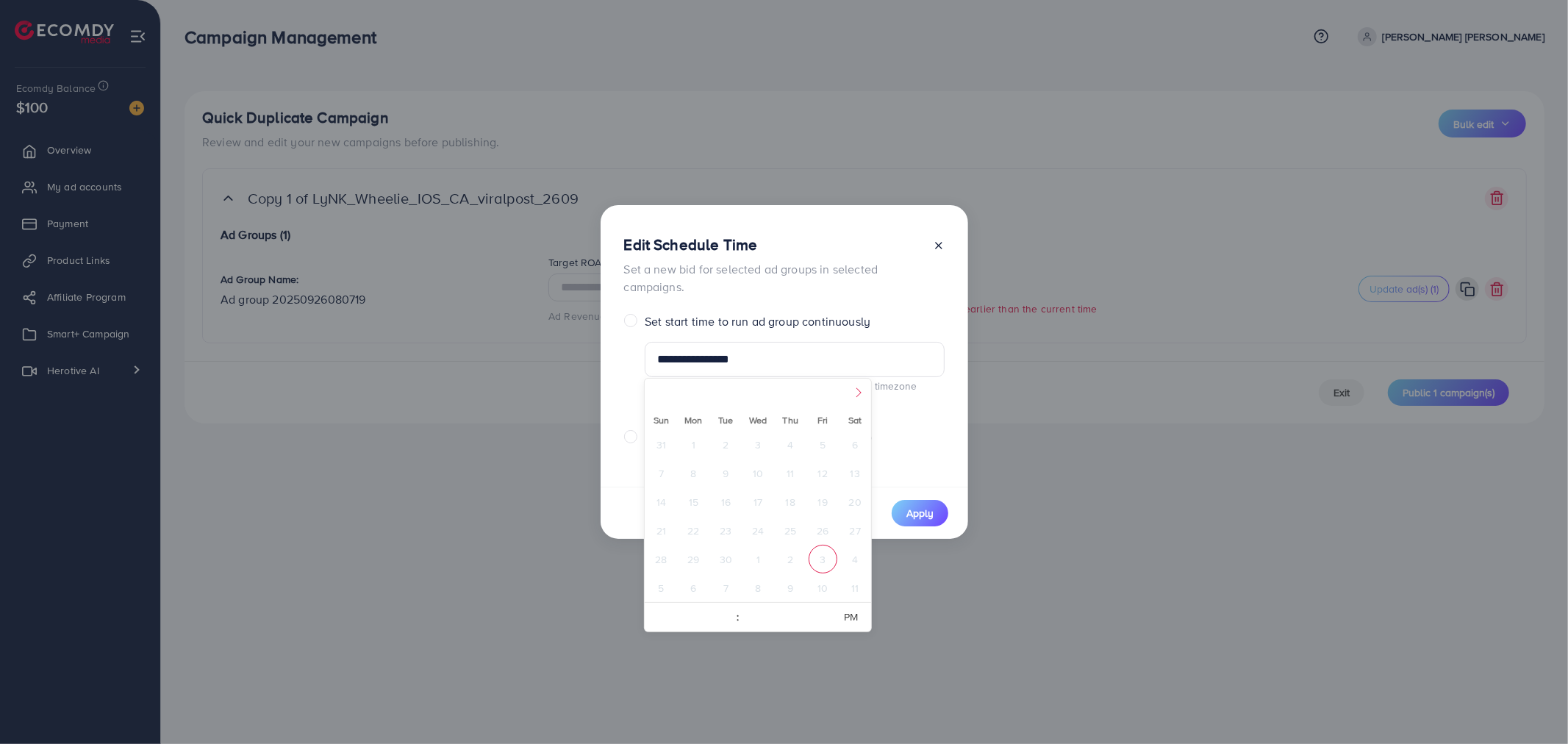
click at [861, 393] on icon at bounding box center [859, 393] width 10 height 10
click at [659, 388] on icon at bounding box center [657, 393] width 10 height 10
click at [862, 452] on span "4" at bounding box center [855, 444] width 29 height 29
type input "**********"
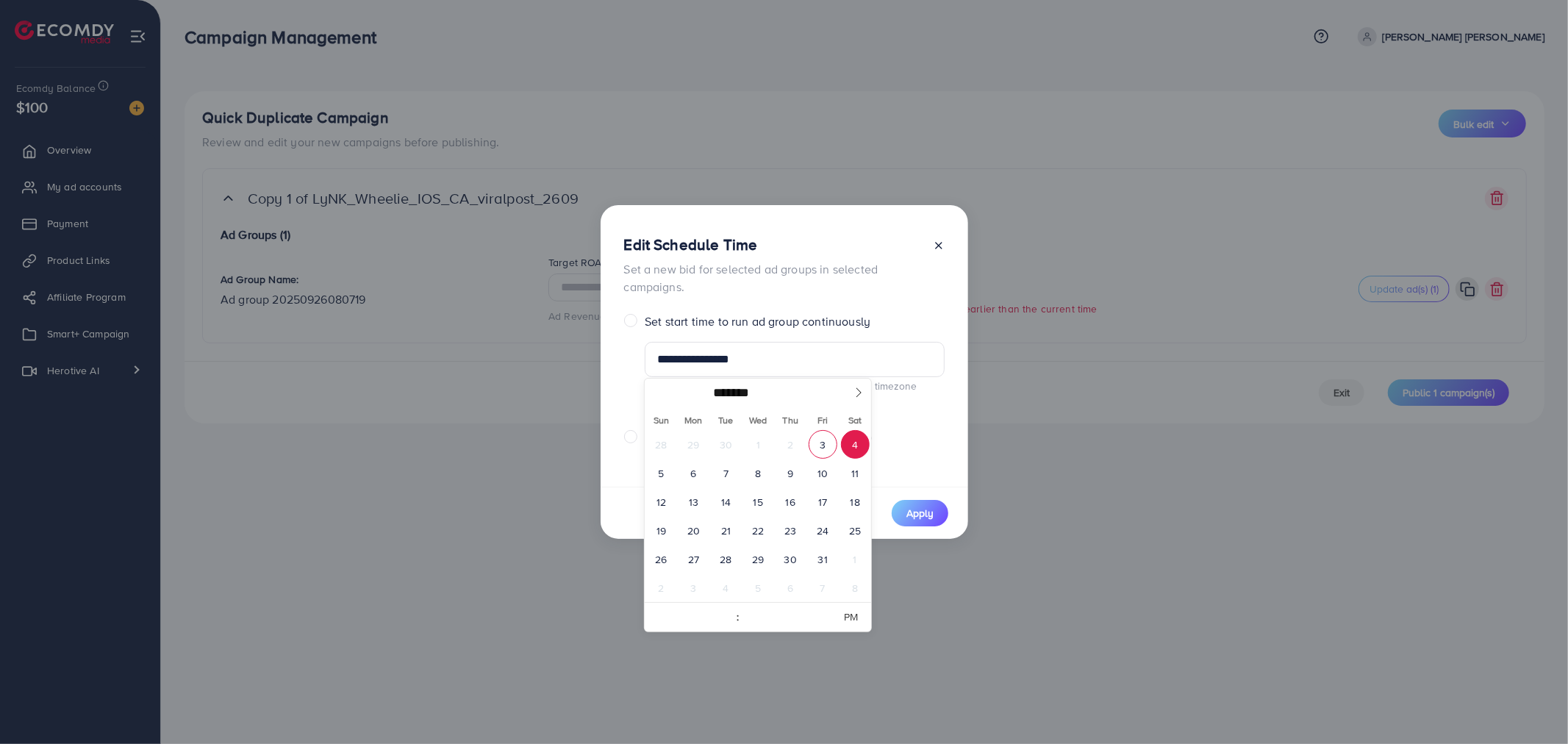
click at [884, 427] on div "**********" at bounding box center [784, 379] width 320 height 133
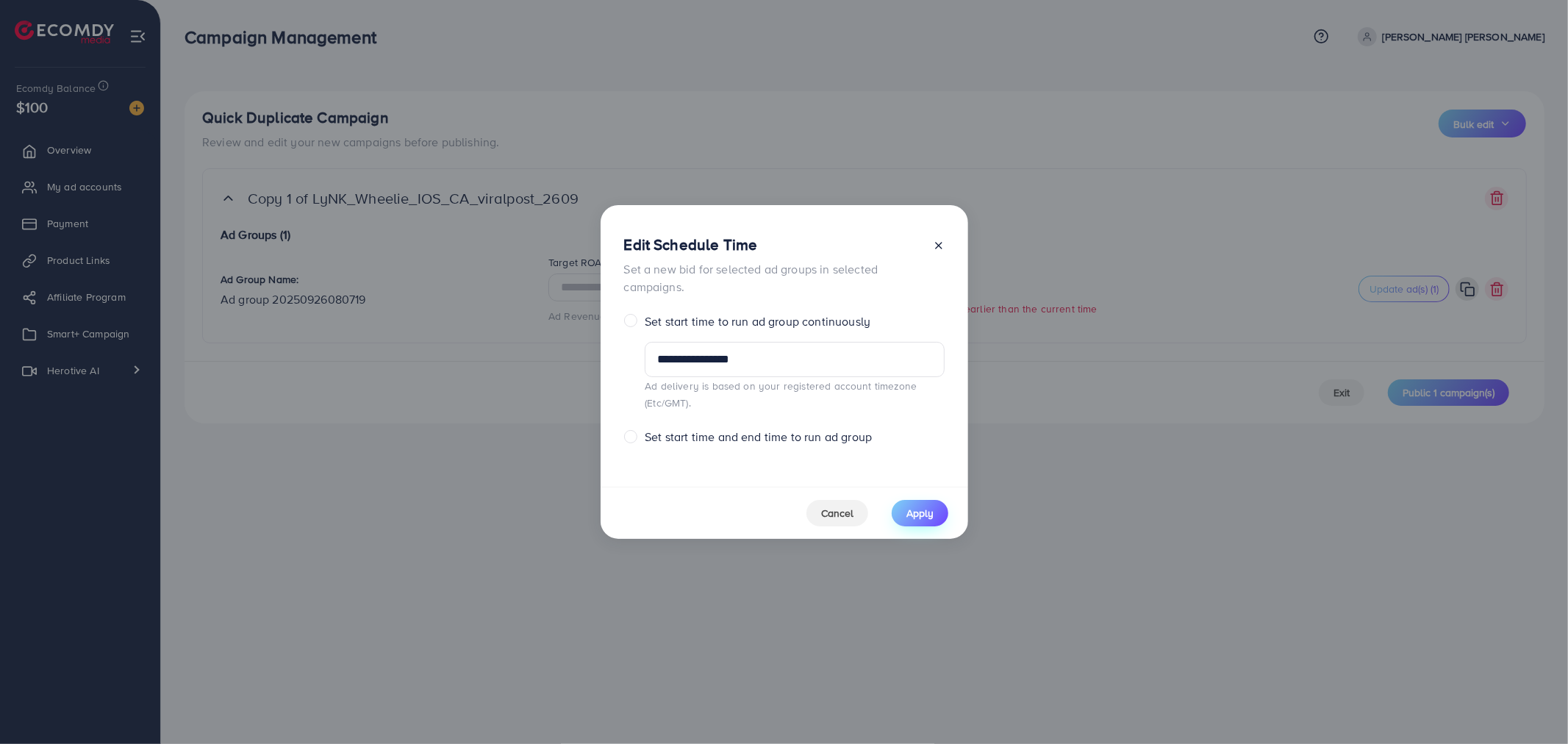
click at [926, 508] on span "Apply" at bounding box center [920, 513] width 27 height 15
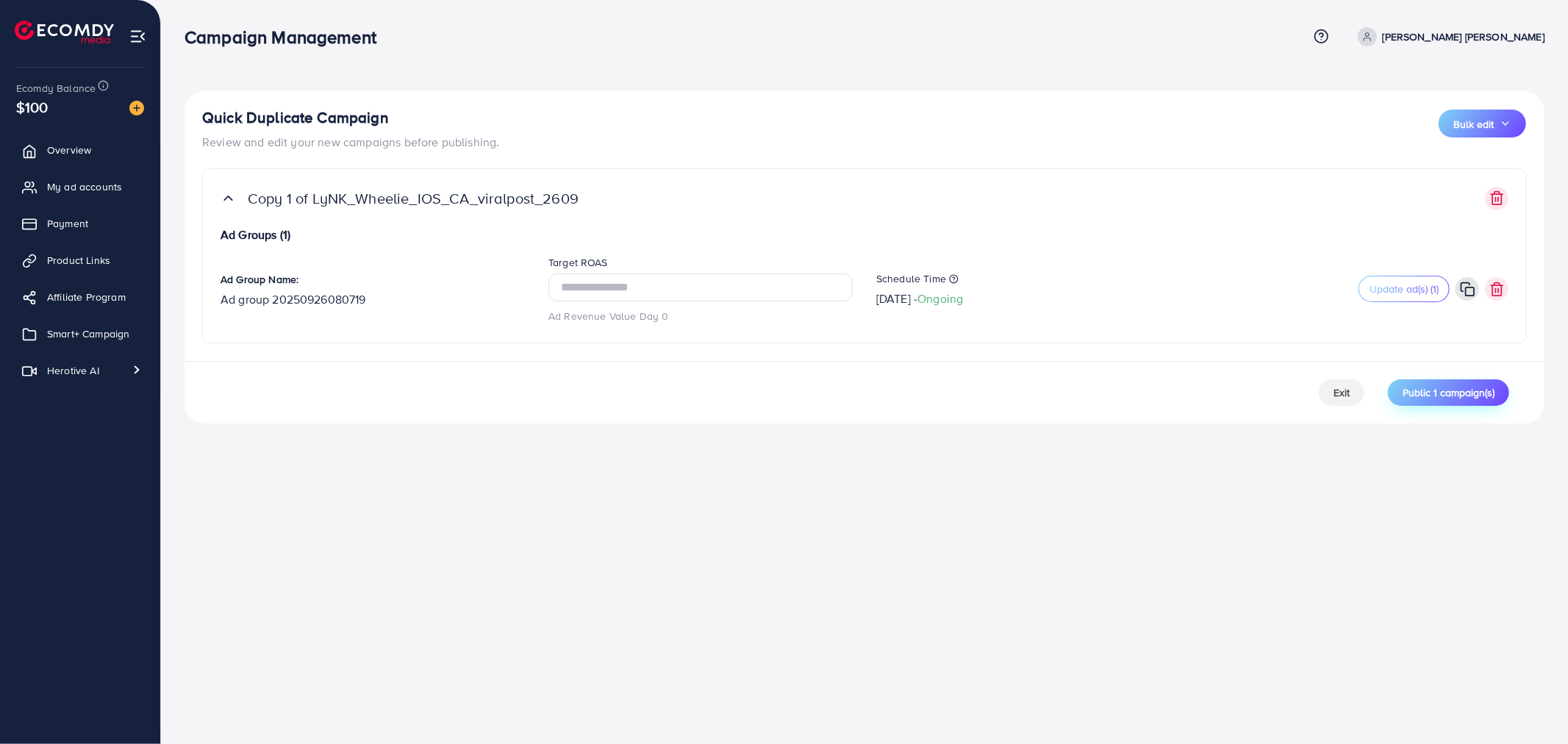
click at [1459, 387] on span "Public 1 campaign(s)" at bounding box center [1448, 393] width 92 height 15
click at [1423, 394] on span "Public 1 campaign(s)" at bounding box center [1448, 393] width 92 height 15
click at [1050, 24] on div "Campaign Management Help Center Contact Support Term and policy About Us [PERSO…" at bounding box center [864, 37] width 1360 height 40
drag, startPoint x: 529, startPoint y: 200, endPoint x: 314, endPoint y: 194, distance: 215.1
click at [314, 194] on span "Copy 1 of LyNK_Wheelie_IOS_CA_viralpost_2609" at bounding box center [749, 199] width 1003 height 18
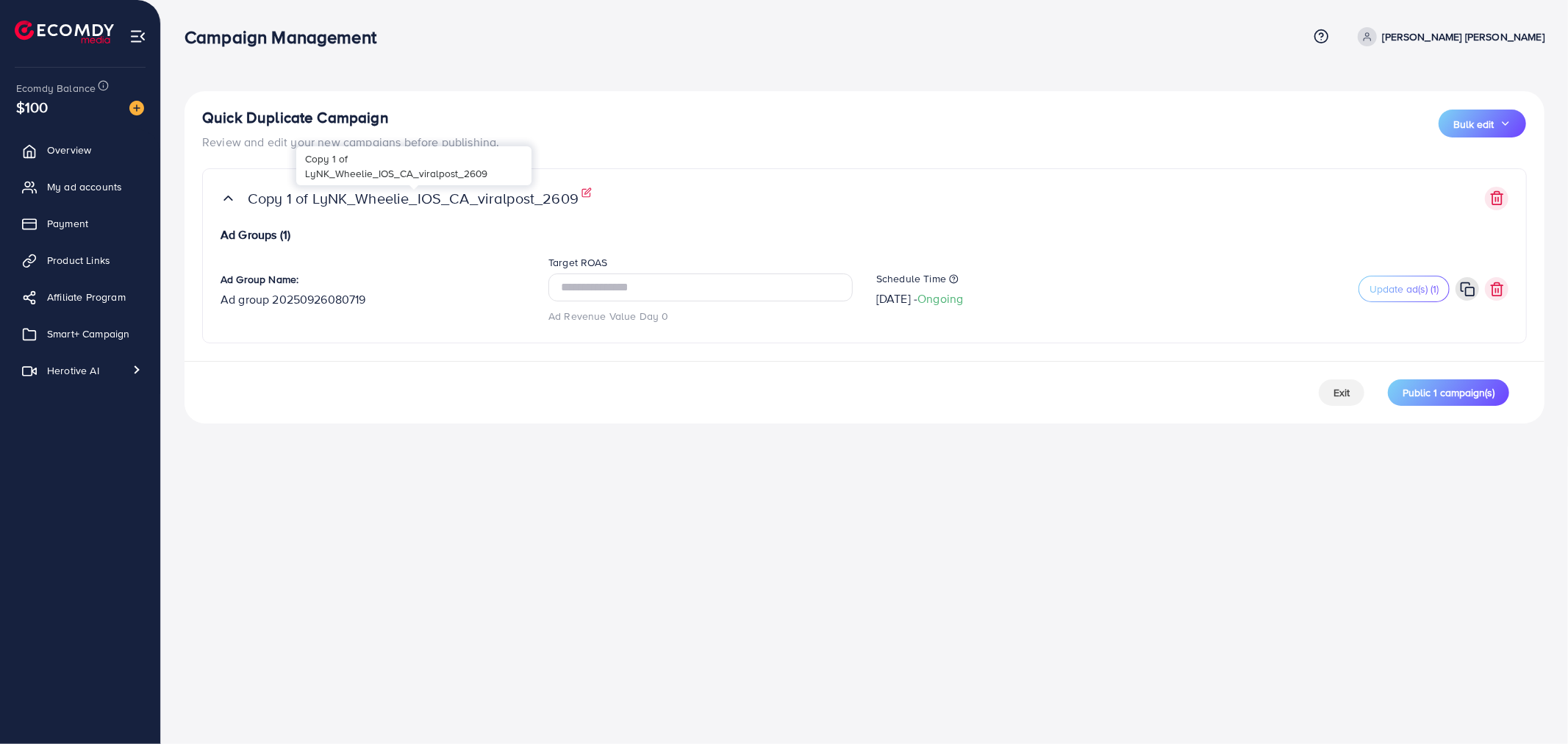
copy p "LyNK_Wheelie_IOS_CA_viralpost_2609"
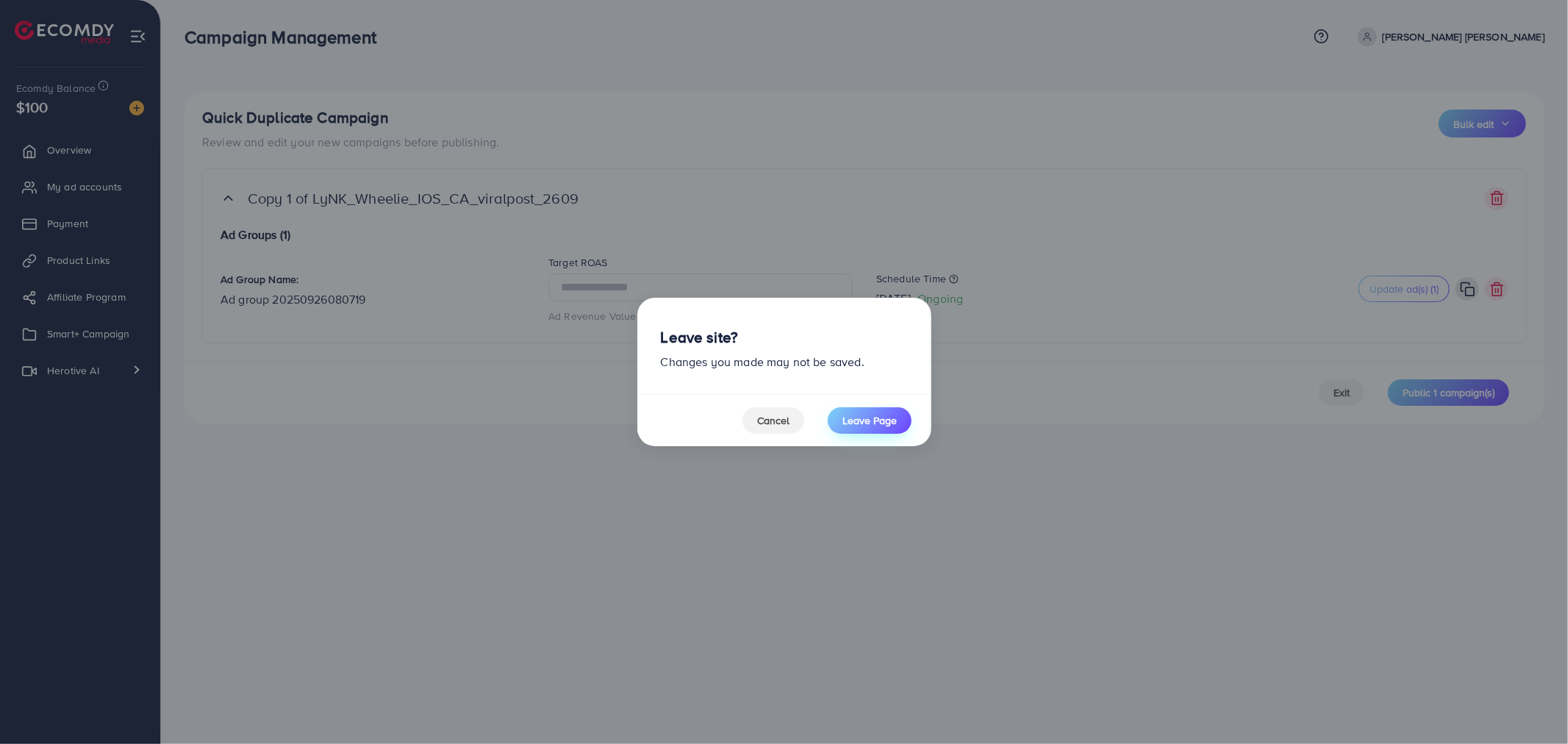
click at [879, 424] on span "Leave Page" at bounding box center [870, 421] width 55 height 15
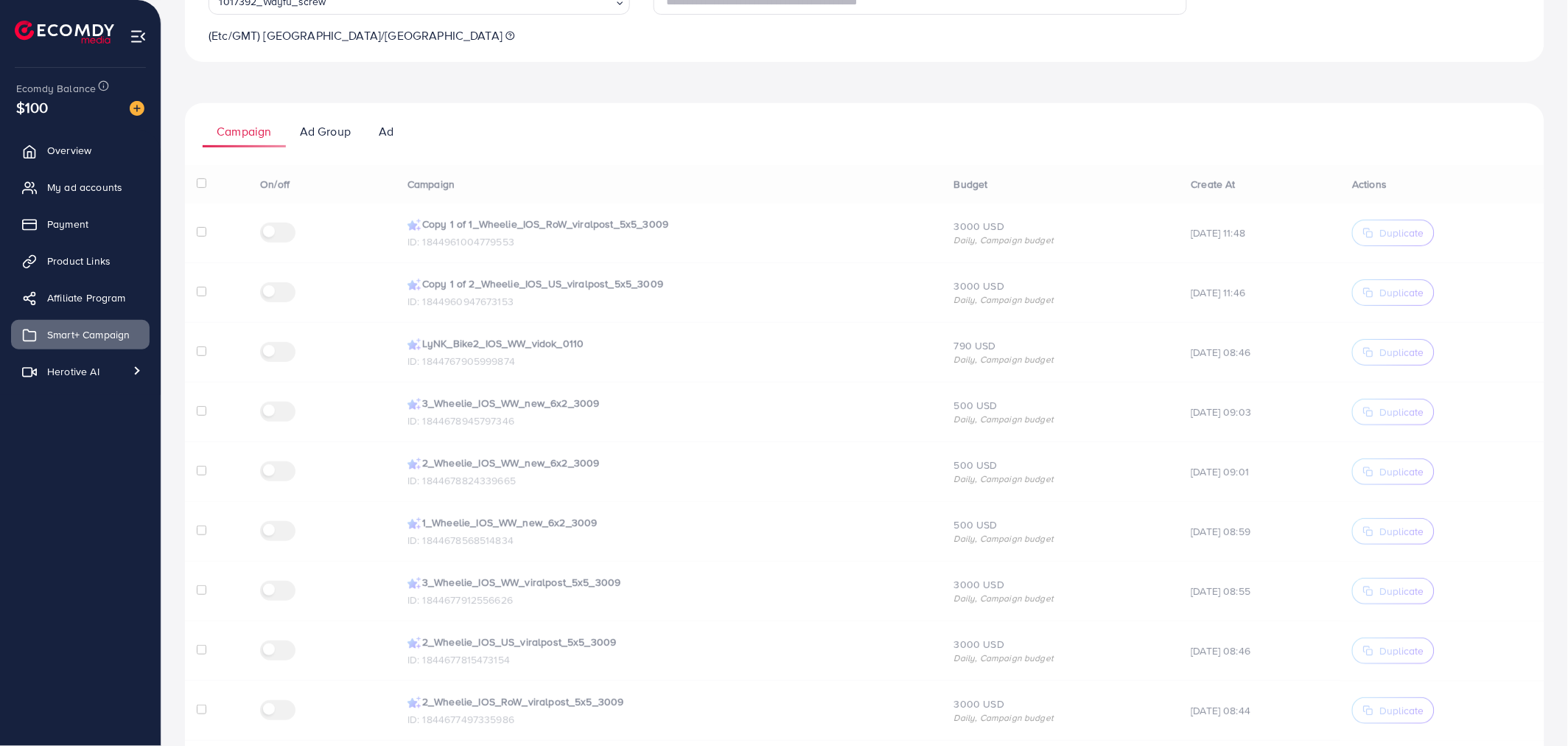
scroll to position [278, 0]
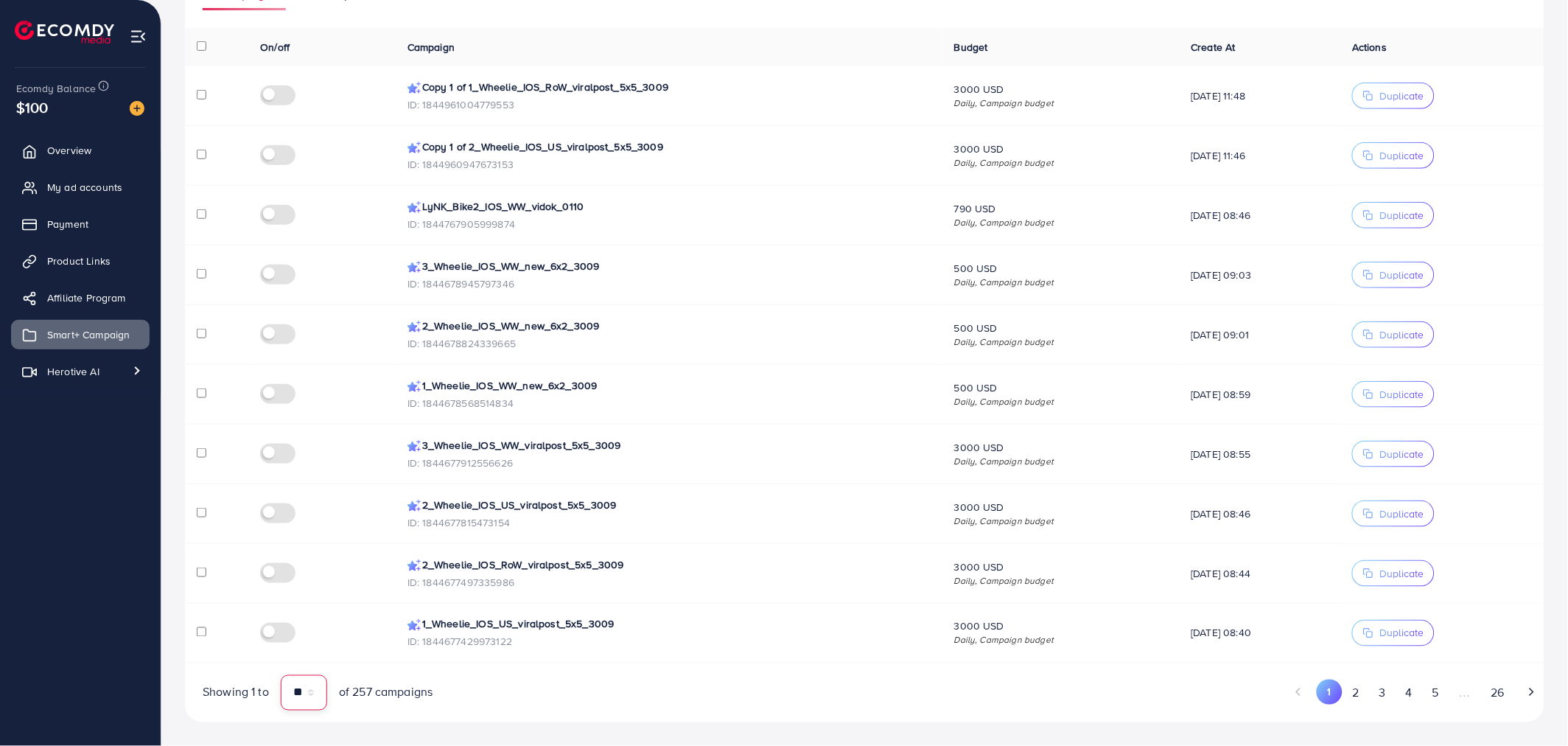
click at [308, 693] on select "** ** **" at bounding box center [303, 693] width 47 height 36
select select "**"
click at [280, 675] on select "** ** **" at bounding box center [303, 693] width 47 height 36
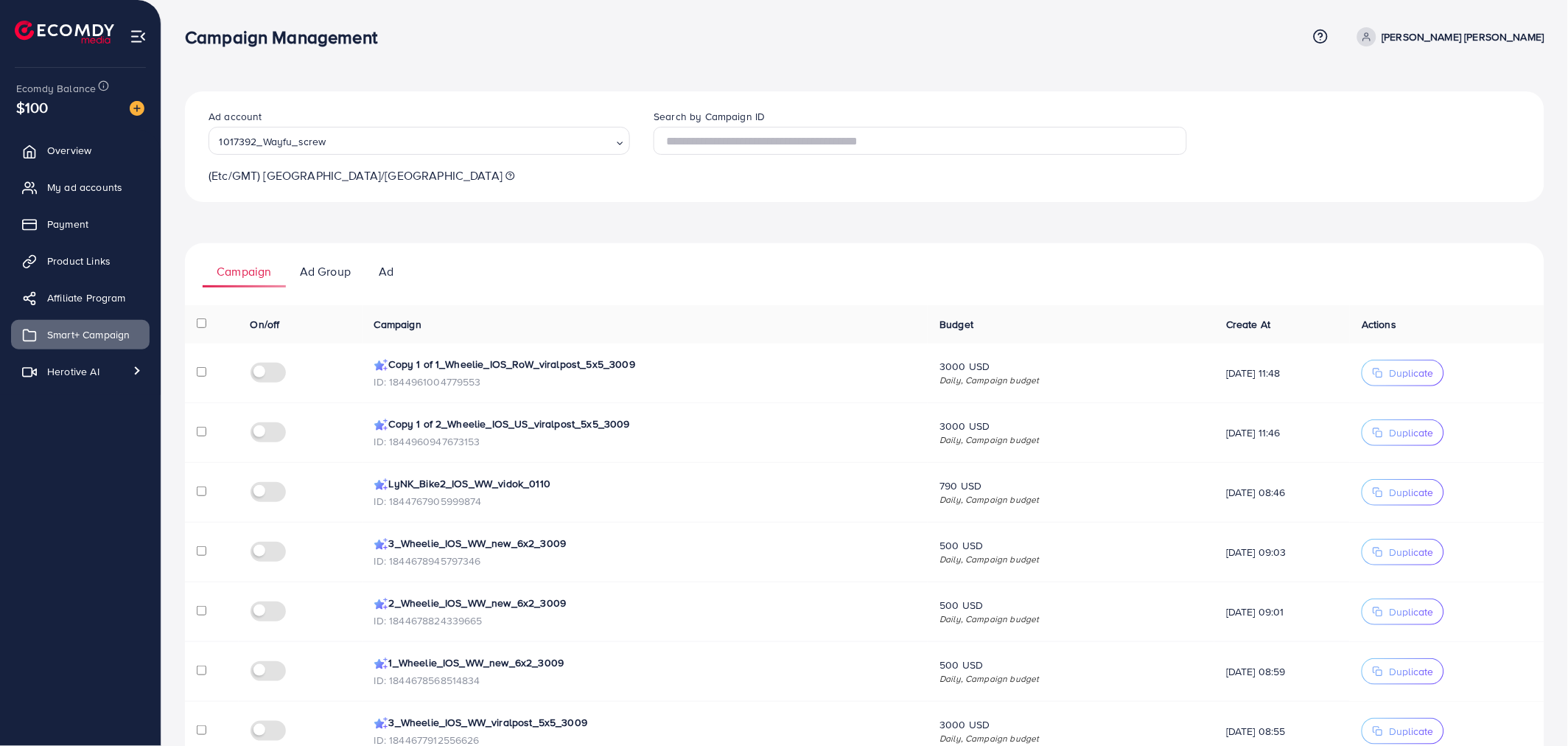
scroll to position [708, 0]
